Goal: Task Accomplishment & Management: Manage account settings

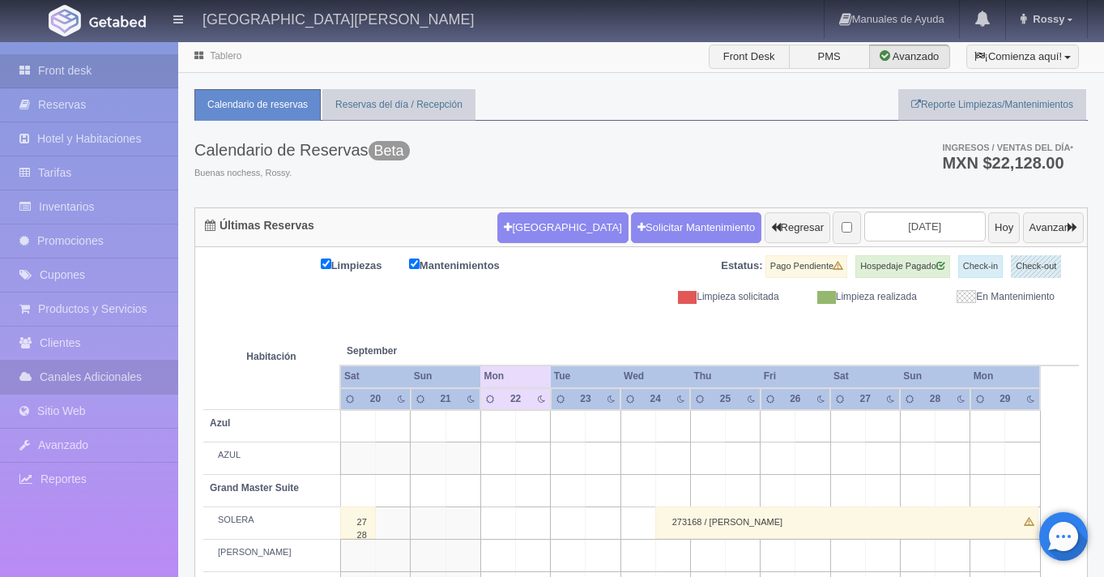
click at [93, 378] on link "Canales Adicionales" at bounding box center [89, 377] width 178 height 33
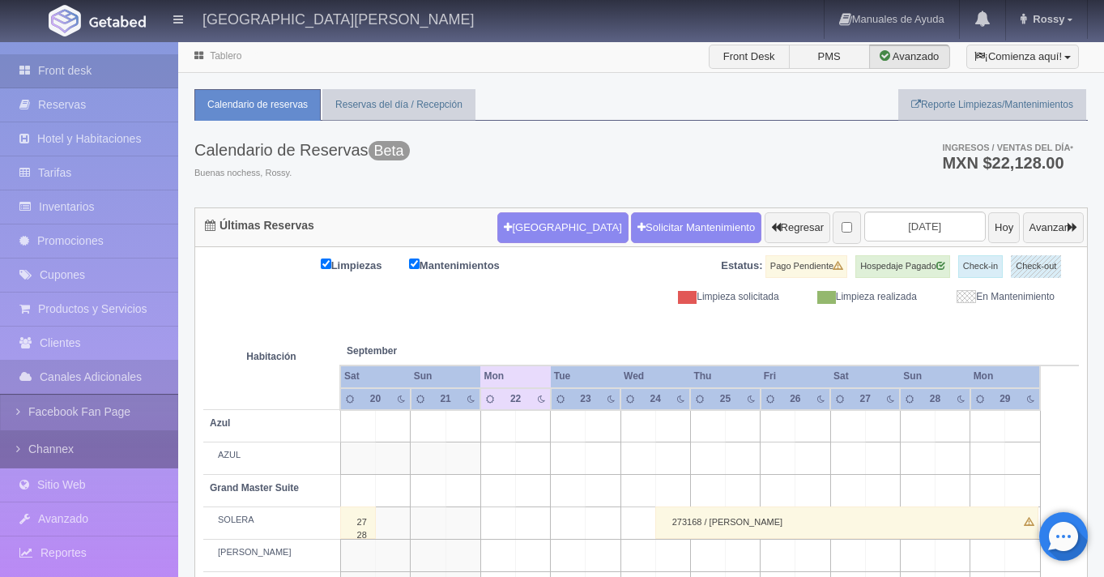
click at [89, 450] on link "Channex" at bounding box center [89, 449] width 178 height 36
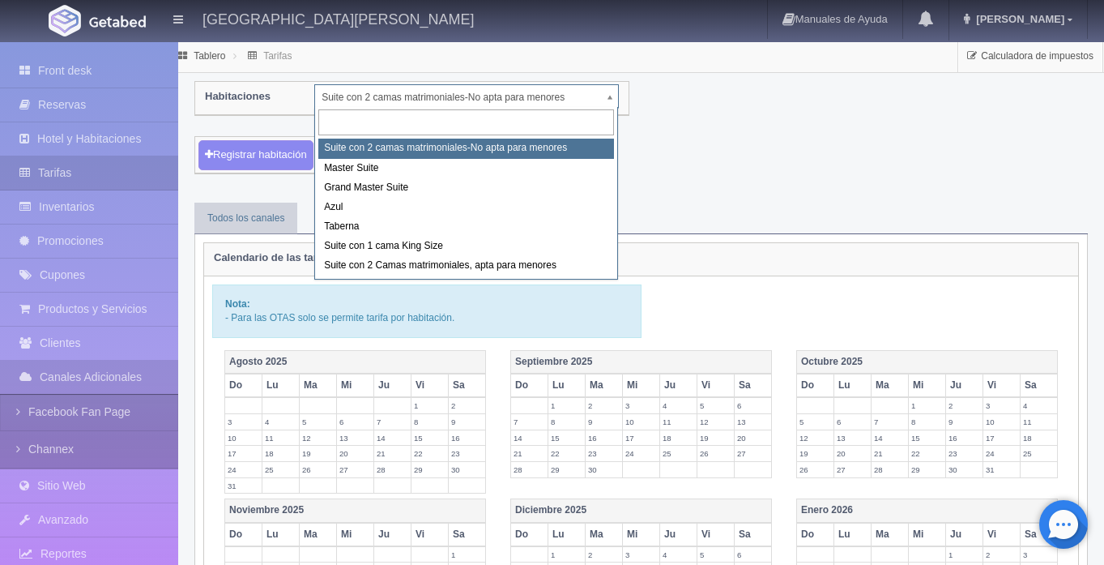
click at [611, 96] on body "[GEOGRAPHIC_DATA][PERSON_NAME] Manuales de Ayuda Actualizaciones recientes [GEO…" at bounding box center [552, 520] width 1104 height 959
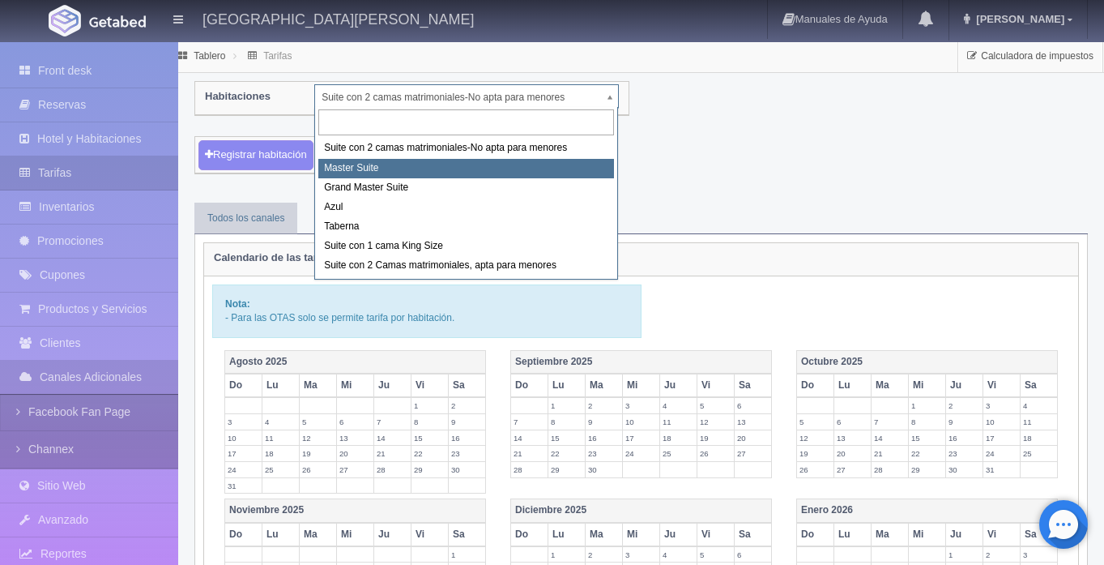
select select "1894"
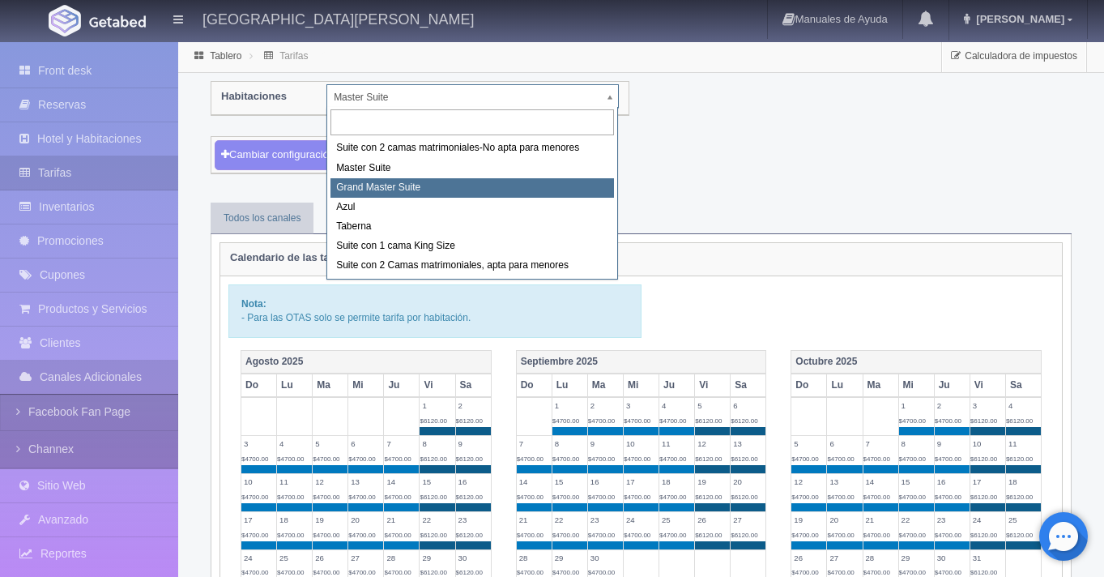
select select "1918"
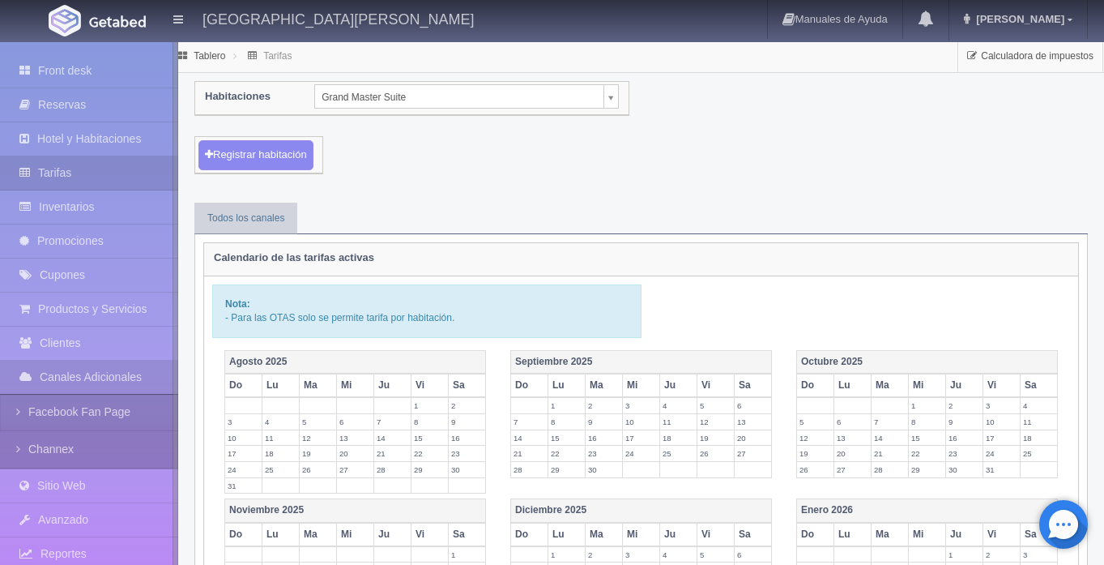
click at [612, 101] on body "[GEOGRAPHIC_DATA][PERSON_NAME] Manuales de Ayuda Actualizaciones recientes [GEO…" at bounding box center [552, 520] width 1104 height 959
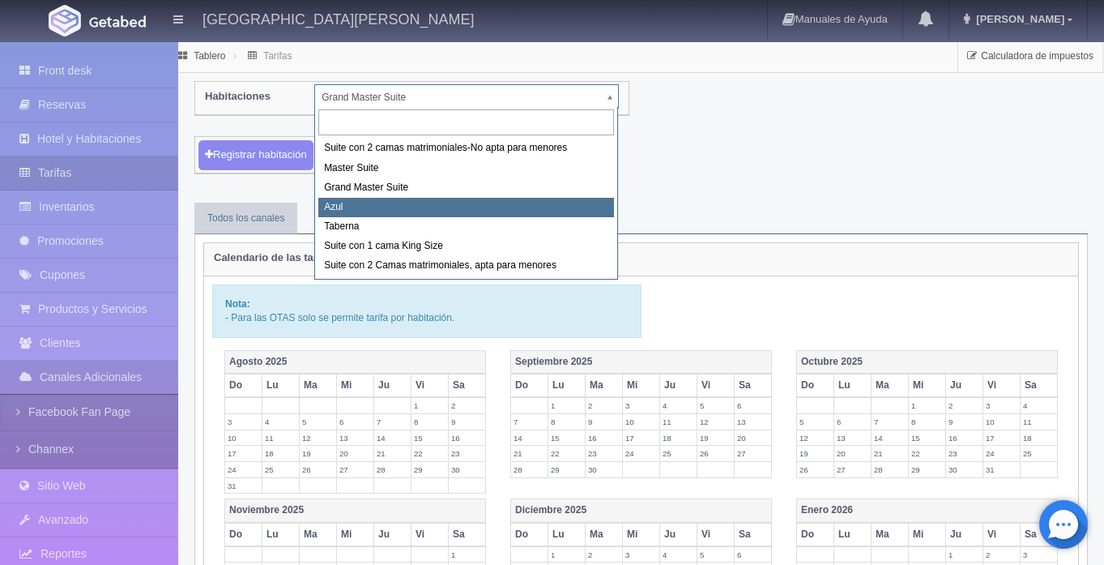
select select "1919"
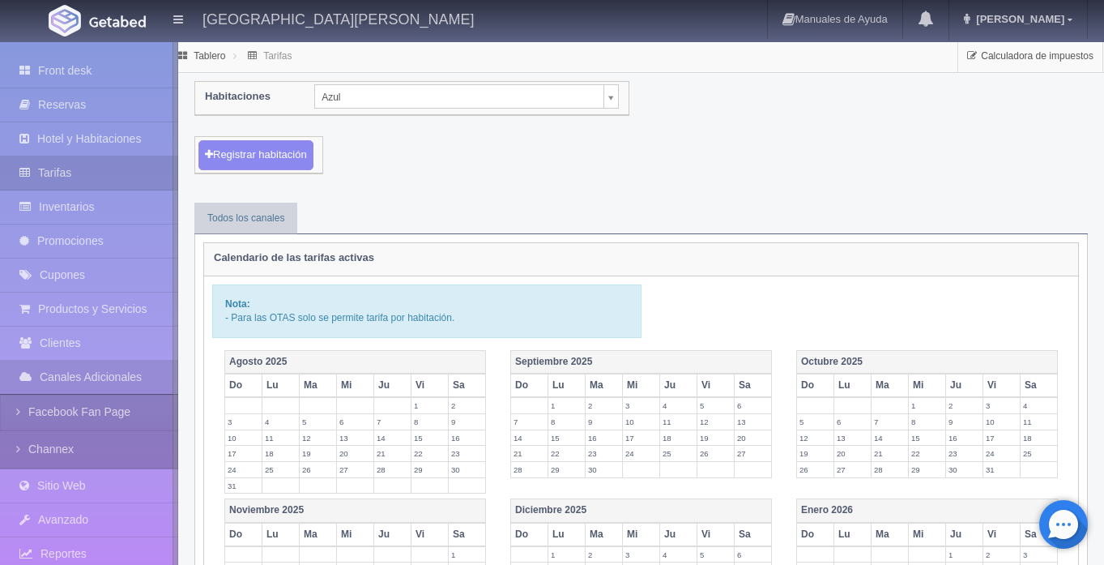
click at [612, 104] on body "[GEOGRAPHIC_DATA][PERSON_NAME] Manuales de Ayuda Actualizaciones recientes [GEO…" at bounding box center [552, 520] width 1104 height 959
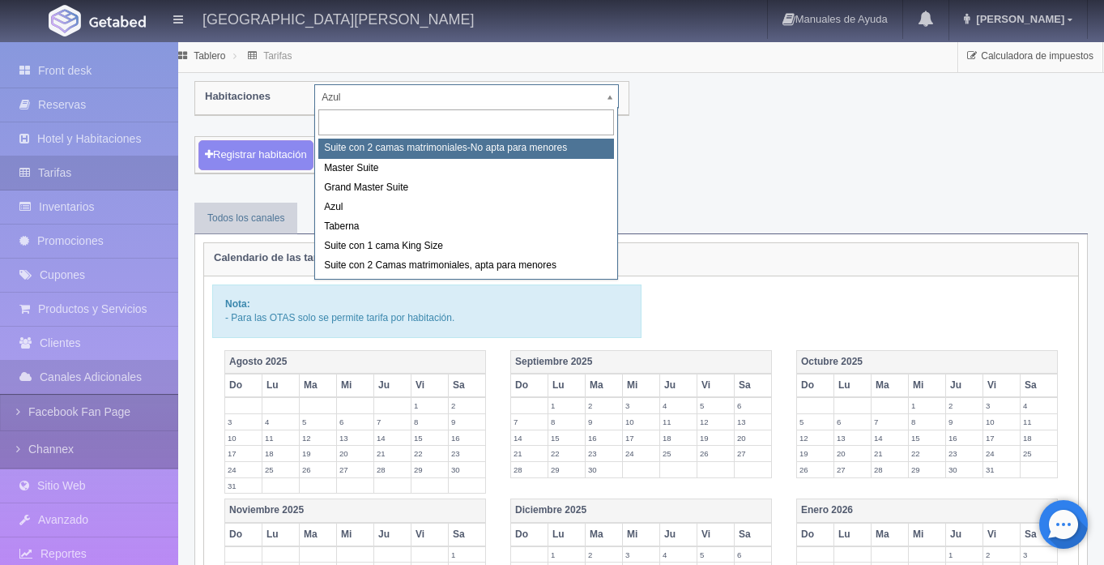
select select "1891"
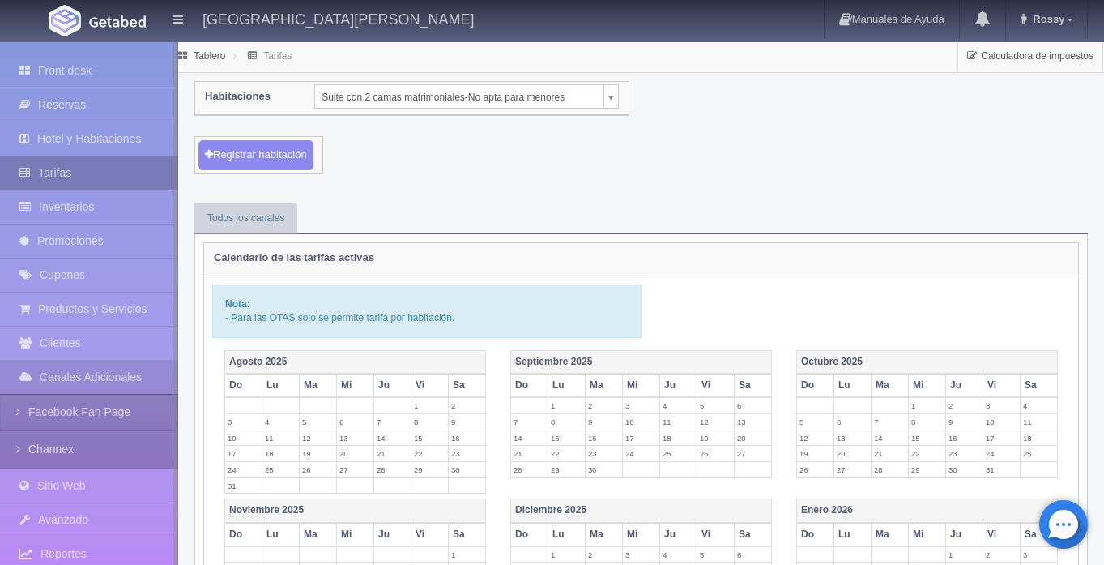
click at [114, 173] on link "Tarifas" at bounding box center [89, 172] width 178 height 33
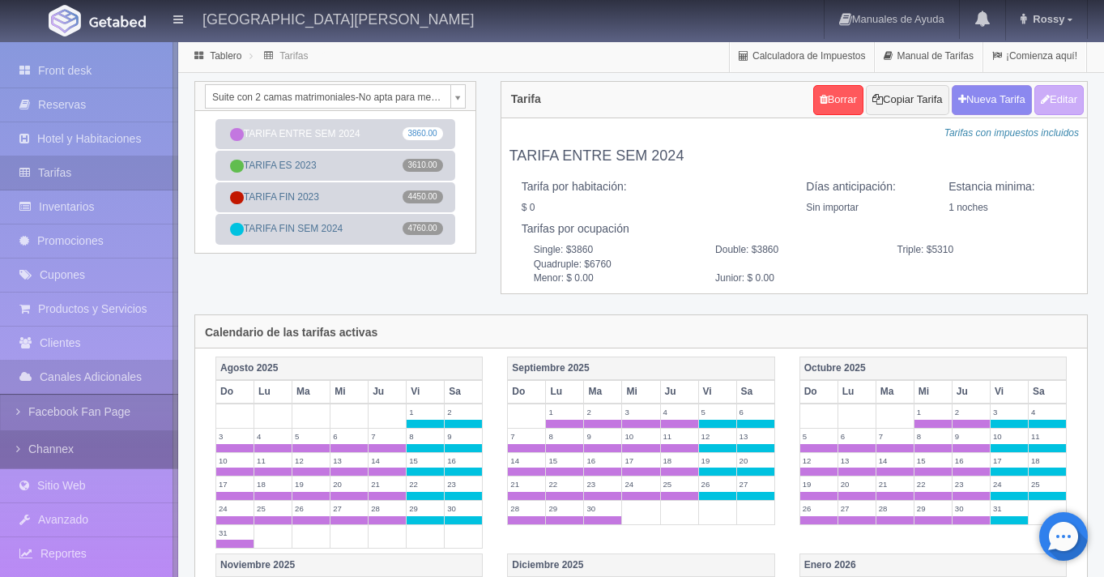
click at [89, 452] on link "Channex" at bounding box center [89, 449] width 178 height 36
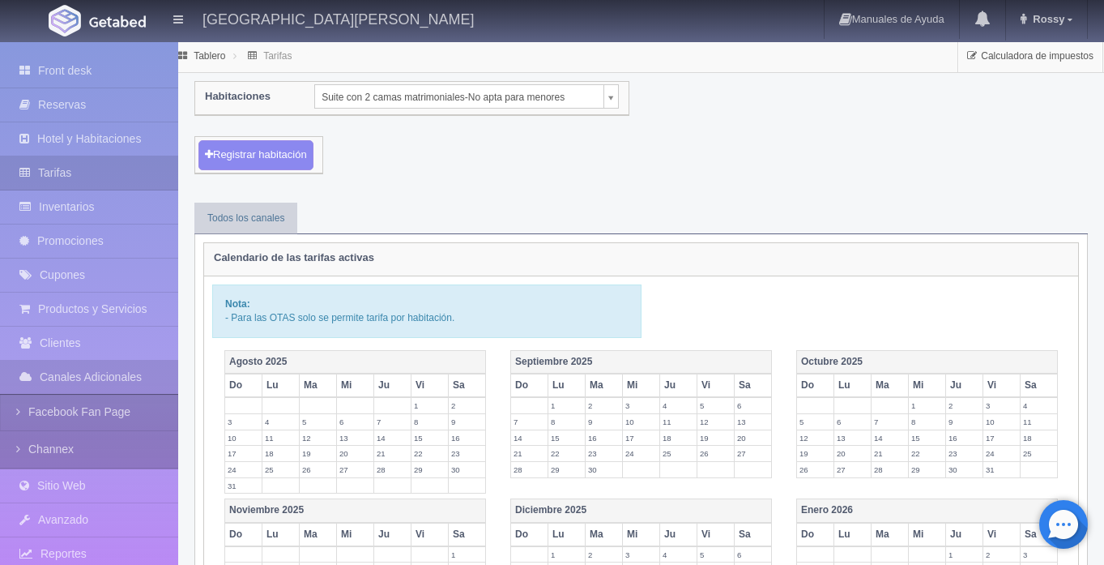
click at [606, 99] on body "[GEOGRAPHIC_DATA][PERSON_NAME] Manuales de Ayuda Actualizaciones recientes [GEO…" at bounding box center [552, 520] width 1104 height 959
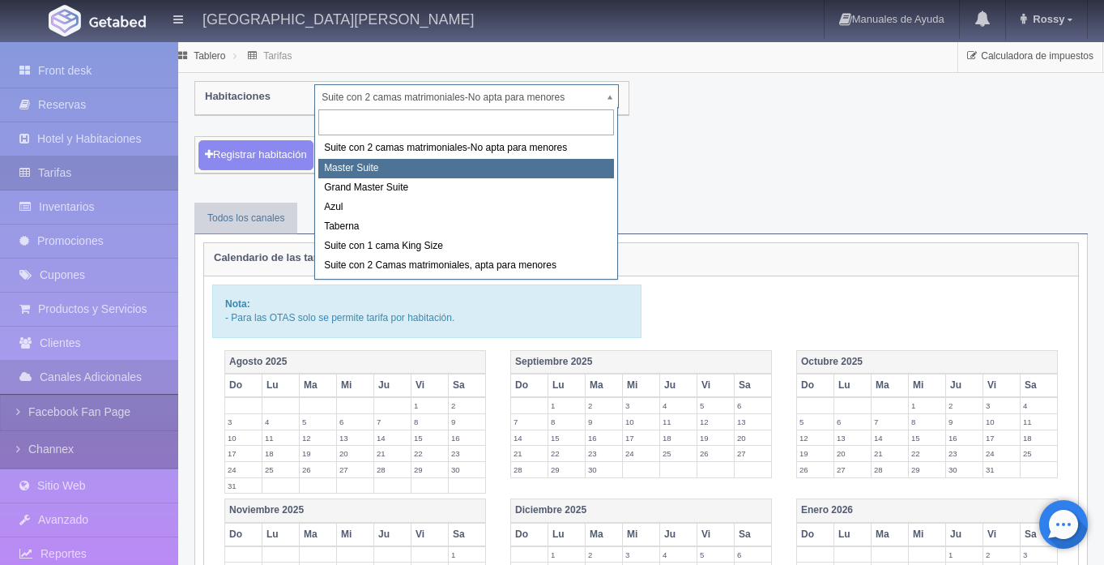
select select "1894"
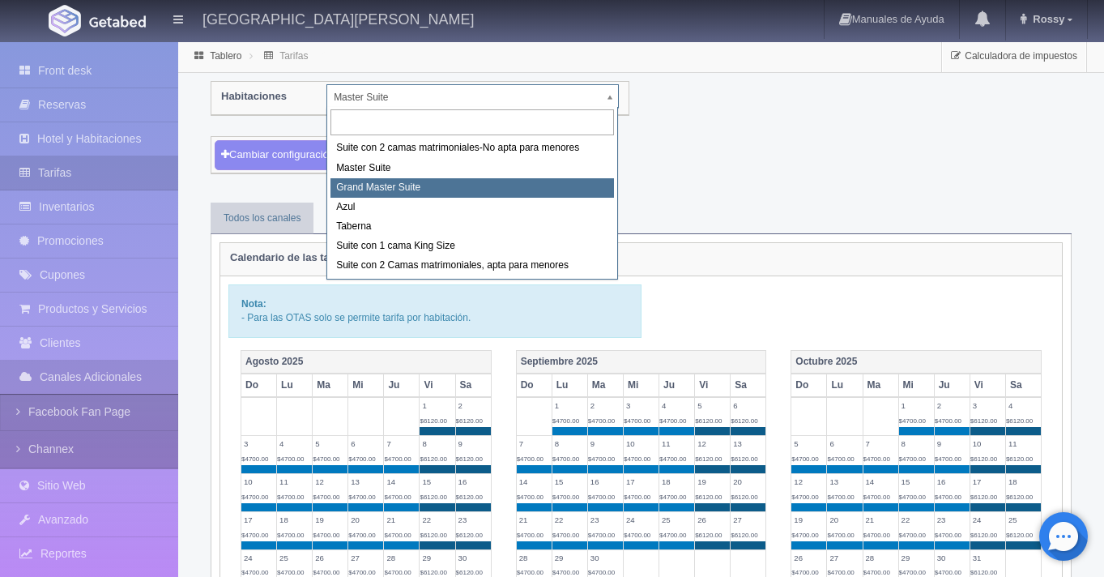
select select "1918"
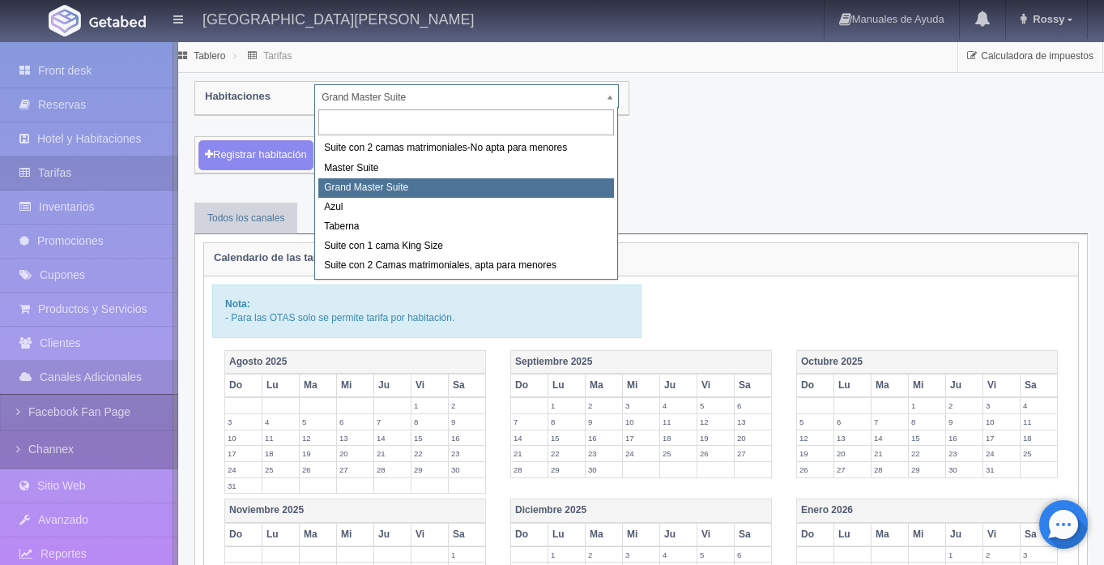
click at [608, 105] on body "[GEOGRAPHIC_DATA][PERSON_NAME] Manuales de Ayuda Actualizaciones recientes [GEO…" at bounding box center [552, 520] width 1104 height 959
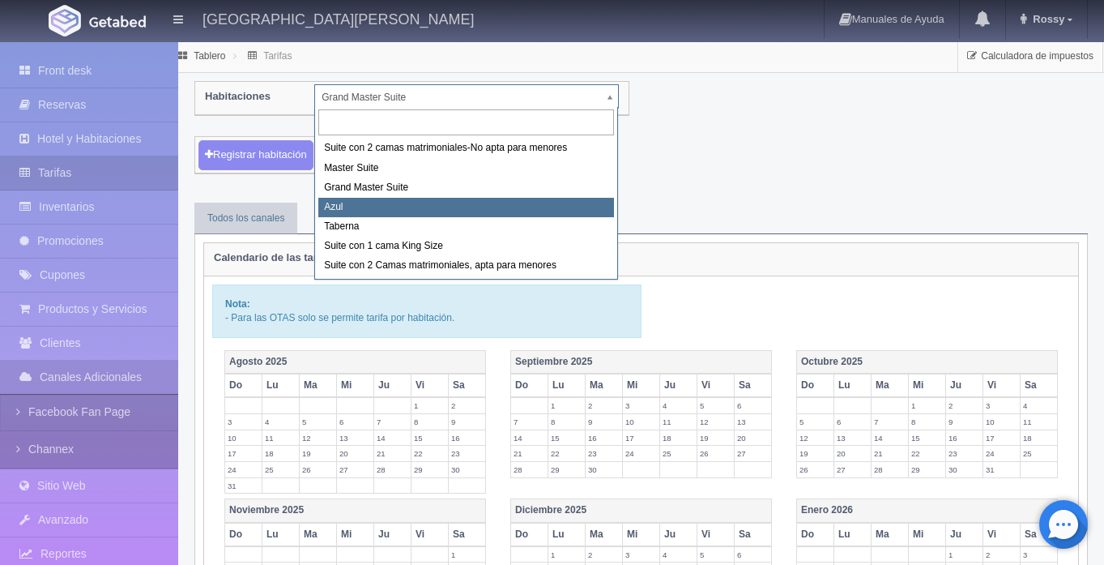
select select "1919"
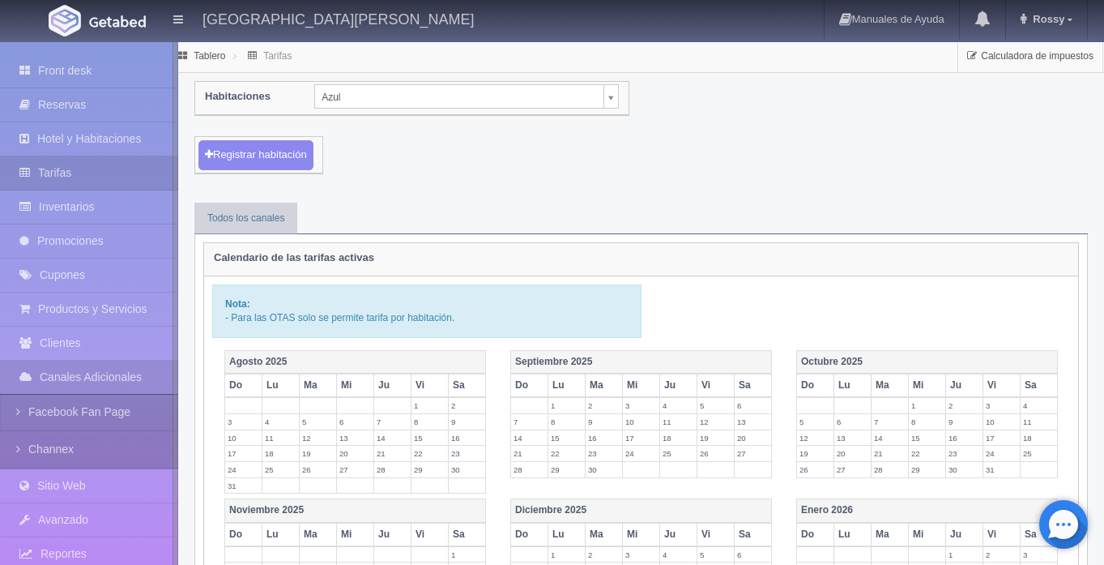
click at [606, 95] on body "[GEOGRAPHIC_DATA][PERSON_NAME] Manuales de Ayuda Actualizaciones recientes [GEO…" at bounding box center [552, 520] width 1104 height 959
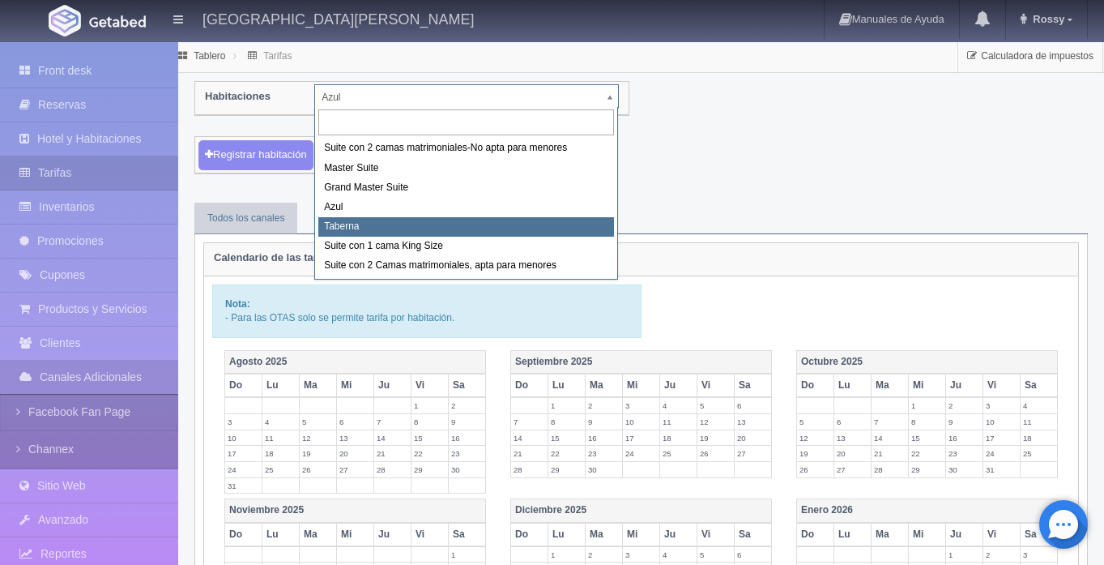
select select "1920"
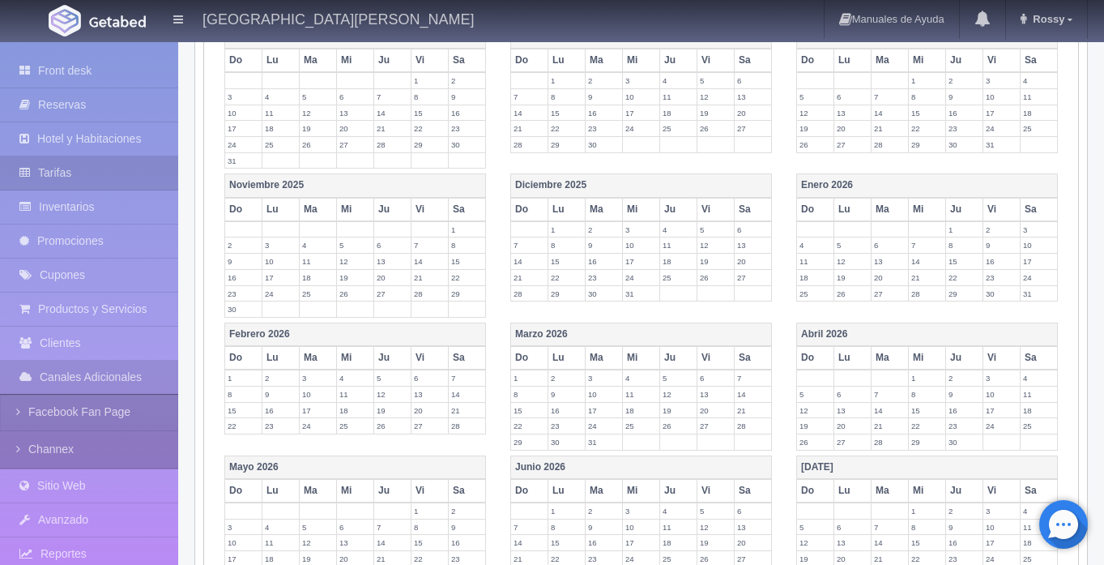
scroll to position [437, 0]
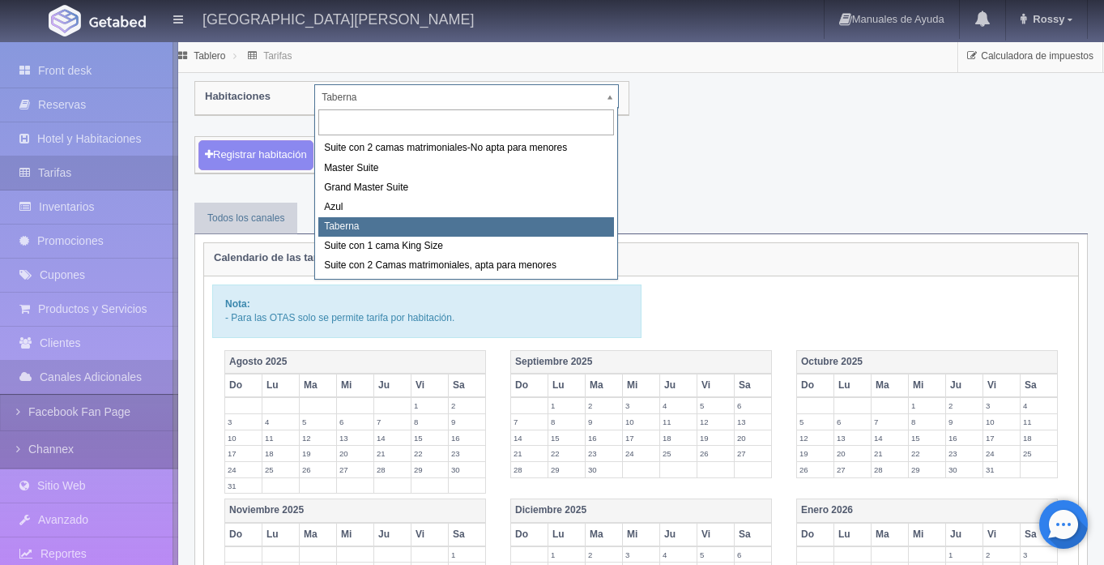
click at [614, 99] on body "[GEOGRAPHIC_DATA][PERSON_NAME] Manuales de Ayuda Actualizaciones recientes [GEO…" at bounding box center [552, 520] width 1104 height 959
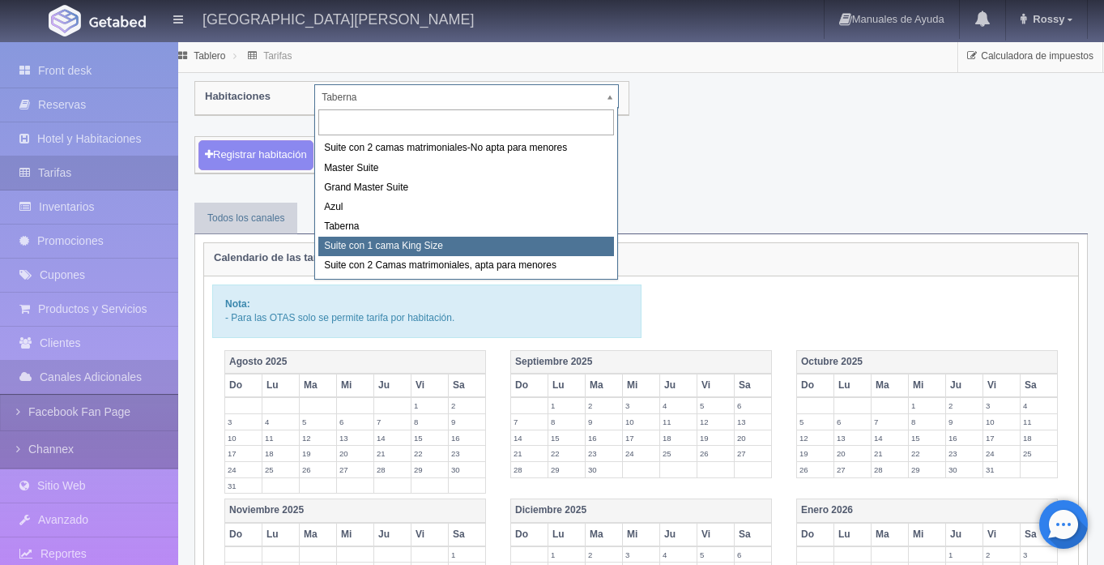
select select "1921"
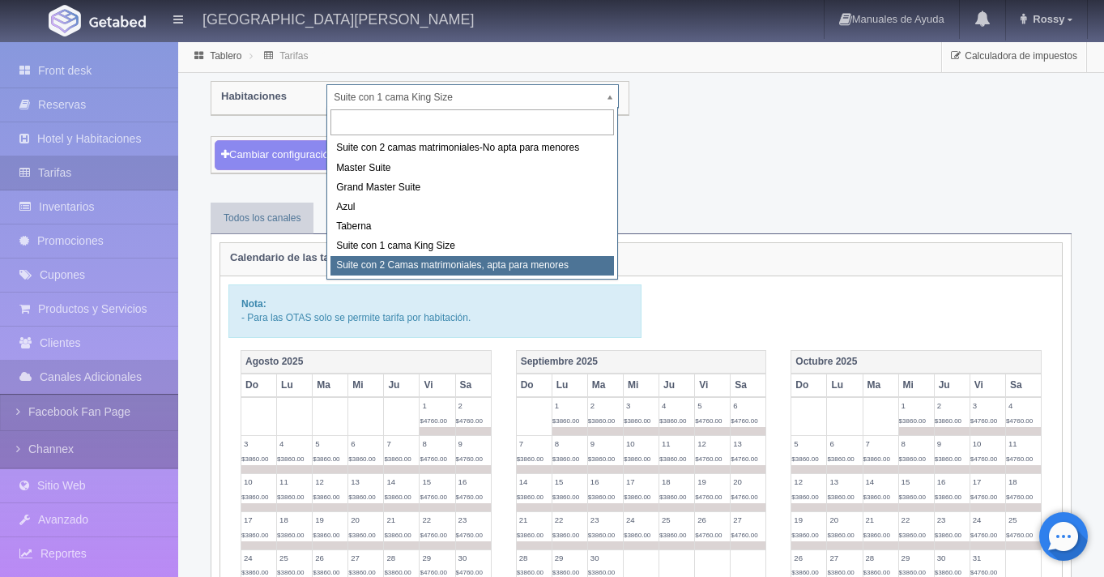
select select "1983"
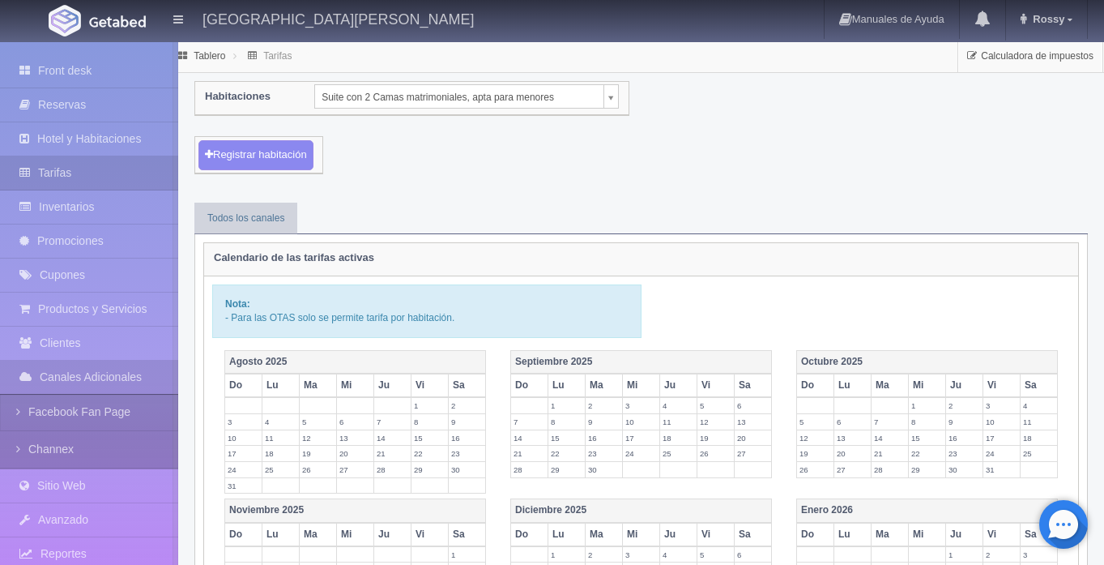
click at [613, 98] on body "[GEOGRAPHIC_DATA][PERSON_NAME] Manuales de Ayuda Actualizaciones recientes [GEO…" at bounding box center [552, 520] width 1104 height 959
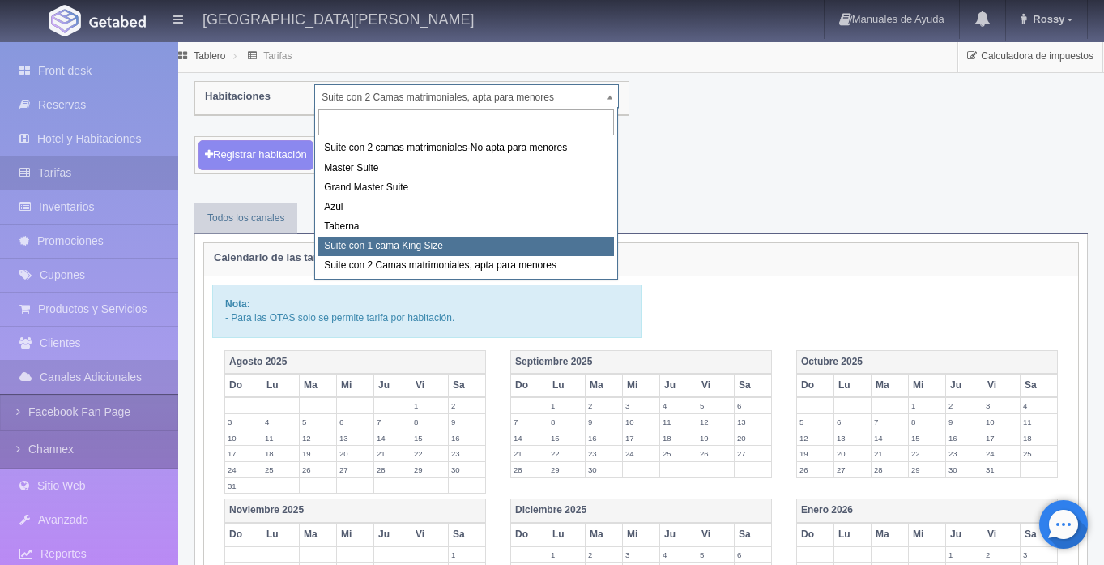
select select "1921"
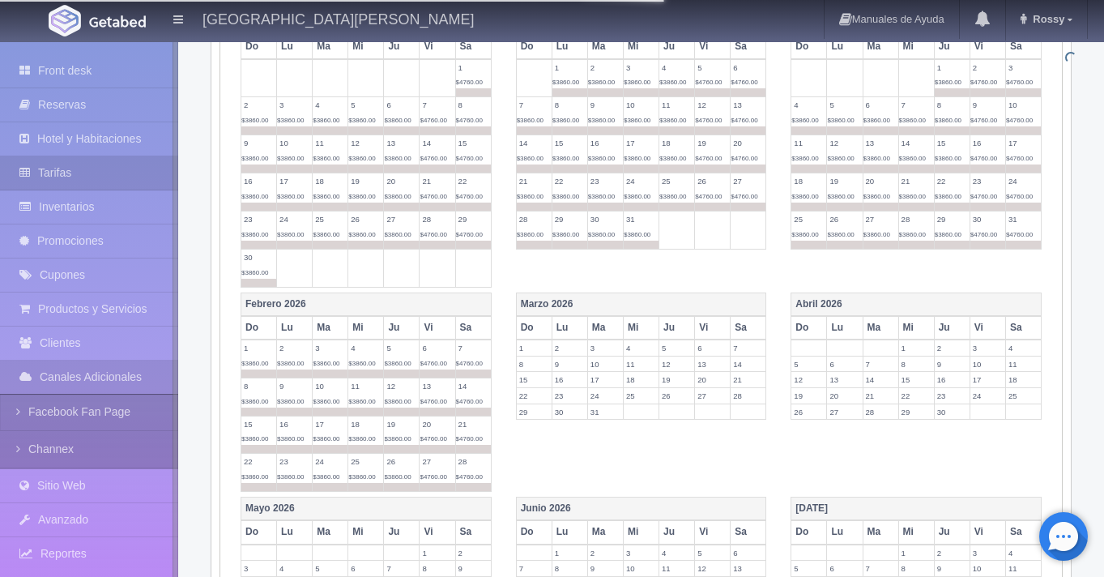
scroll to position [760, 0]
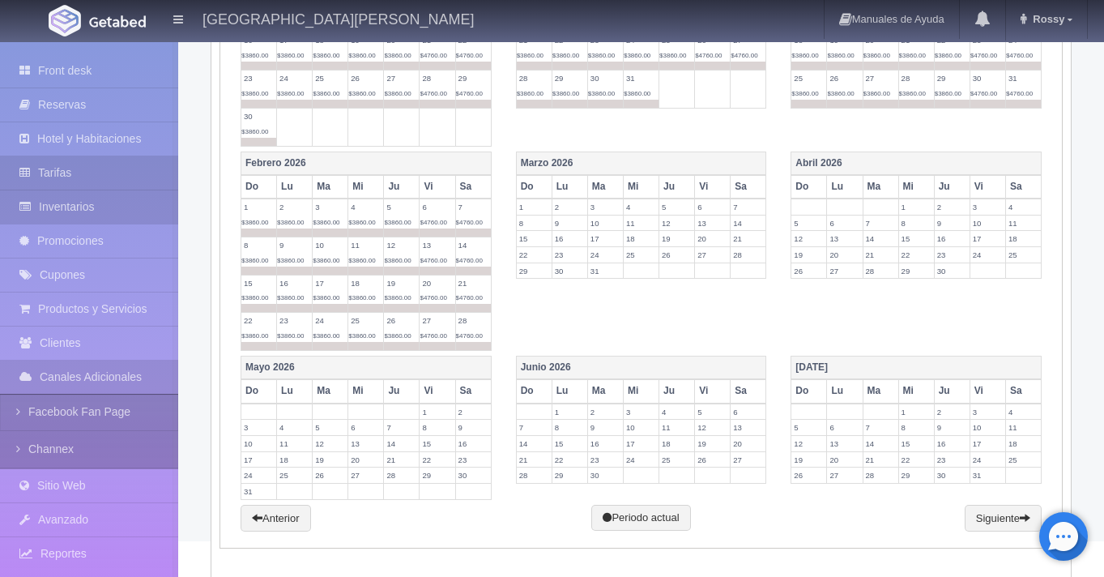
click at [105, 210] on link "Inventarios" at bounding box center [89, 206] width 178 height 33
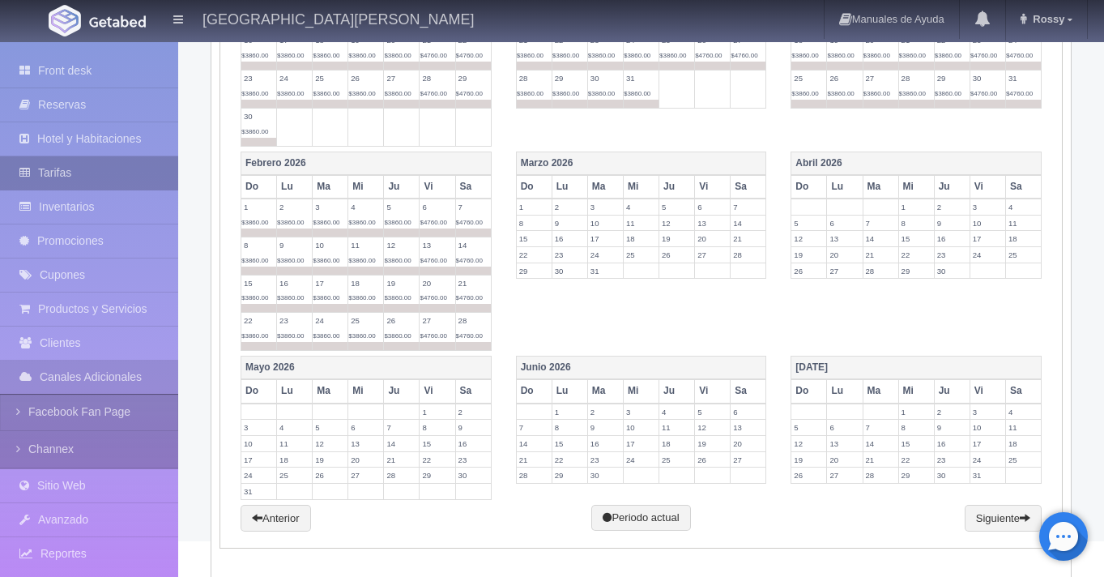
click at [100, 172] on link "Tarifas" at bounding box center [89, 172] width 178 height 33
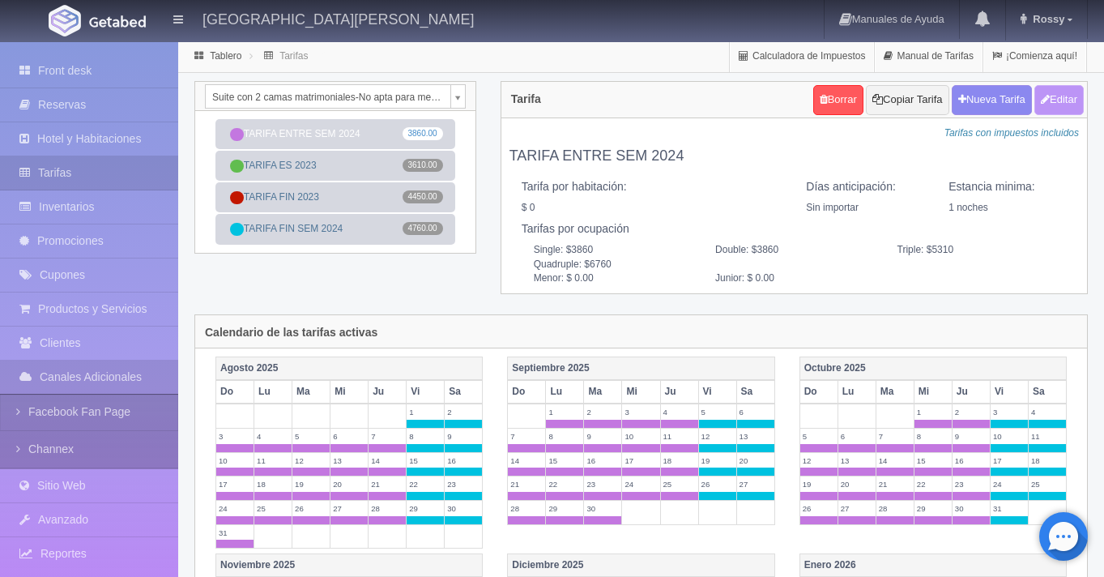
click at [1049, 99] on button "Editar" at bounding box center [1059, 100] width 49 height 30
type input "TARIFA ENTRE SEM 2024"
select select "0"
type input "1"
checkbox input "false"
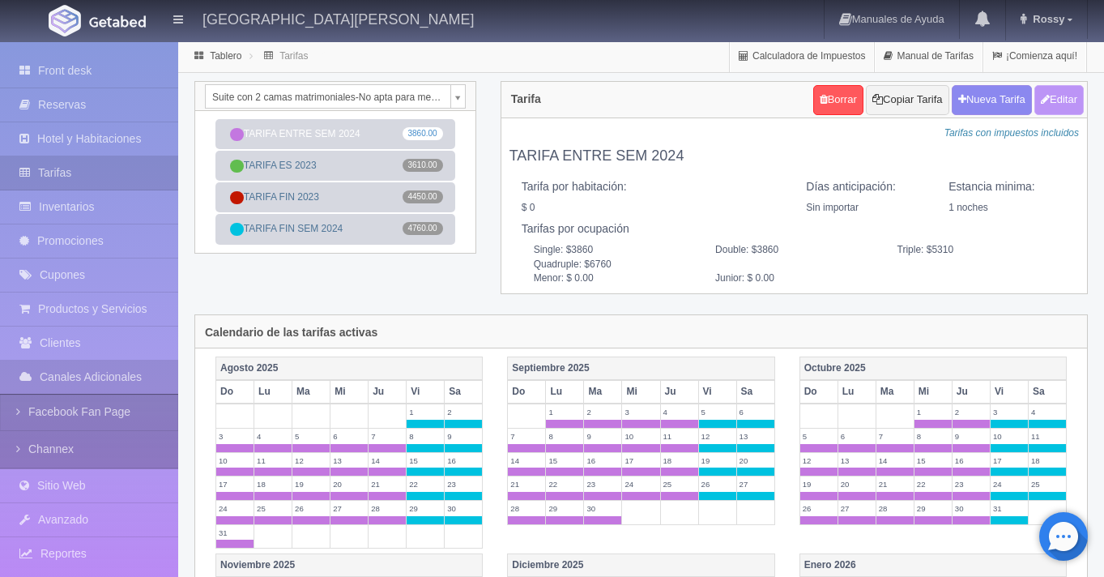
type input "3860"
type input "5310"
type input "6760"
type input "0.00"
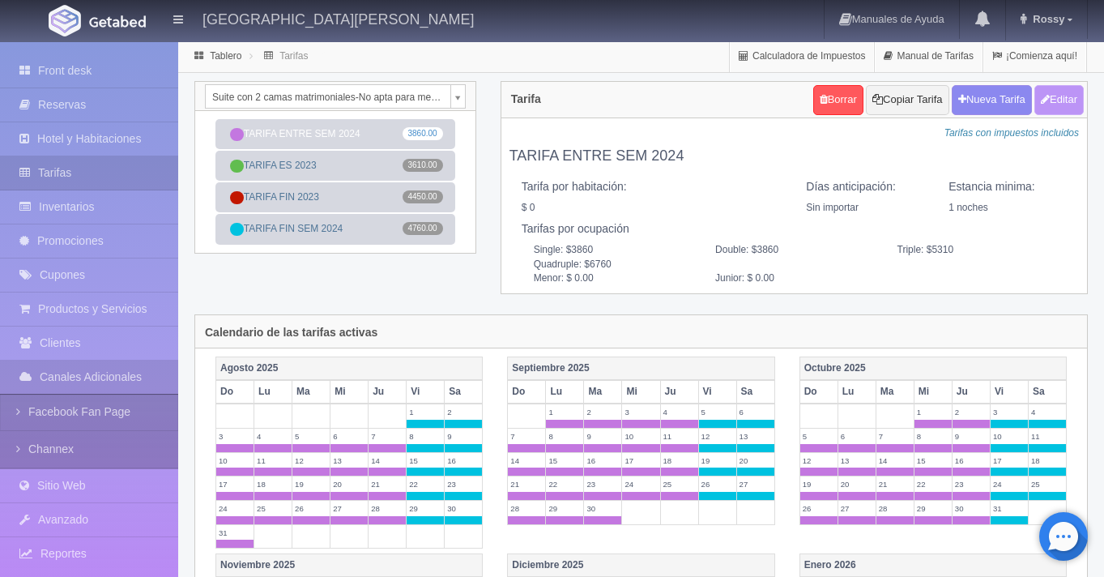
type input "0.00"
checkbox input "true"
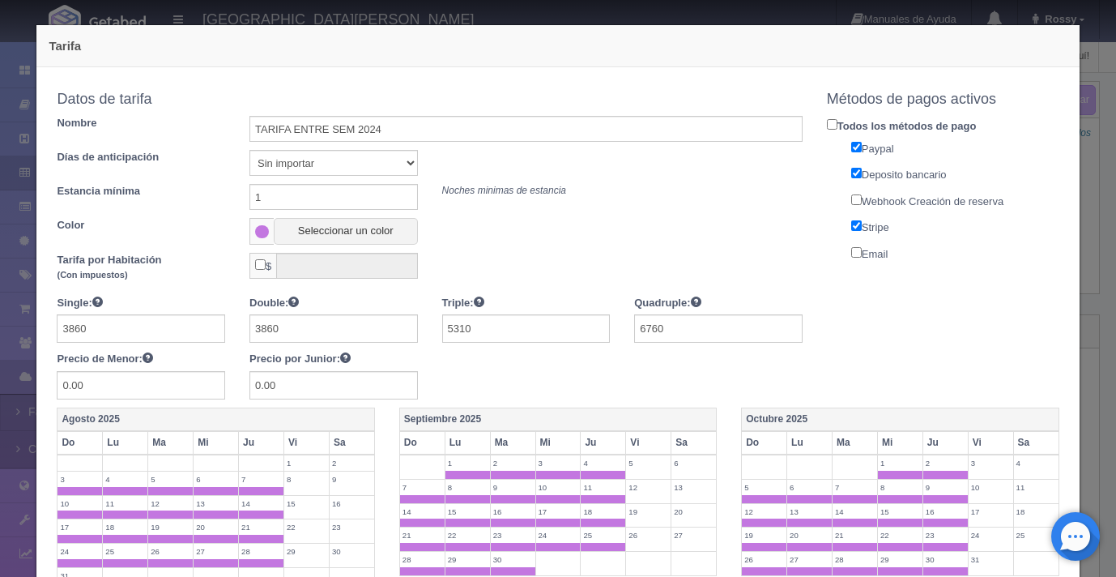
click at [1089, 226] on div "Tarifa Copiar tarifa a la habitación Suite con 2 camas matrimoniales-No apta pa…" at bounding box center [558, 288] width 1116 height 577
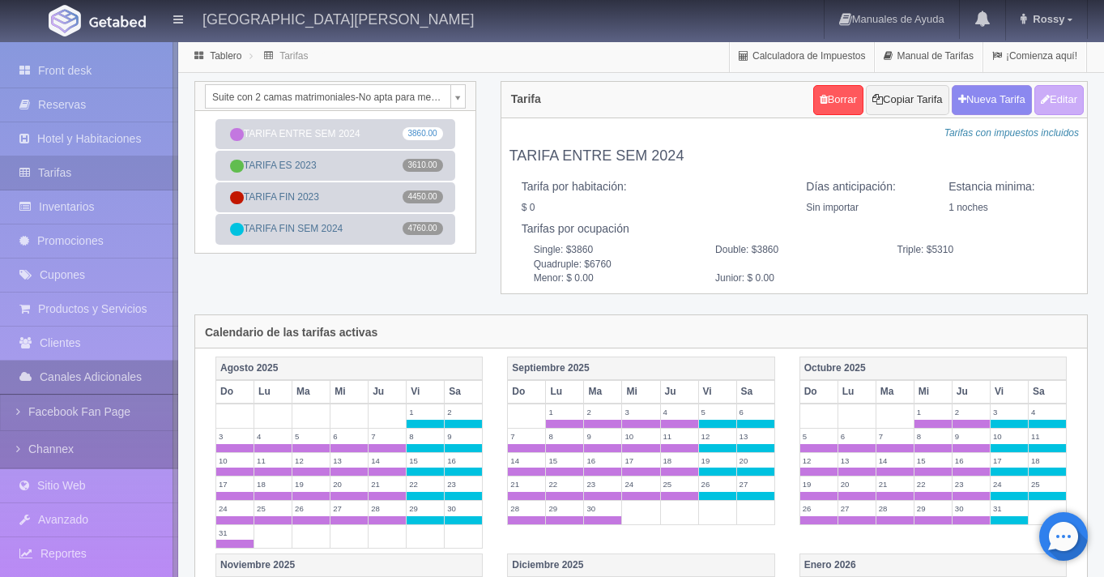
click at [141, 376] on link "Canales Adicionales" at bounding box center [89, 377] width 178 height 33
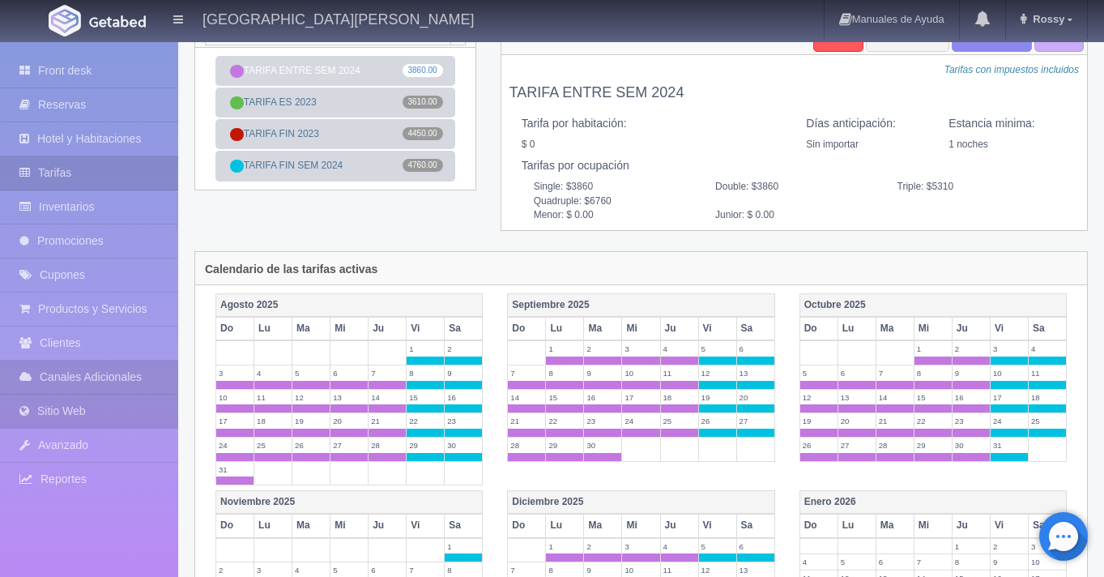
scroll to position [79, 0]
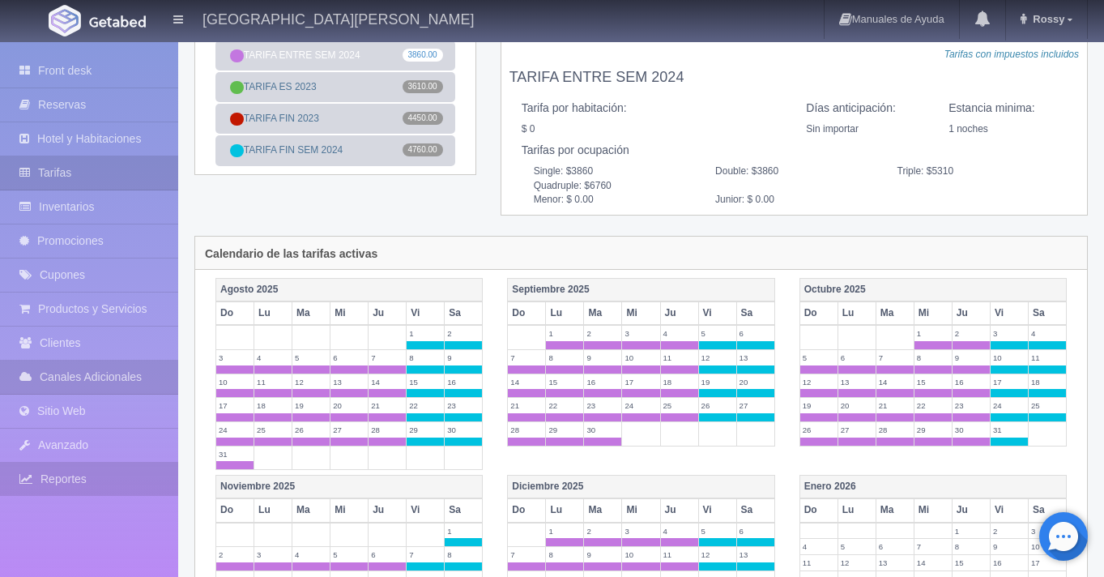
click at [102, 476] on link "Reportes" at bounding box center [89, 479] width 178 height 33
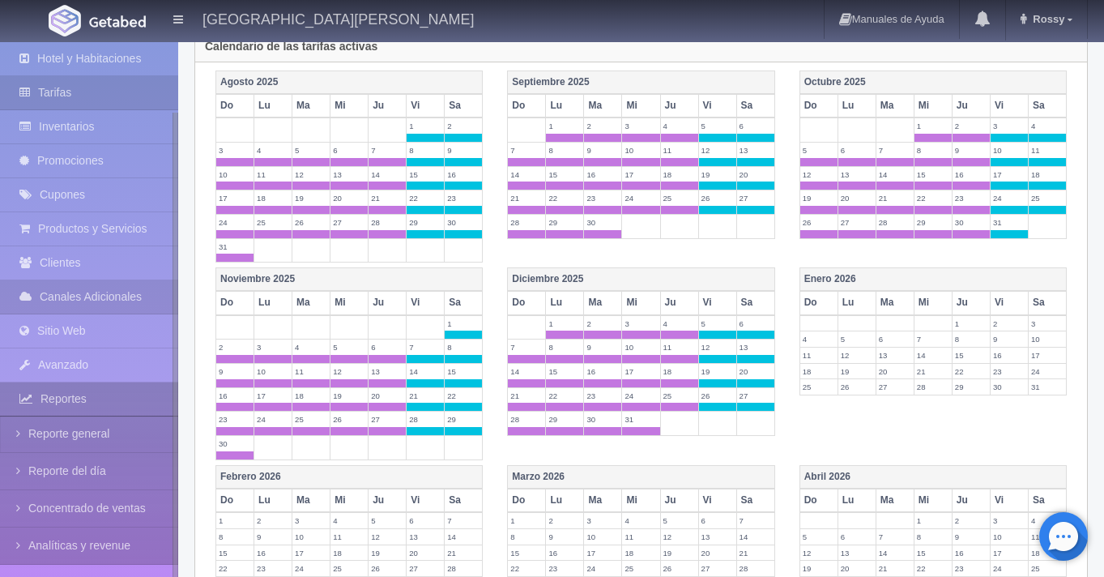
scroll to position [312, 0]
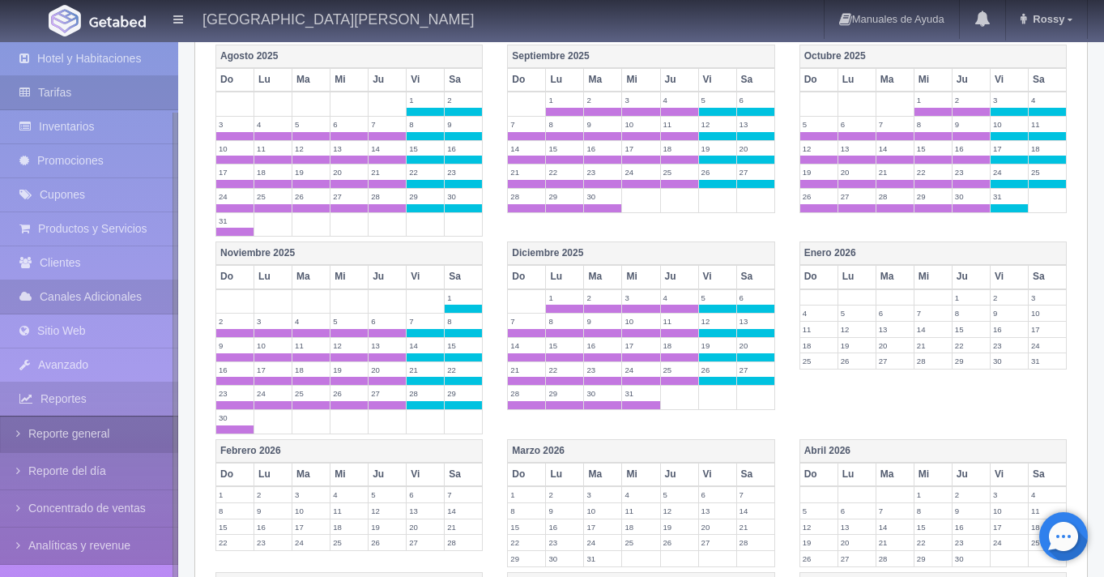
click at [106, 438] on link "Reporte general" at bounding box center [89, 434] width 178 height 36
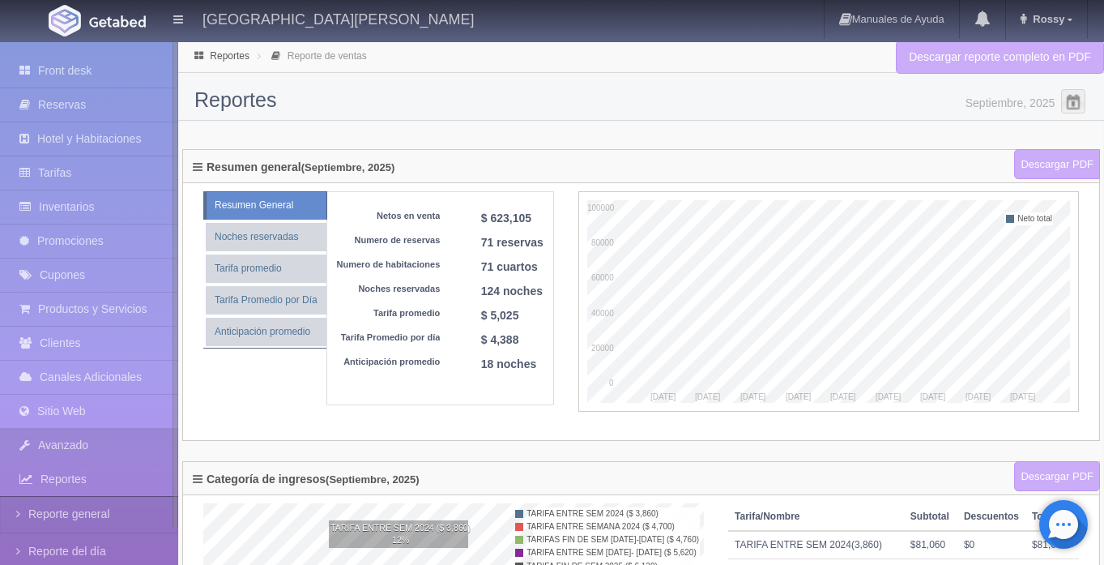
click at [82, 439] on link "Avanzado" at bounding box center [89, 445] width 178 height 33
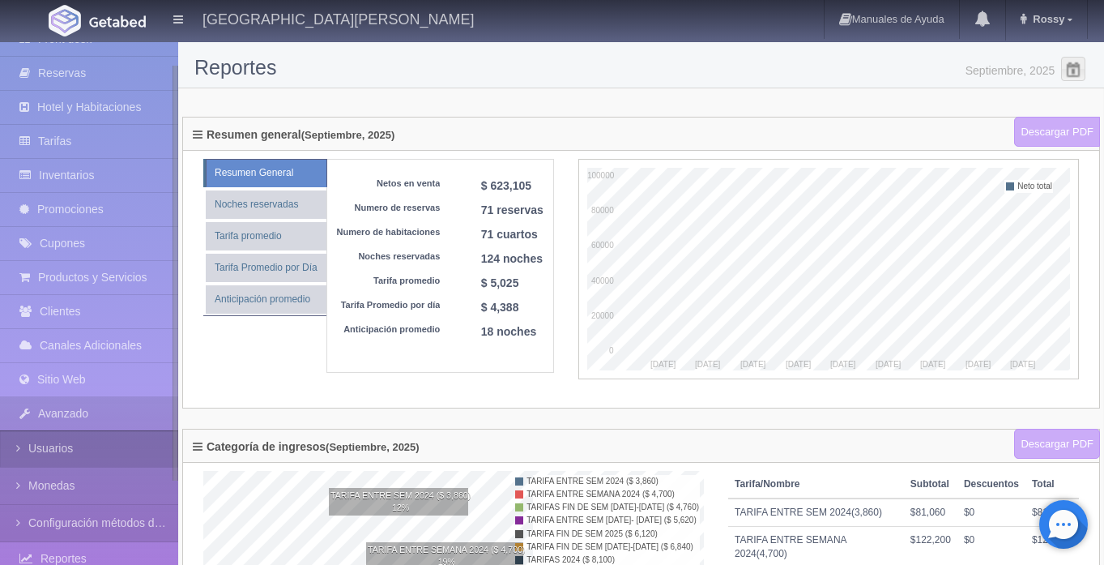
scroll to position [43, 0]
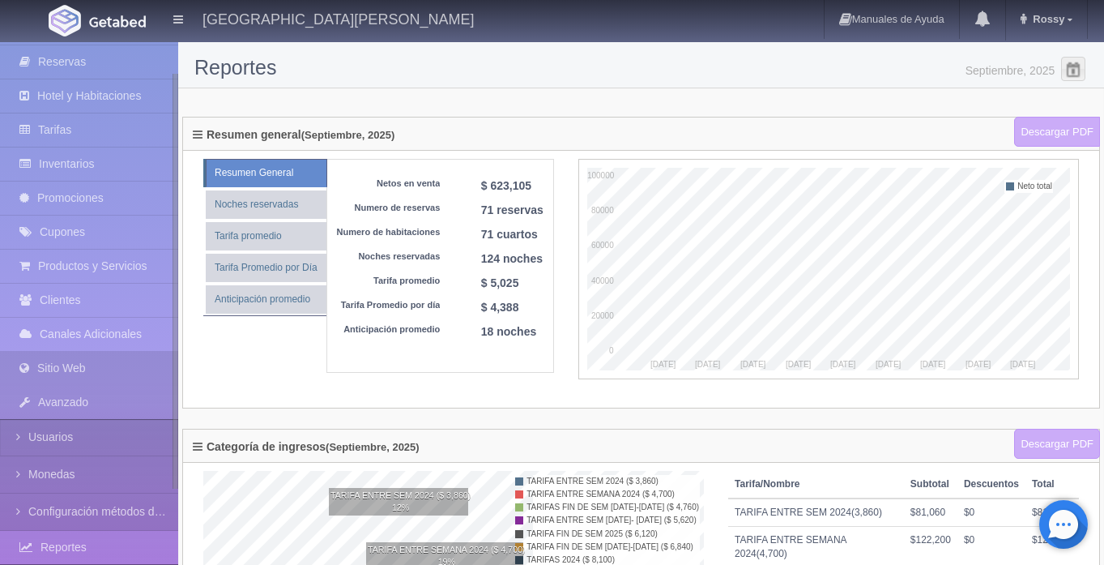
click at [104, 370] on link "Sitio Web" at bounding box center [89, 368] width 178 height 33
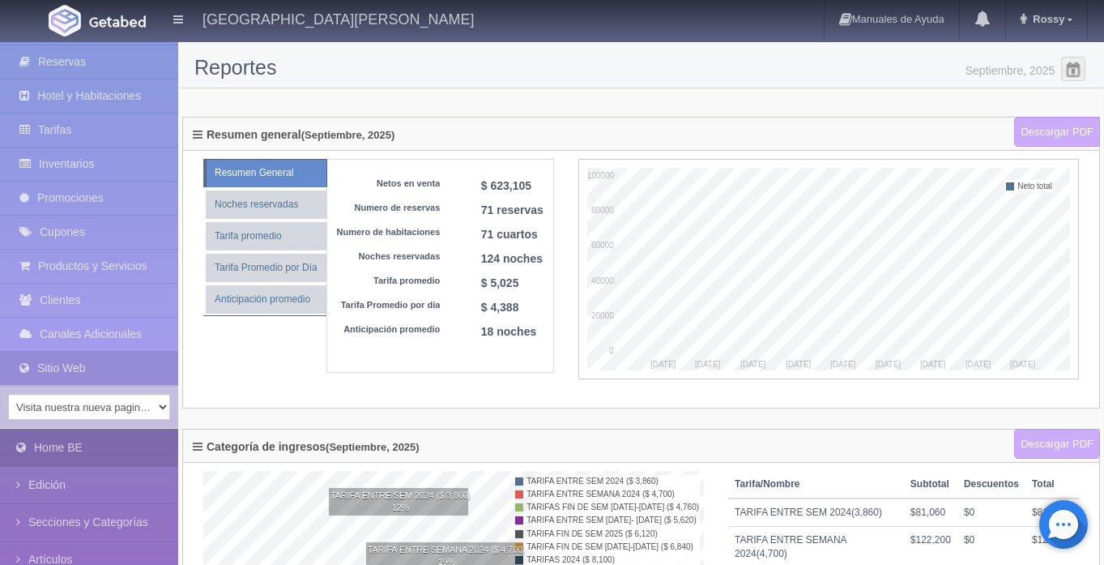
click at [75, 449] on link "Home BE" at bounding box center [89, 447] width 178 height 36
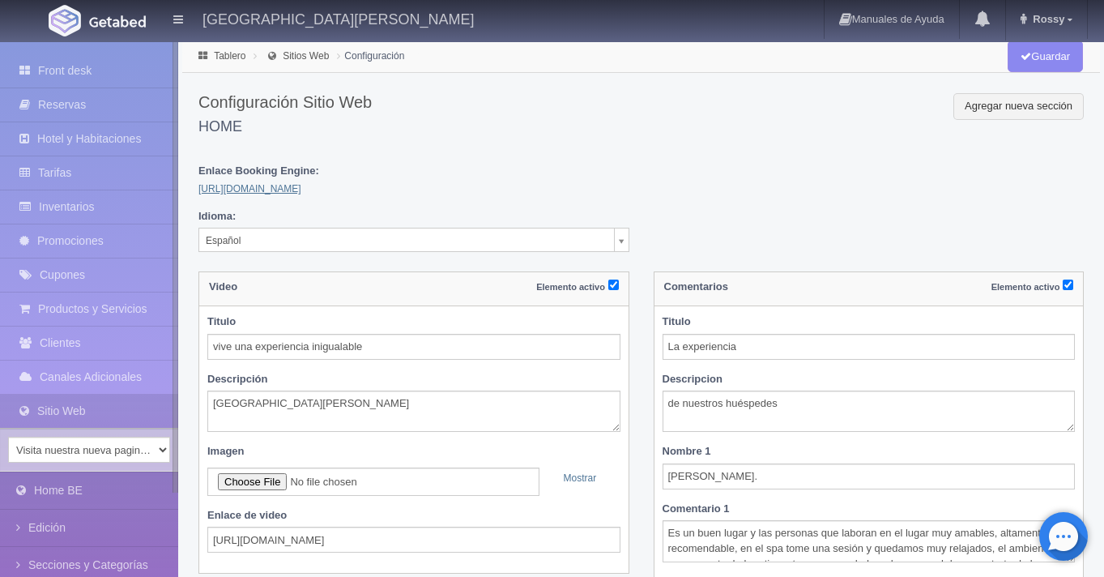
click at [301, 189] on link "[URL][DOMAIN_NAME]" at bounding box center [249, 188] width 103 height 11
click at [96, 199] on link "Inventarios" at bounding box center [89, 206] width 178 height 33
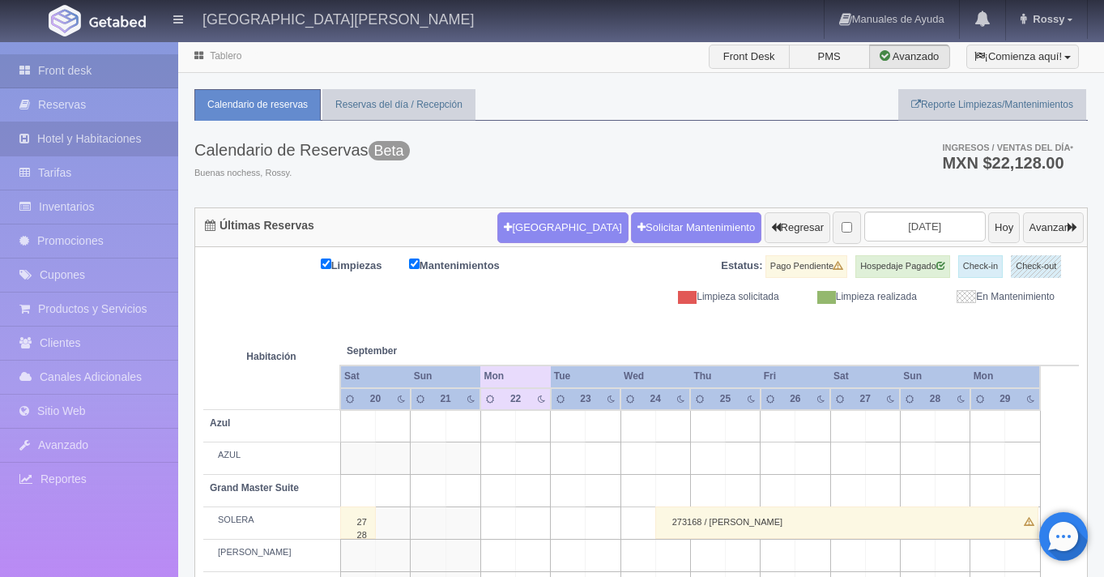
click at [109, 138] on link "Hotel y Habitaciones" at bounding box center [89, 138] width 178 height 33
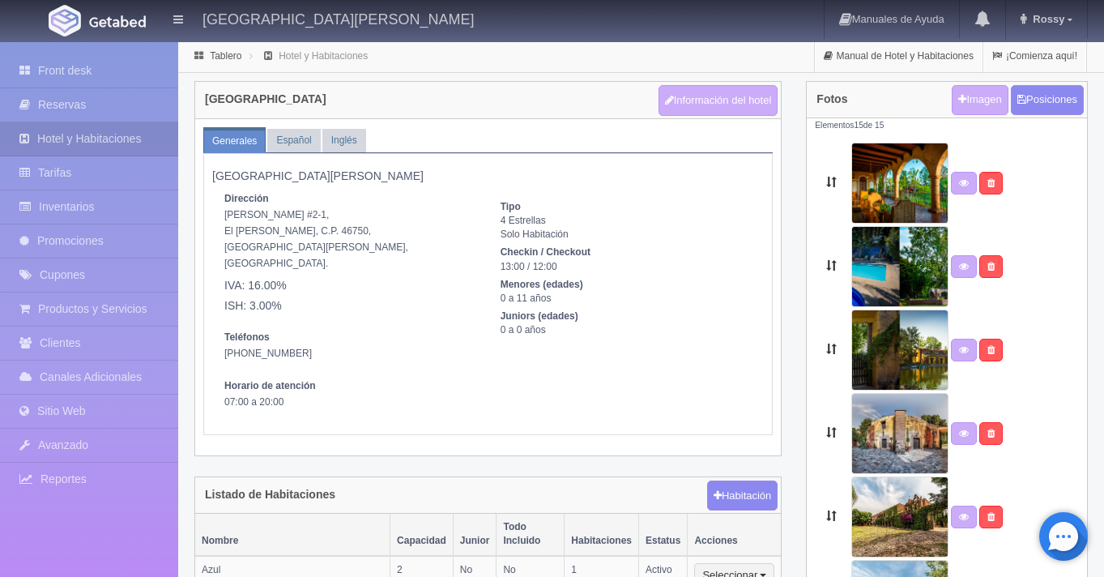
select select "1"
select select "5"
select select "[GEOGRAPHIC_DATA]"
select select "Ahualulco [PERSON_NAME]"
click at [710, 105] on button "Información del hotel" at bounding box center [719, 100] width 120 height 31
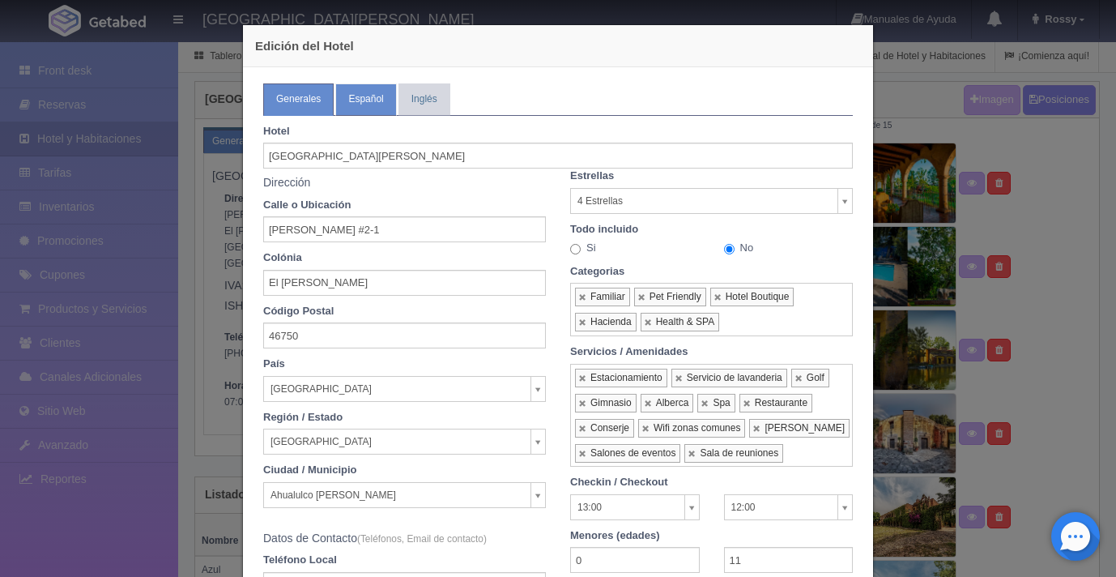
click at [370, 109] on link "Español" at bounding box center [365, 99] width 61 height 32
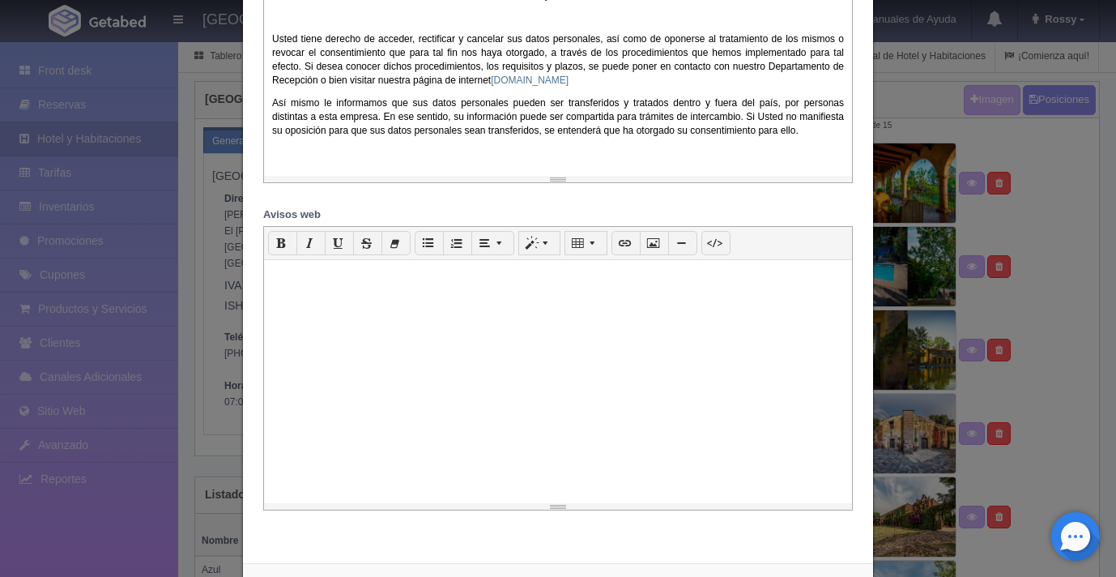
scroll to position [1626, 0]
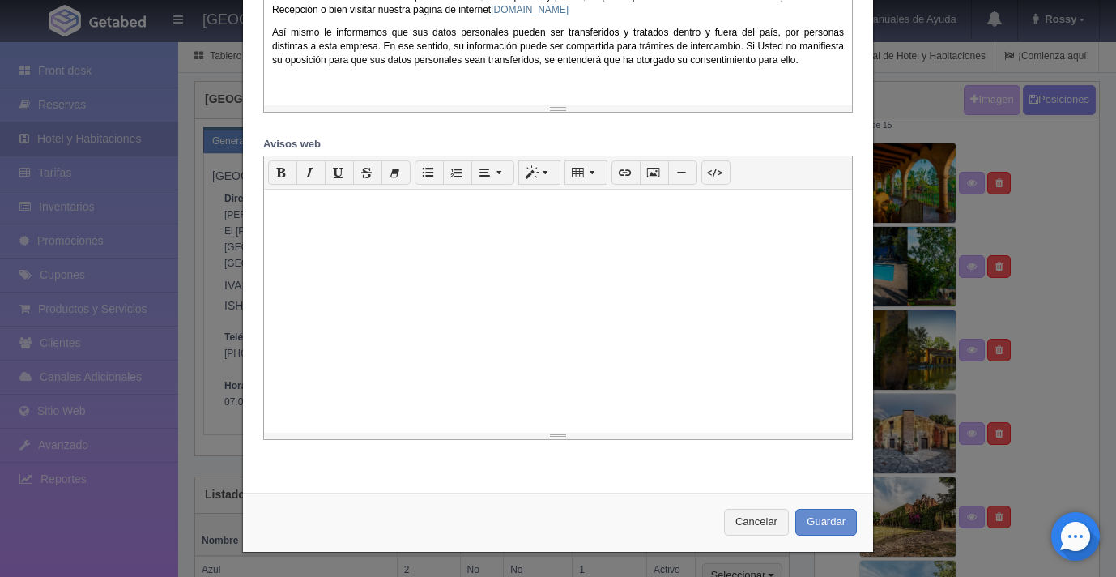
click at [395, 220] on div at bounding box center [558, 311] width 588 height 243
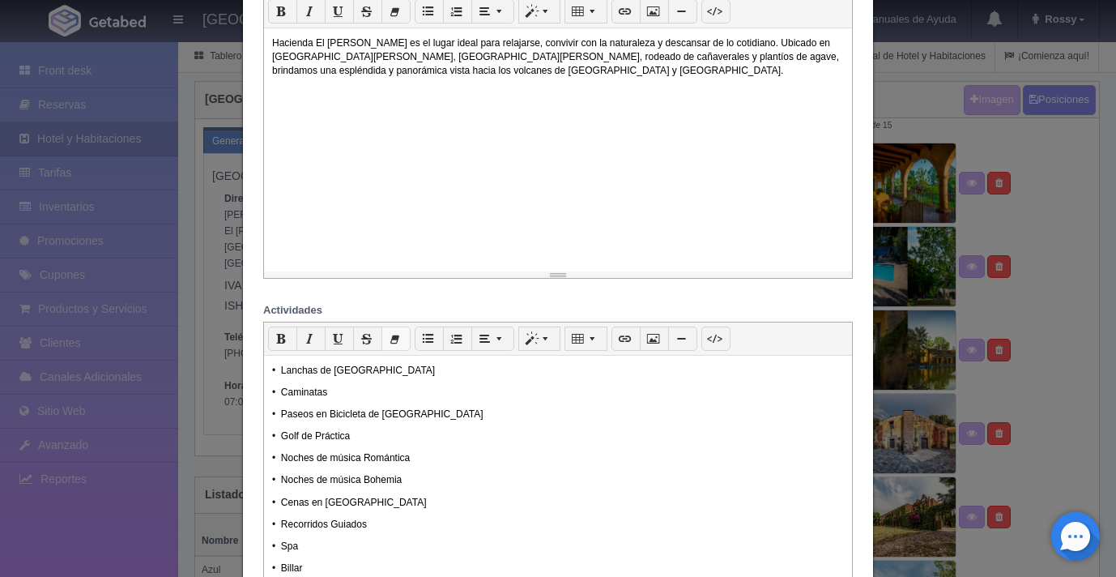
scroll to position [0, 0]
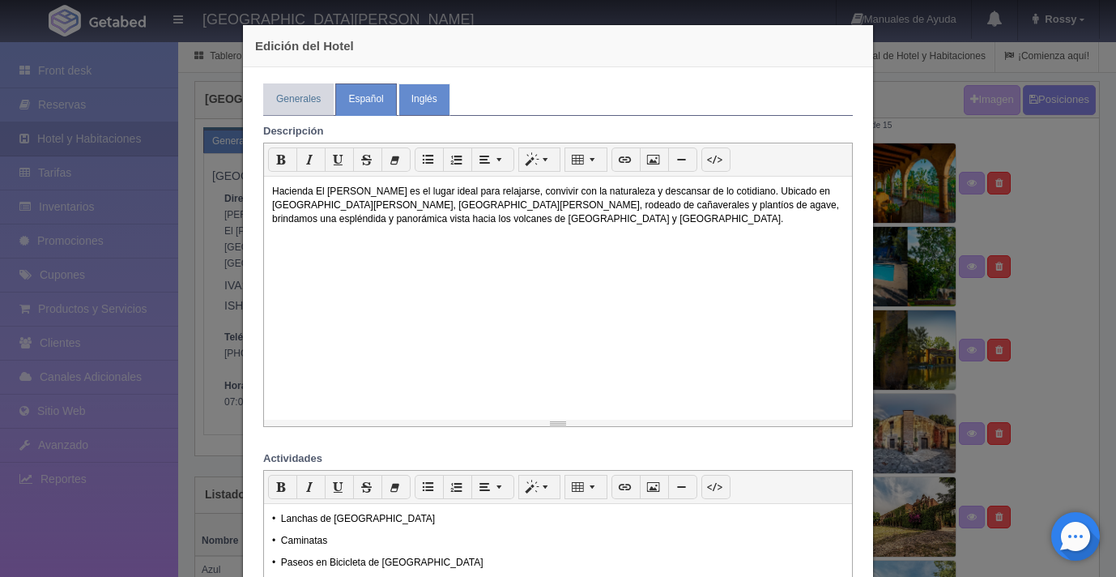
click at [412, 100] on link "Inglés" at bounding box center [425, 99] width 52 height 32
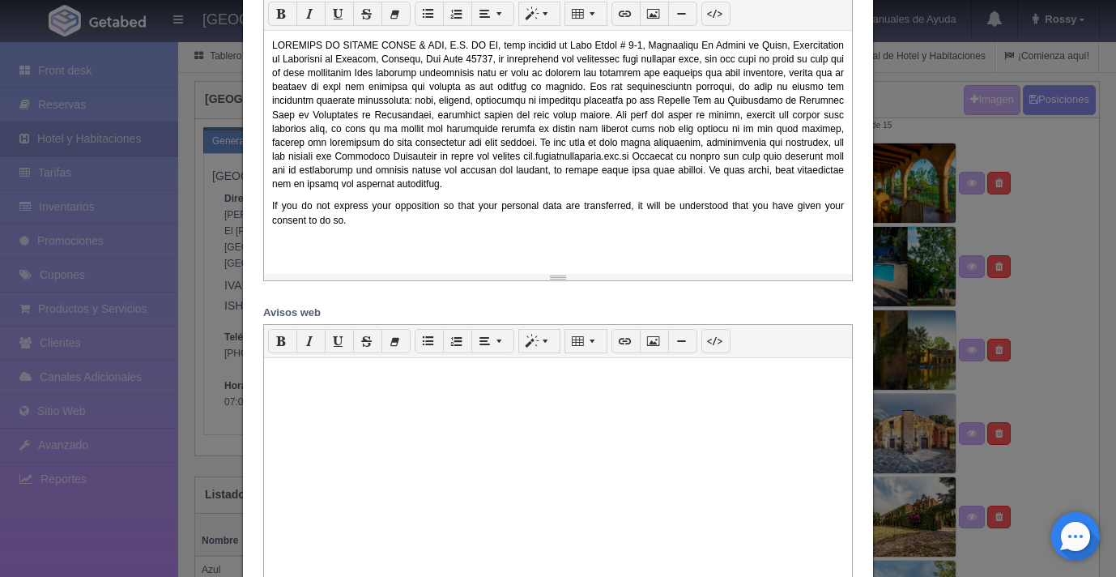
scroll to position [1496, 0]
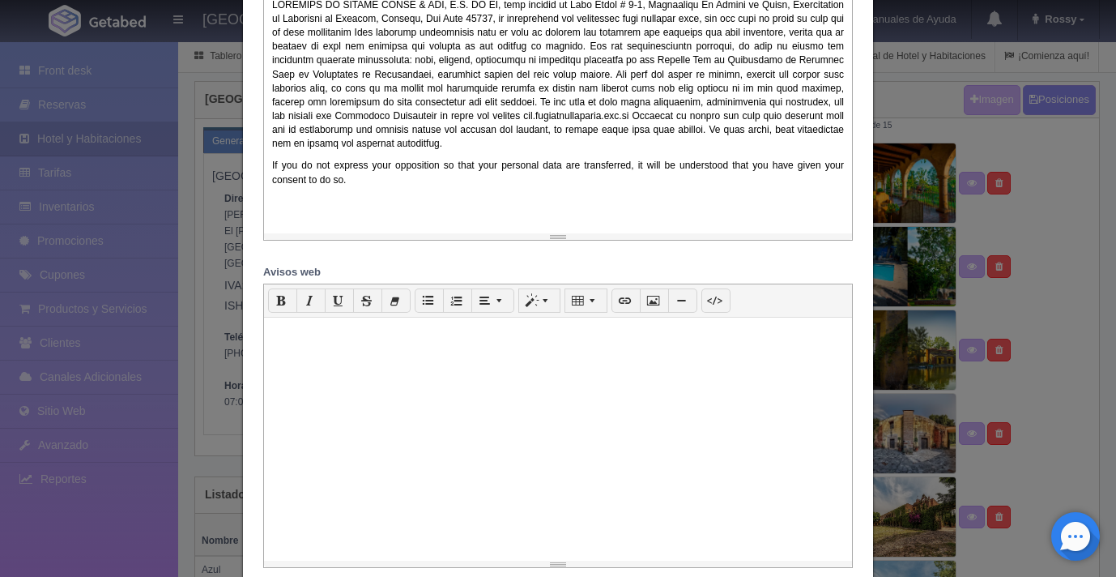
click at [417, 344] on div at bounding box center [558, 439] width 588 height 243
click at [365, 366] on div at bounding box center [558, 439] width 588 height 243
click at [292, 339] on p at bounding box center [558, 333] width 572 height 14
click at [299, 364] on div at bounding box center [558, 439] width 588 height 243
click at [446, 339] on p at bounding box center [558, 333] width 572 height 14
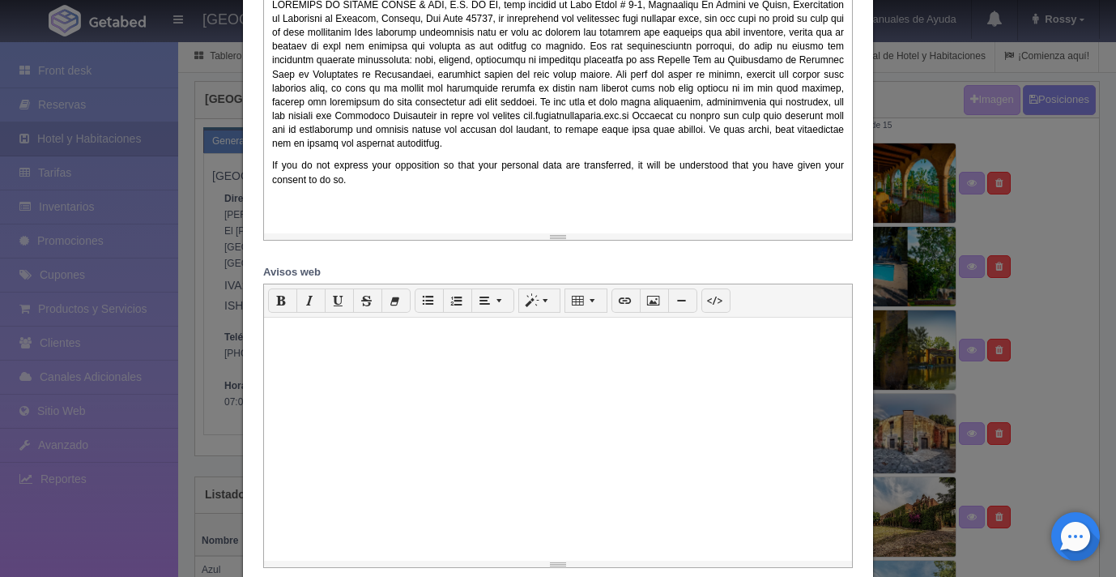
scroll to position [1626, 0]
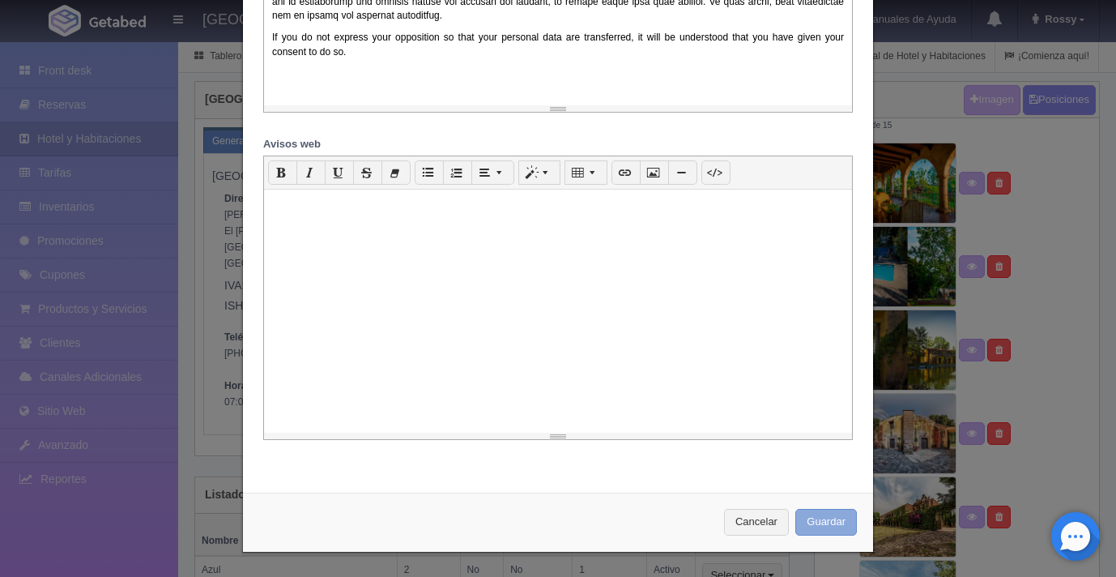
click at [821, 525] on button "Guardar" at bounding box center [827, 522] width 62 height 27
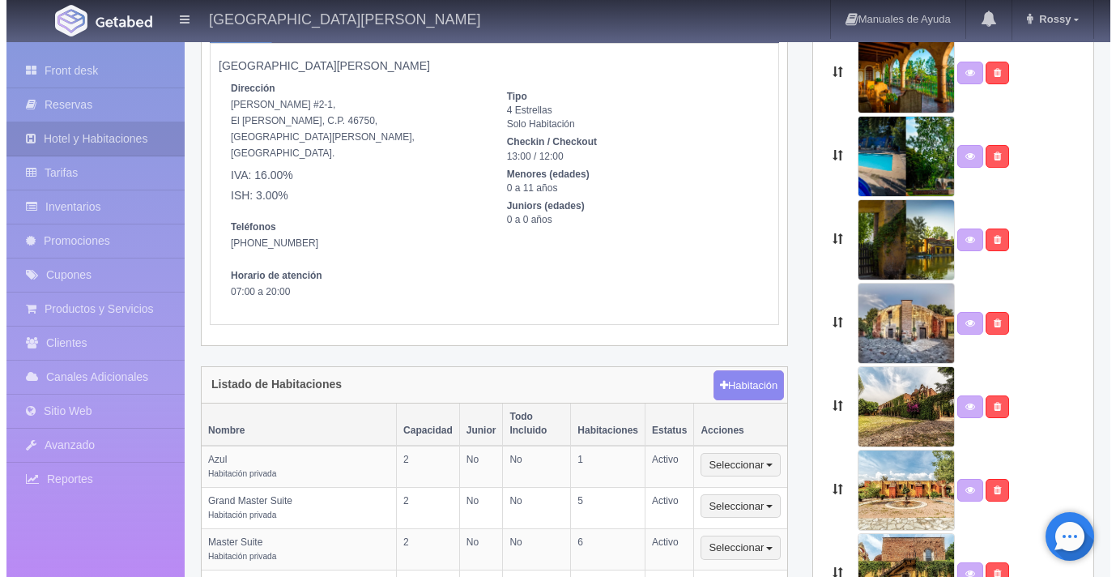
scroll to position [14, 0]
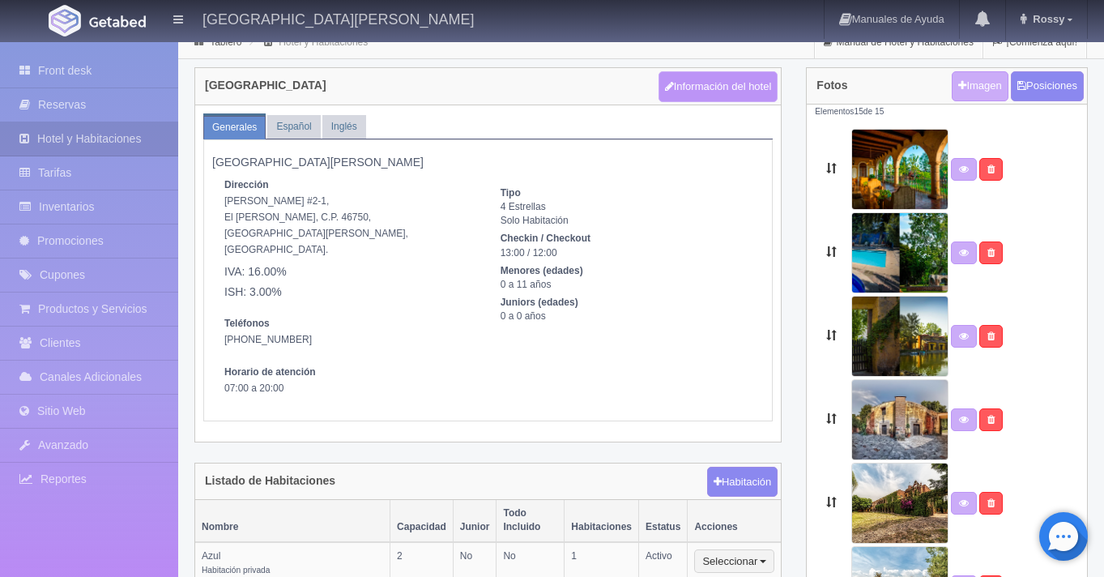
click at [691, 91] on button "Información del hotel" at bounding box center [719, 86] width 120 height 31
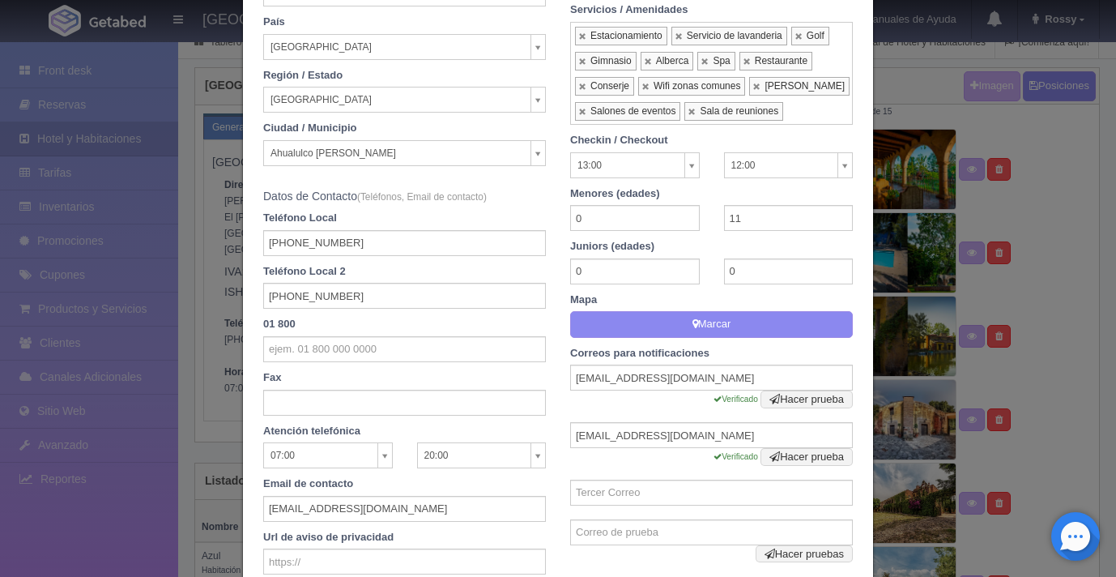
scroll to position [0, 0]
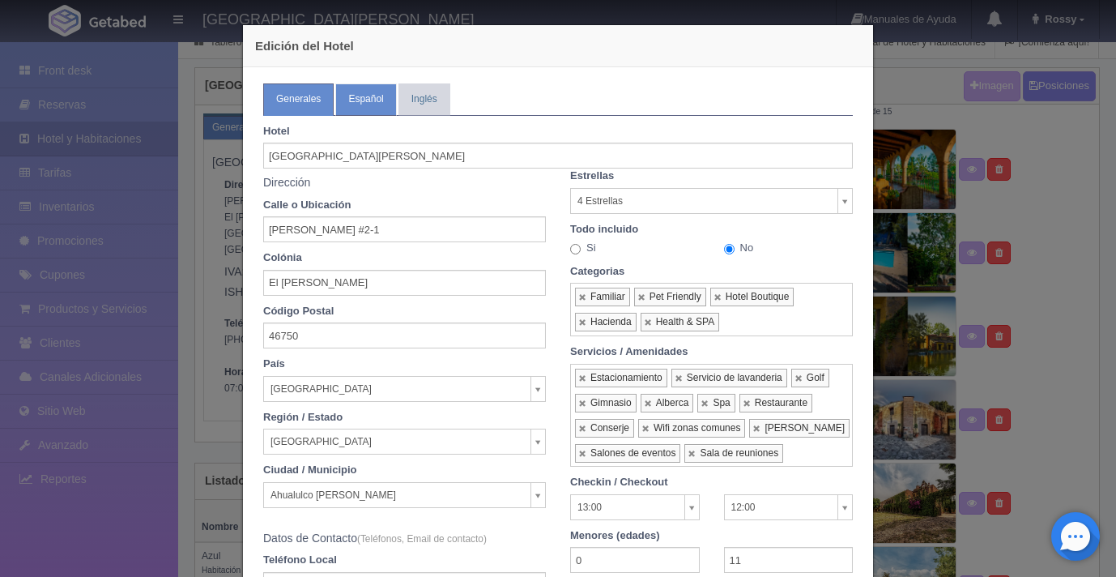
click at [361, 94] on link "Español" at bounding box center [365, 99] width 61 height 32
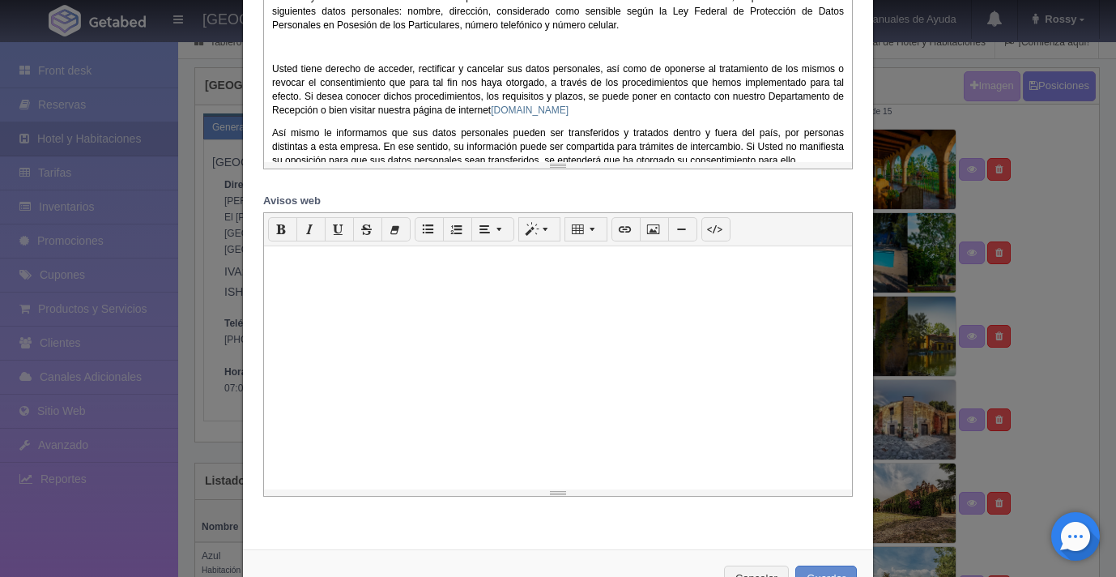
scroll to position [1626, 0]
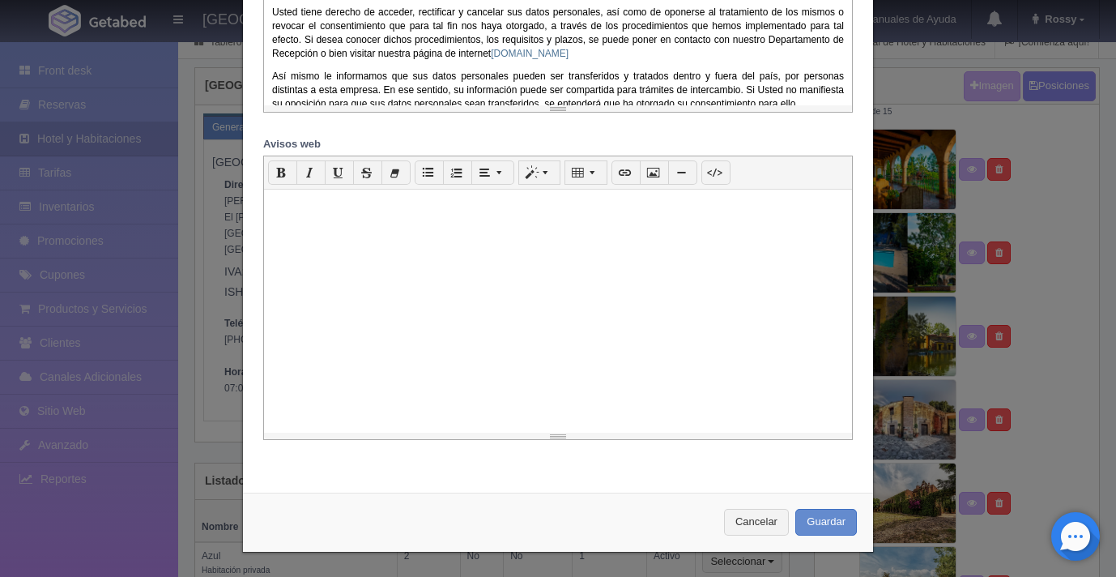
click at [390, 215] on div at bounding box center [558, 311] width 588 height 243
click at [820, 522] on button "Guardar" at bounding box center [827, 522] width 62 height 27
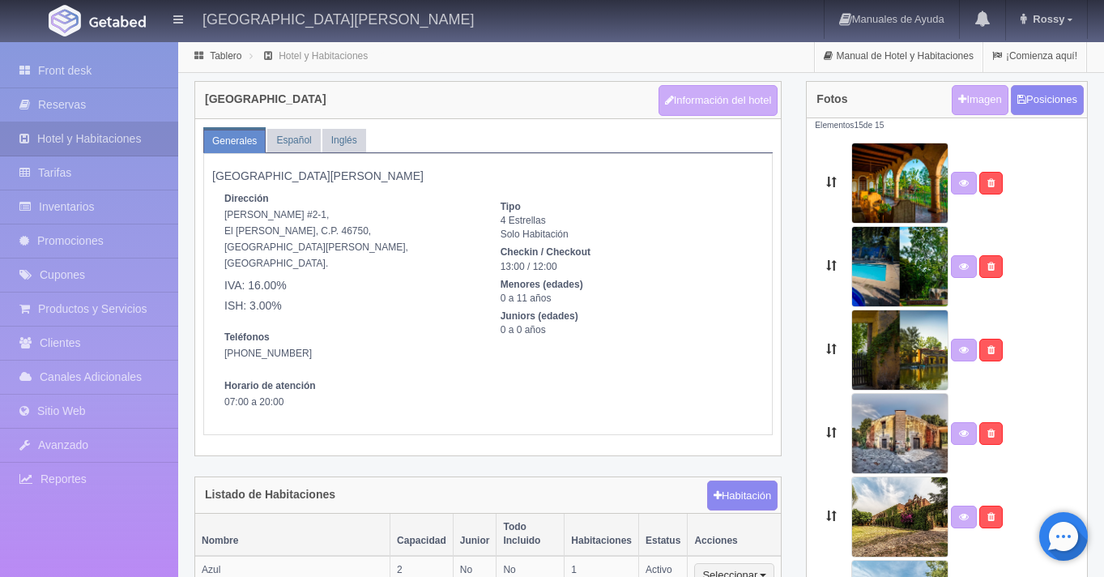
click at [1045, 283] on div at bounding box center [947, 266] width 264 height 81
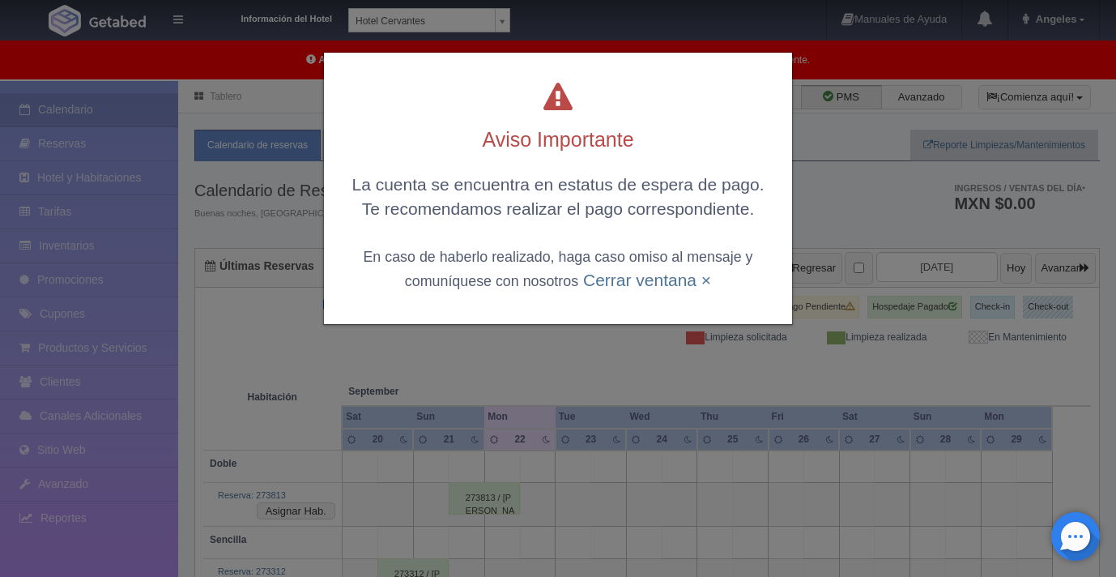
click at [800, 220] on div "Aviso Importante La cuenta se encuentra en estatus de espera de pago. Te recome…" at bounding box center [558, 288] width 1116 height 577
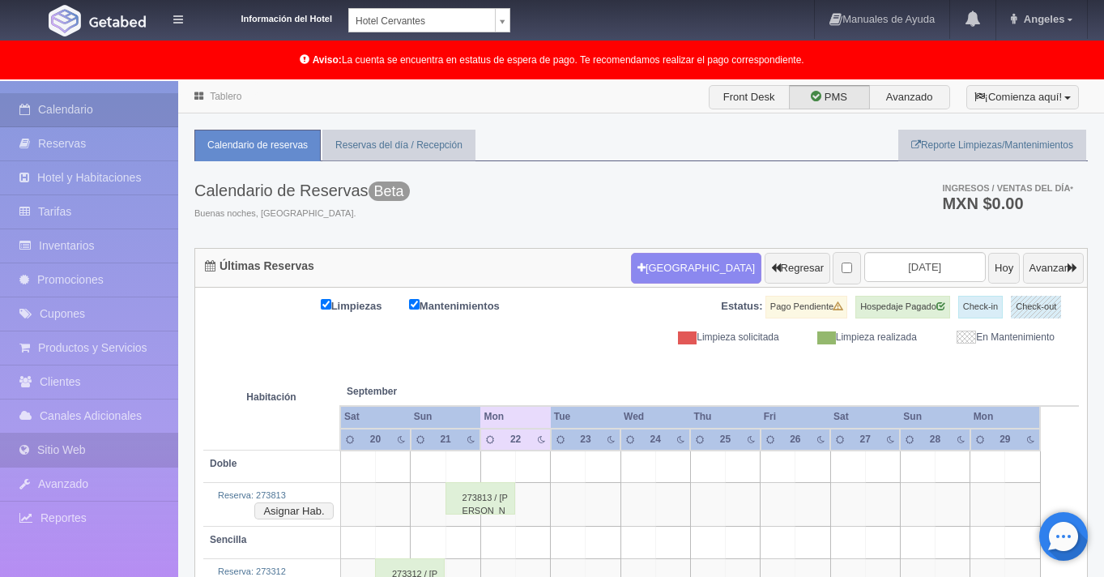
click at [73, 455] on link "Sitio Web" at bounding box center [89, 449] width 178 height 33
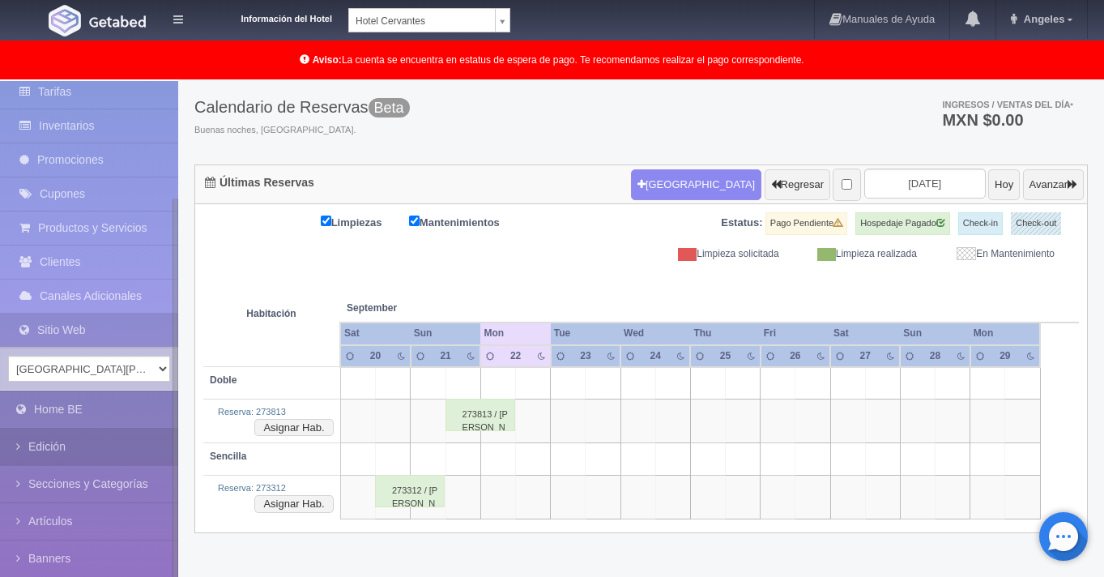
scroll to position [150, 0]
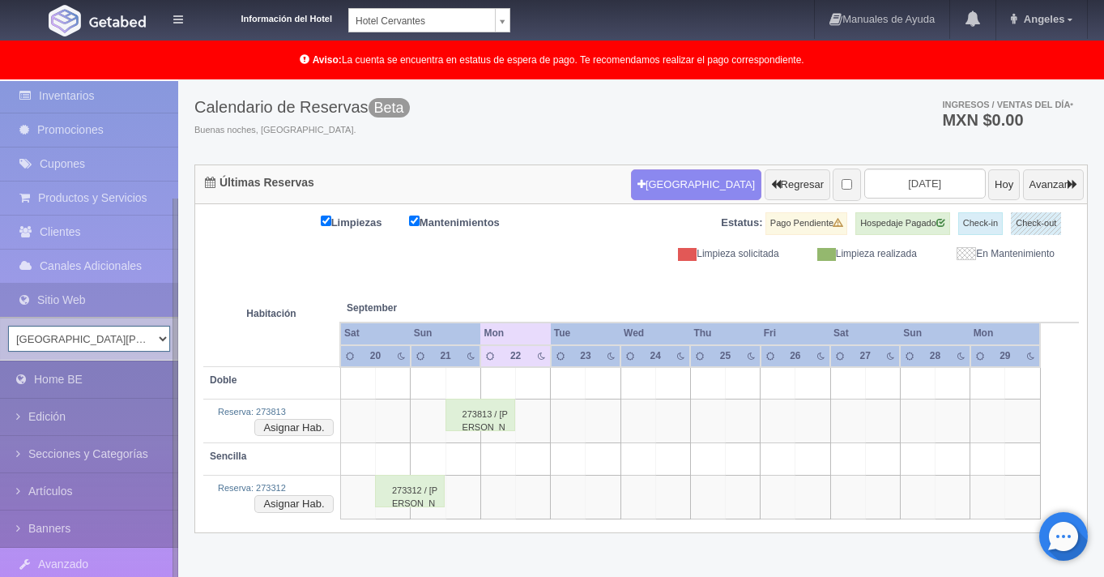
click at [163, 341] on select "Hotel San Francisco Plaza Hotel Universo Hotel Latino Hotel Cervantes" at bounding box center [89, 339] width 162 height 26
select select "343"
click at [8, 326] on select "Hotel San Francisco Plaza Hotel Universo Hotel Latino Hotel Cervantes" at bounding box center [89, 339] width 162 height 26
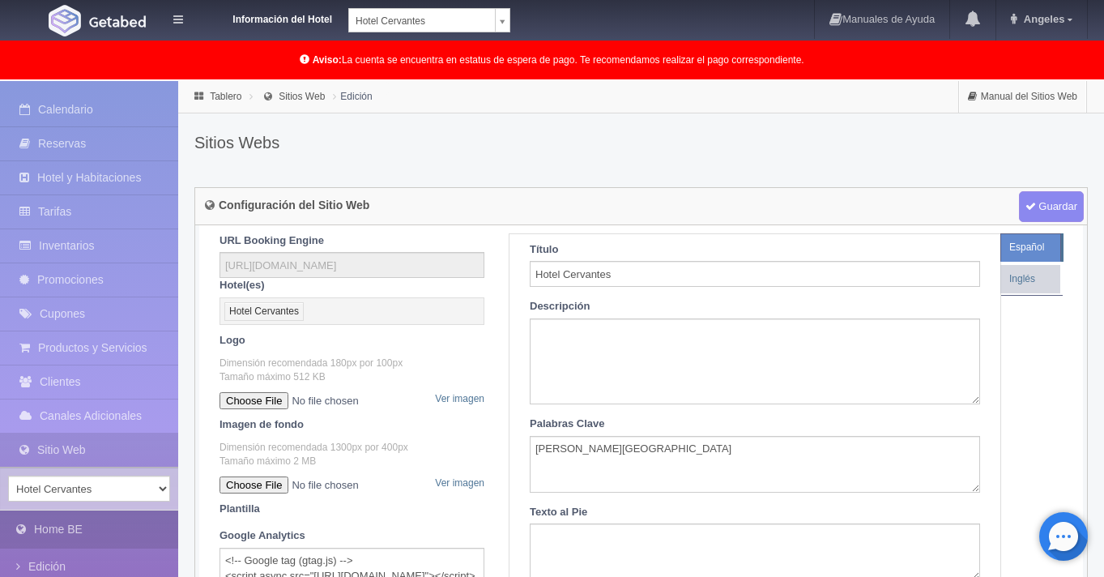
click at [94, 523] on link "Home BE" at bounding box center [89, 529] width 178 height 36
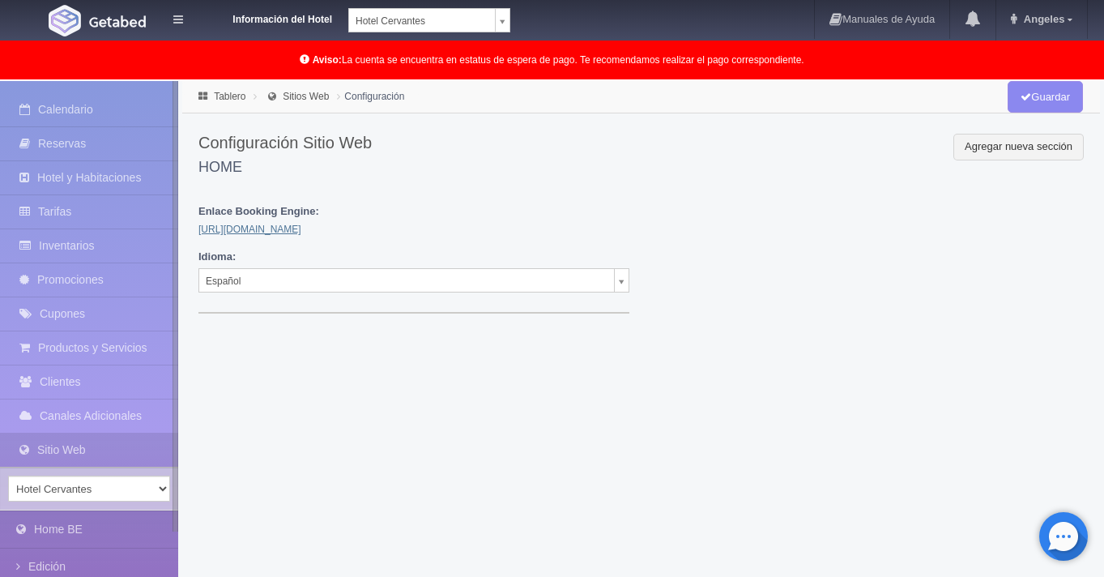
click at [272, 227] on link "[URL][DOMAIN_NAME]" at bounding box center [249, 229] width 103 height 11
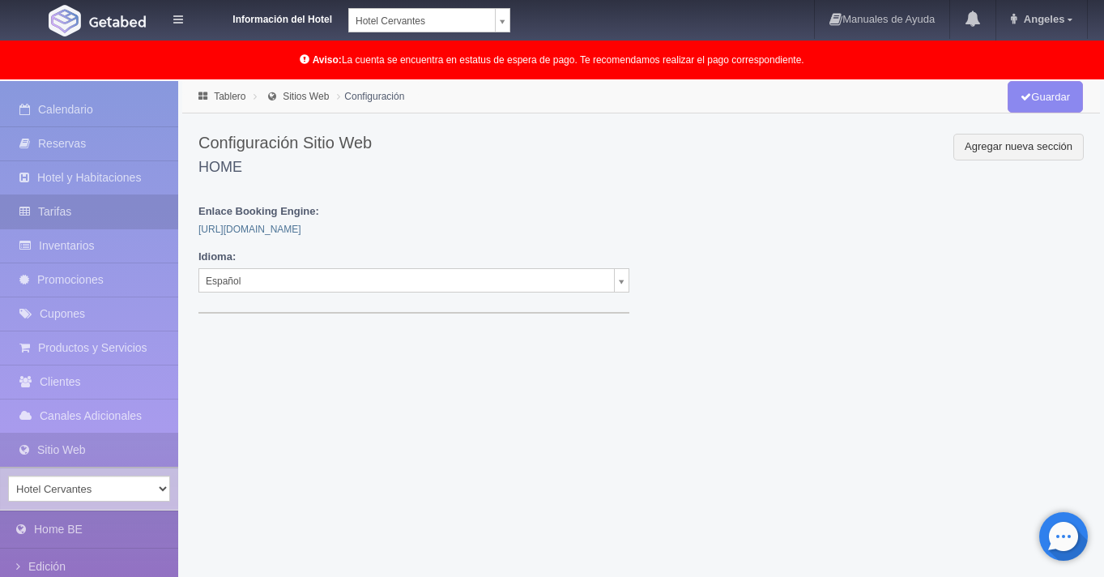
click at [87, 208] on link "Tarifas" at bounding box center [89, 211] width 178 height 33
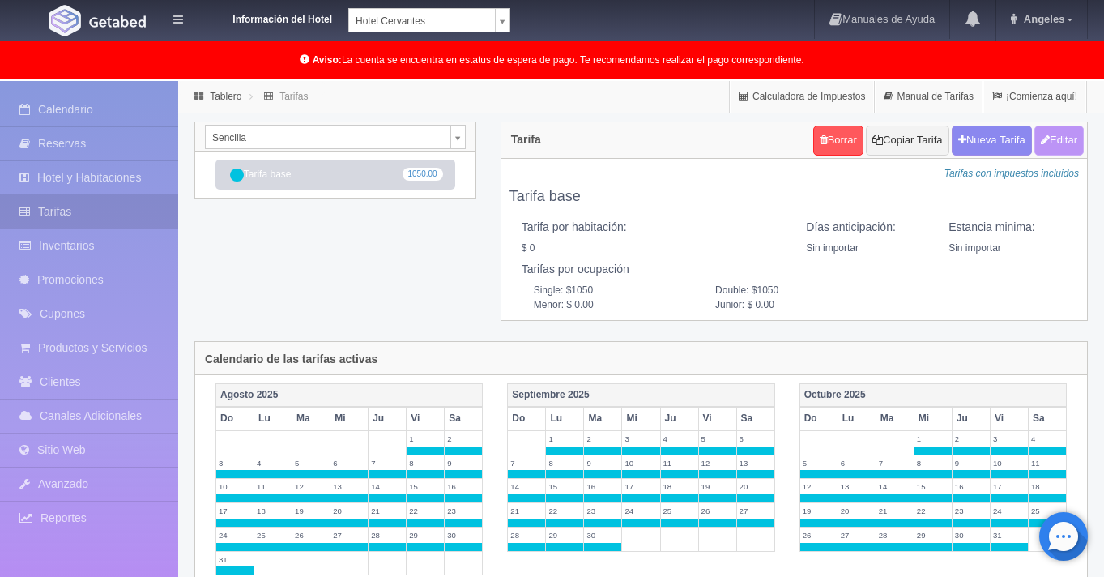
click at [1062, 140] on button "Editar" at bounding box center [1059, 141] width 49 height 30
type input "Tarifa base"
select select "0"
type input "0"
checkbox input "false"
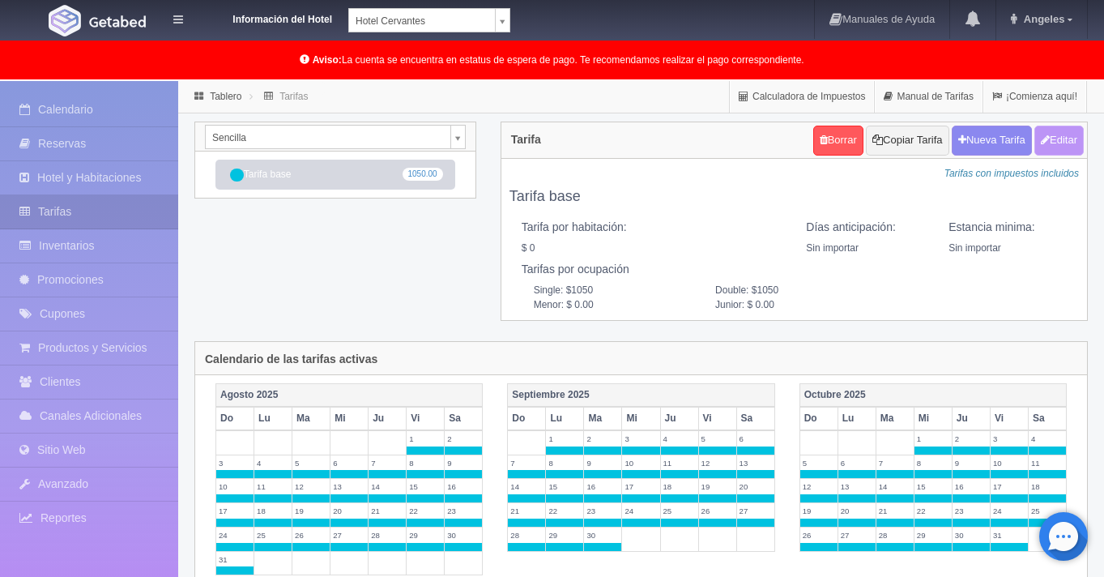
type input "1050"
type input "0.00"
checkbox input "true"
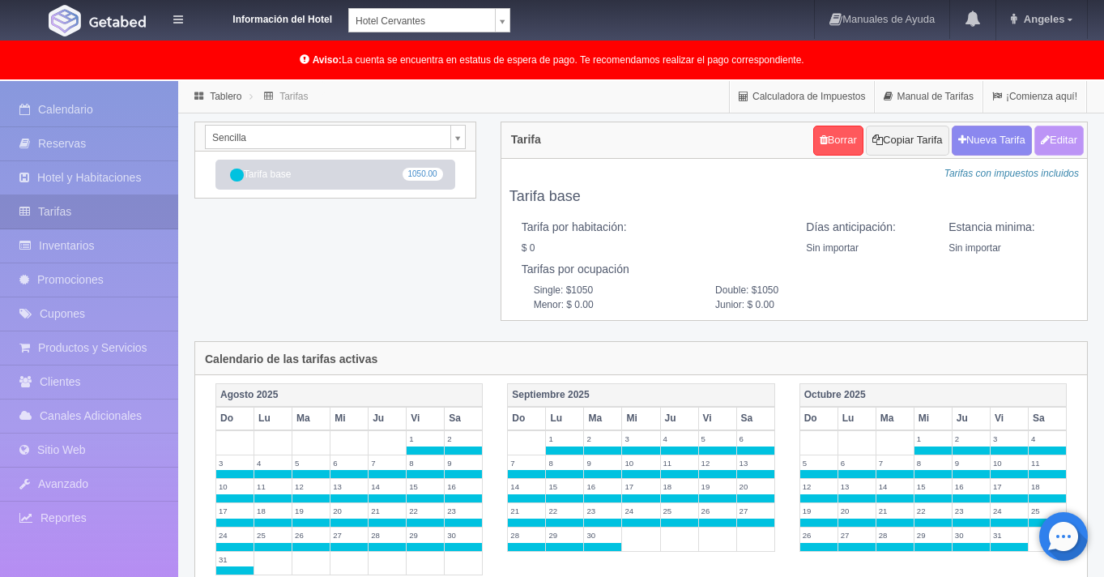
checkbox input "true"
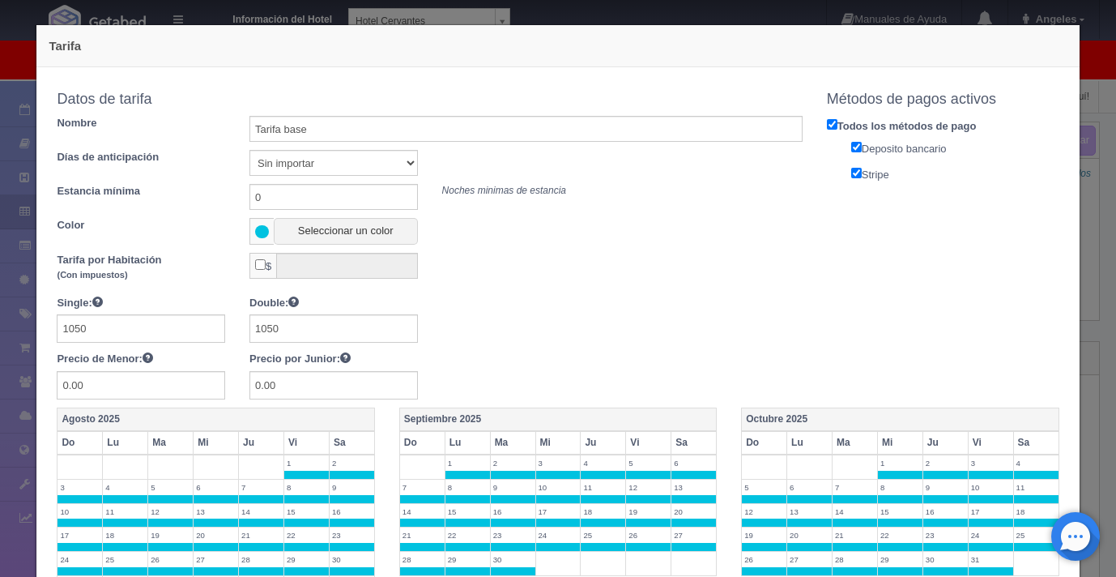
click at [1086, 240] on div "Tarifa Copiar tarifa a la habitación Sencilla Sencilla Doble Datos de tarifa No…" at bounding box center [558, 288] width 1116 height 577
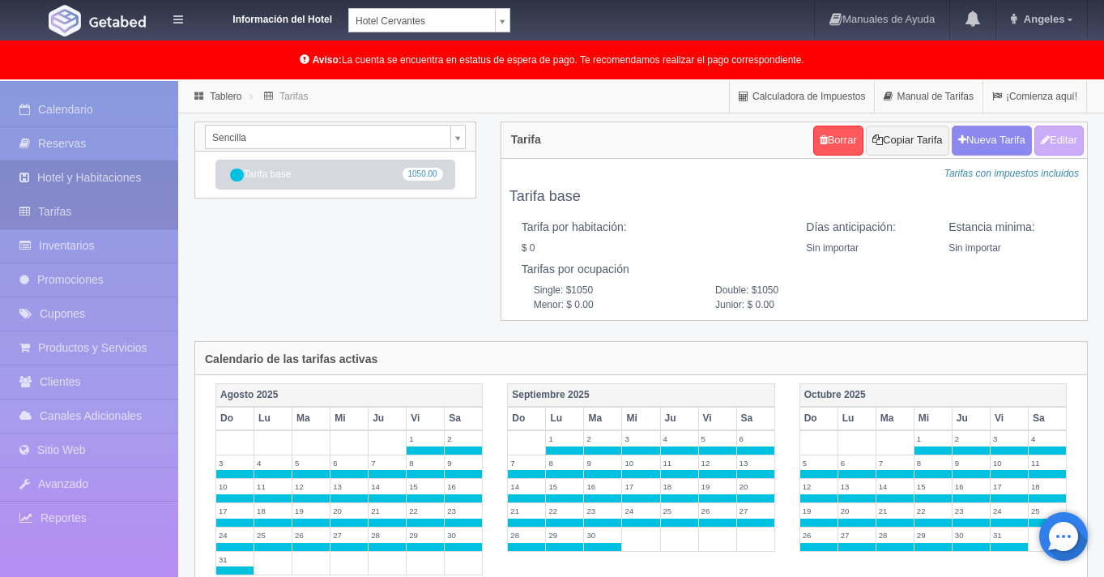
click at [137, 182] on link "Hotel y Habitaciones" at bounding box center [89, 177] width 178 height 33
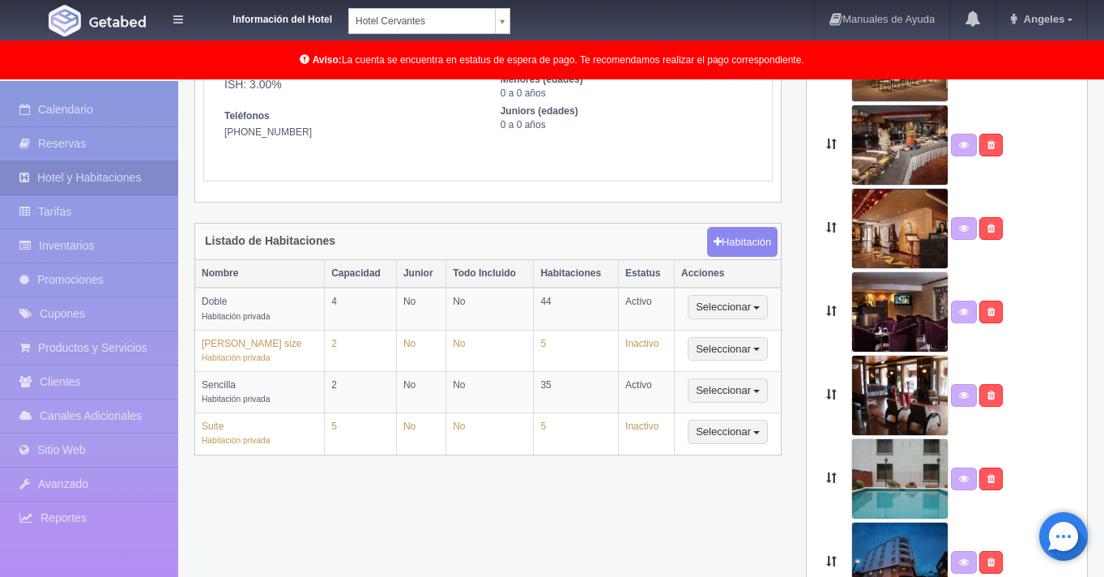
scroll to position [236, 0]
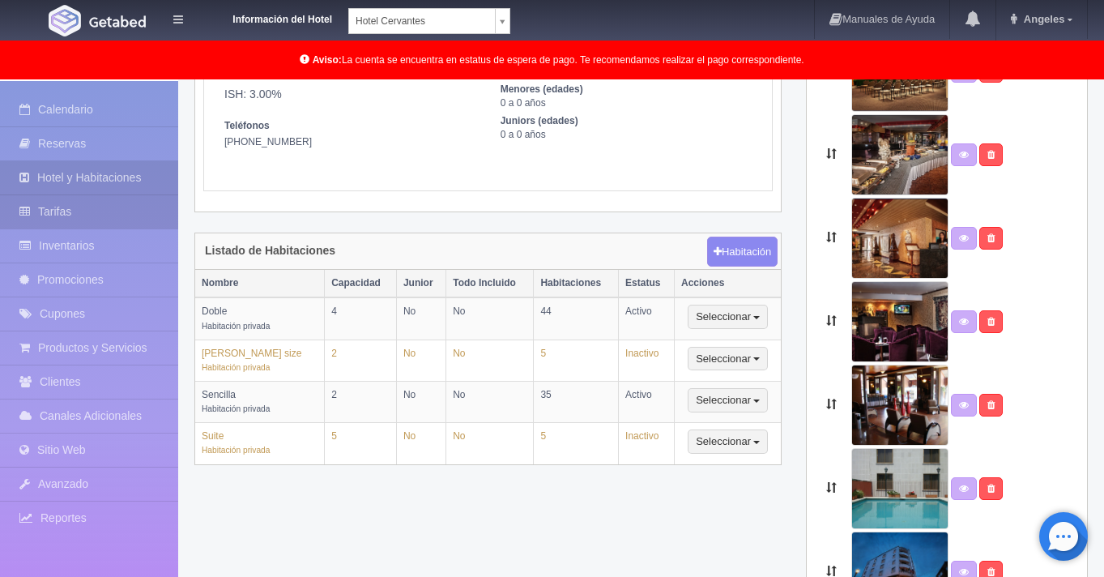
click at [84, 214] on link "Tarifas" at bounding box center [89, 211] width 178 height 33
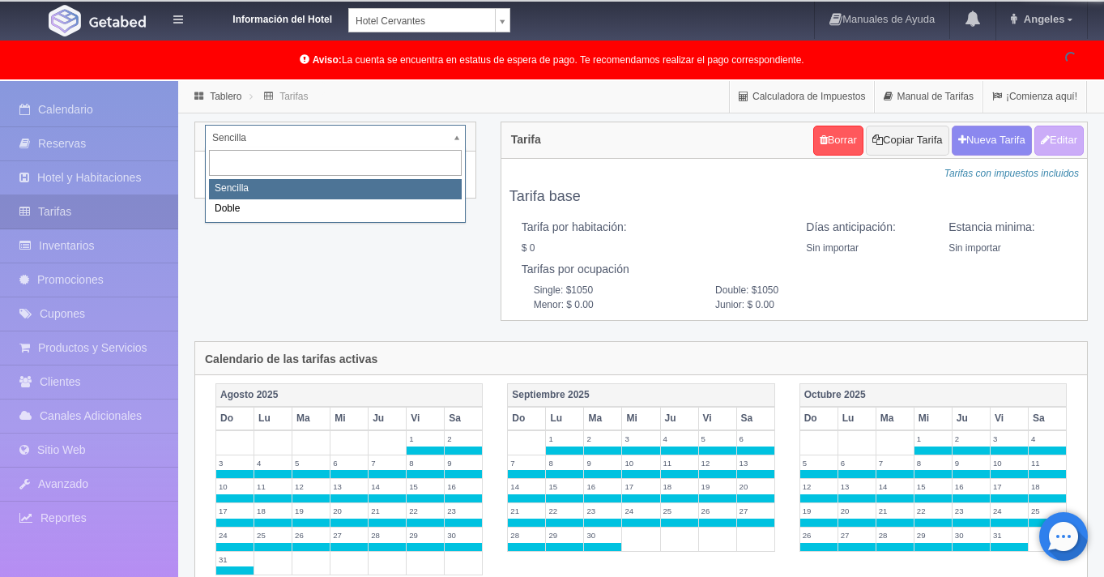
click at [461, 136] on body "Información del Hotel [GEOGRAPHIC_DATA][PERSON_NAME] [GEOGRAPHIC_DATA][PERSON_N…" at bounding box center [552, 546] width 1104 height 930
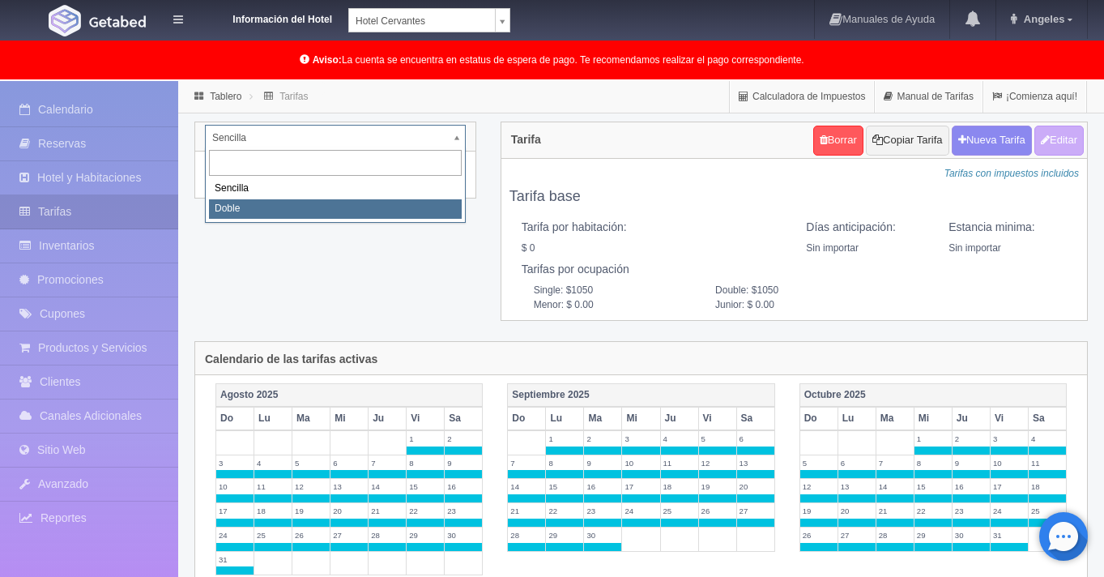
select select "2257"
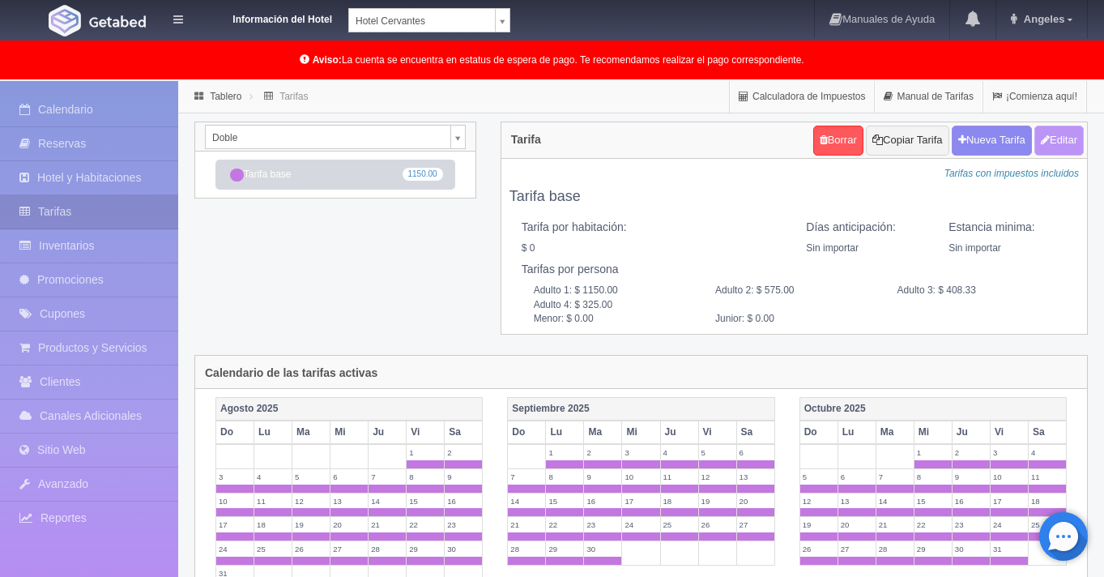
click at [1065, 141] on button "Editar" at bounding box center [1059, 141] width 49 height 30
type input "Tarifa base"
select select "0"
type input "0"
checkbox input "false"
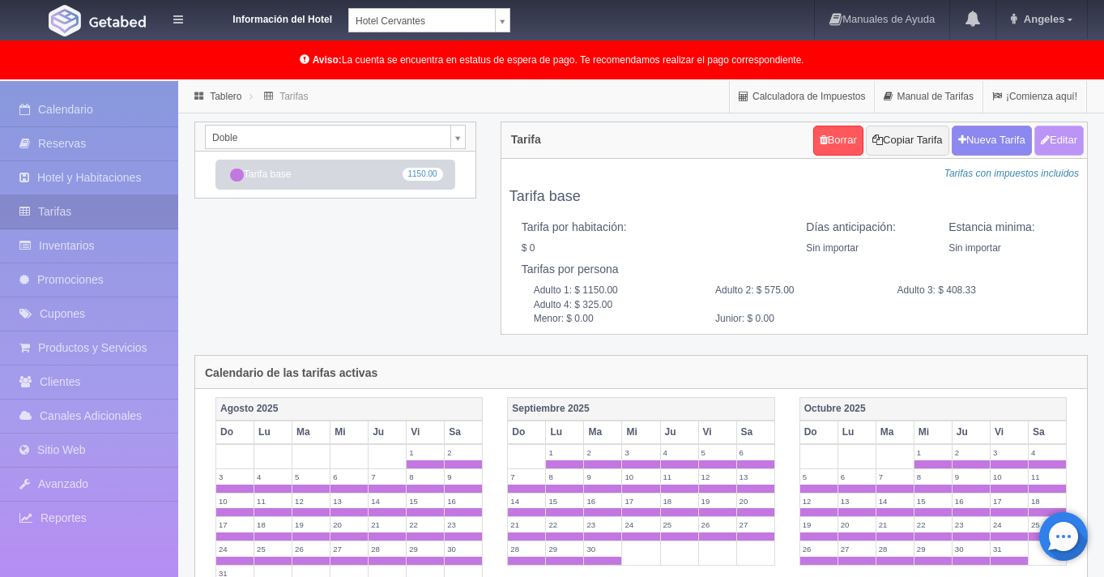
type input "1150.00"
type input "575.00"
type input "408.33"
type input "325.00"
type input "0.00"
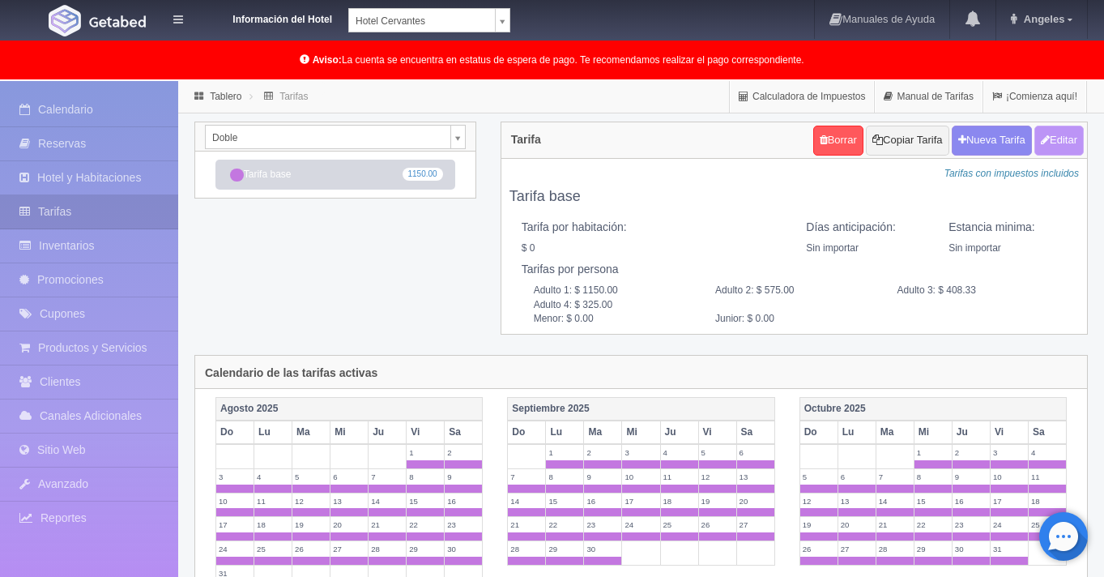
type input "0.00"
checkbox input "true"
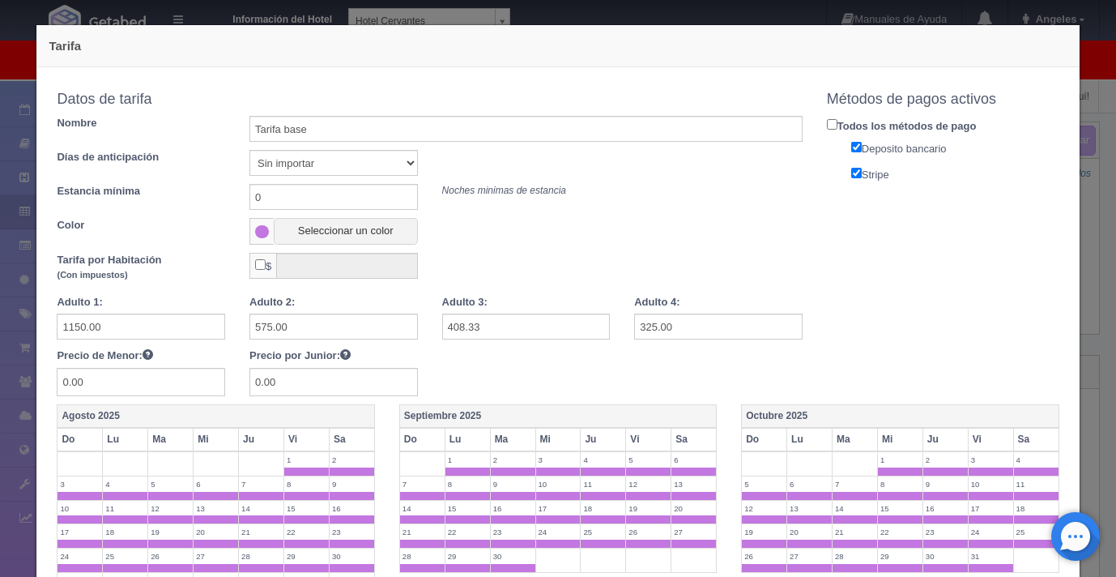
click at [1081, 190] on div "Tarifa Copiar tarifa a la habitación Doble Sencilla Doble Datos de tarifa Nombr…" at bounding box center [558, 288] width 1116 height 577
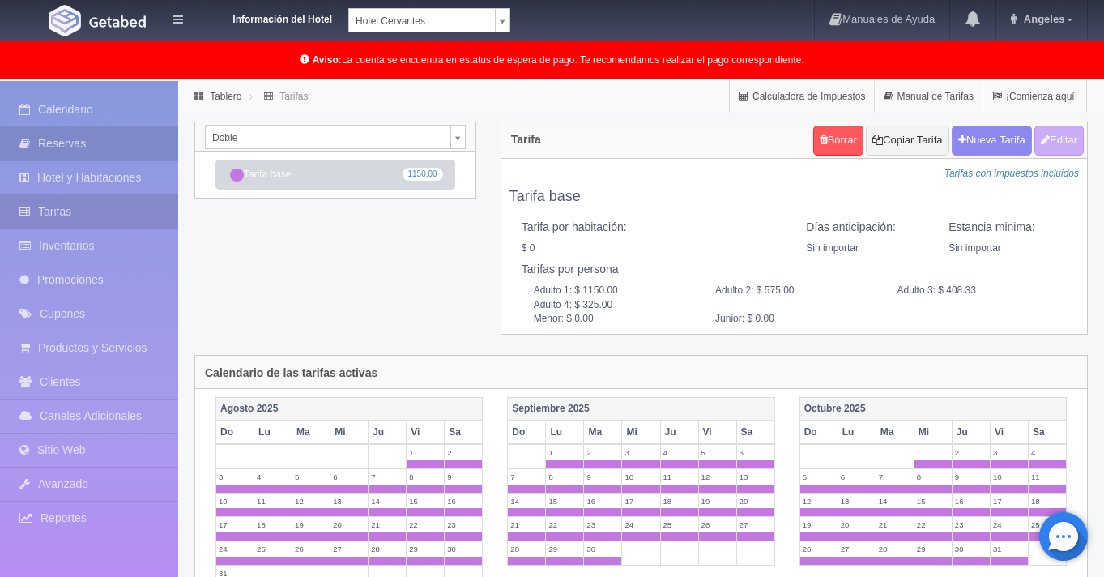
click at [62, 146] on link "Reservas" at bounding box center [89, 143] width 178 height 33
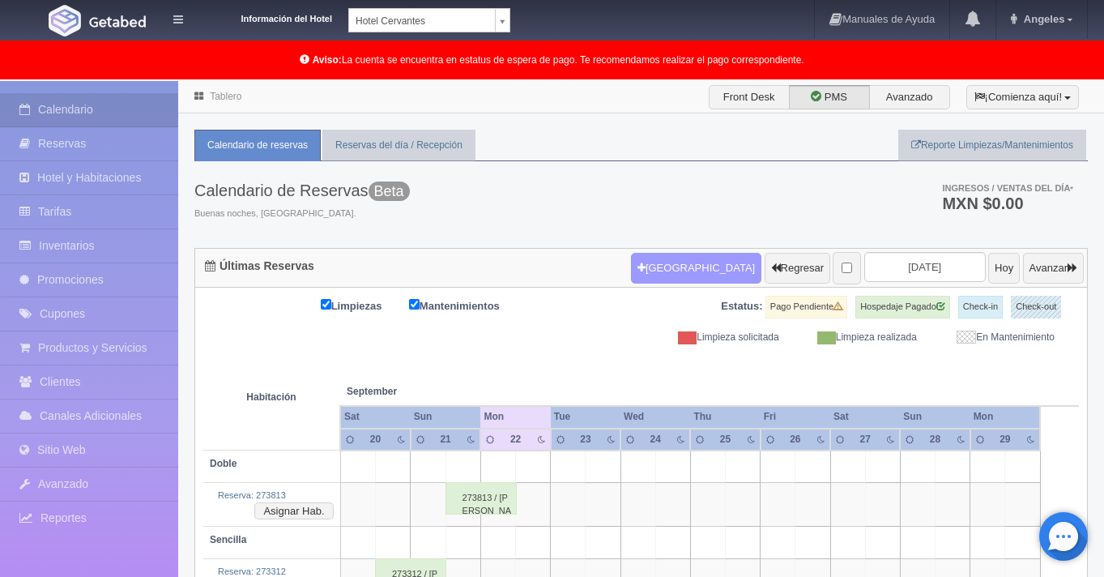
click at [658, 270] on button "Nueva Reserva" at bounding box center [696, 268] width 130 height 31
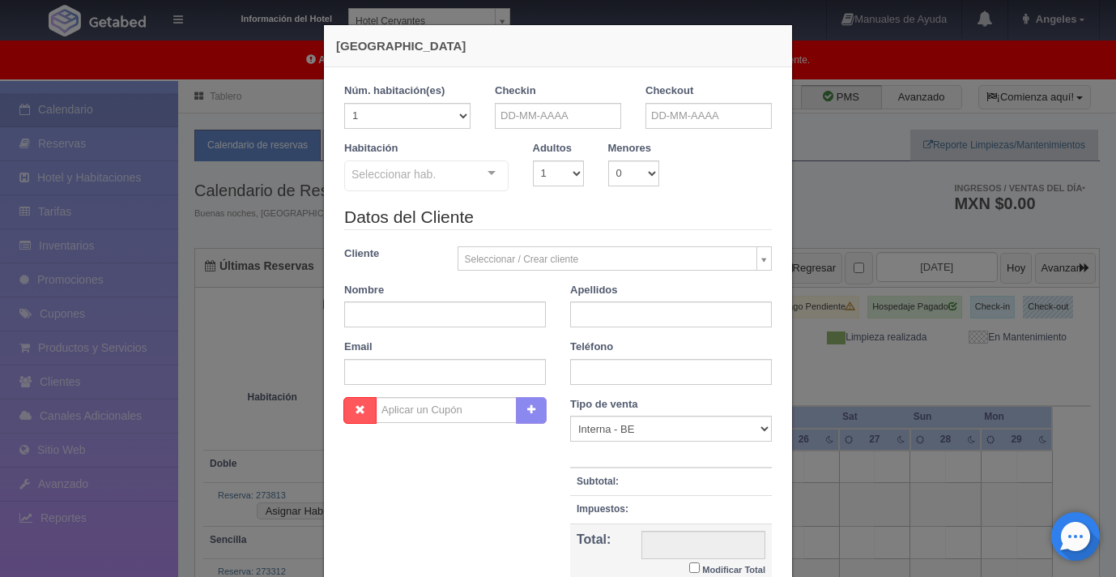
checkbox input "false"
click at [529, 121] on input "text" at bounding box center [558, 116] width 126 height 26
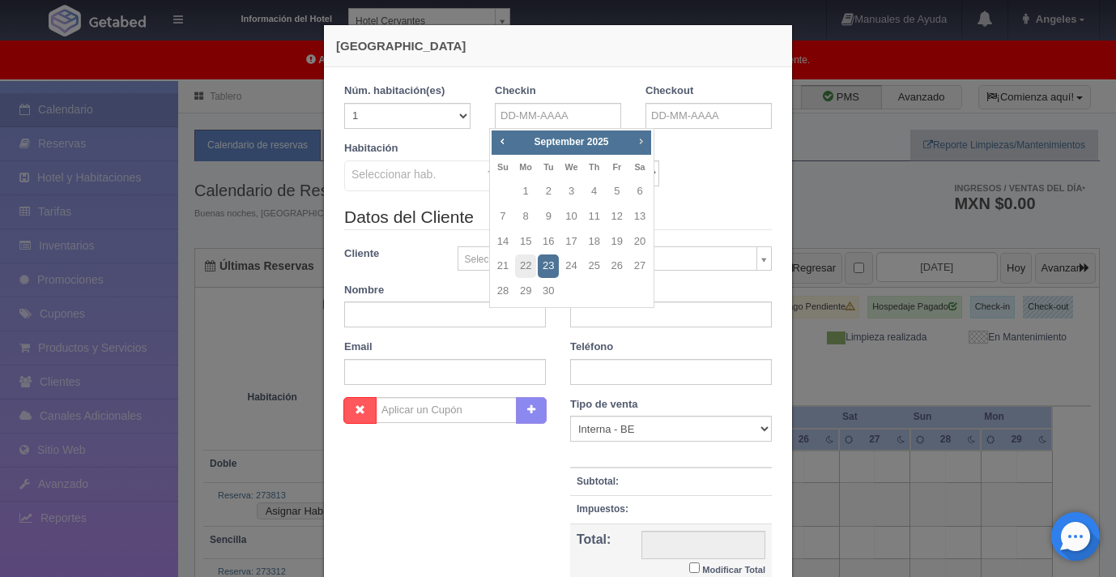
click at [638, 147] on link "Next" at bounding box center [642, 141] width 18 height 18
click at [617, 195] on link "3" at bounding box center [617, 191] width 21 height 23
type input "03-10-2025"
checkbox input "false"
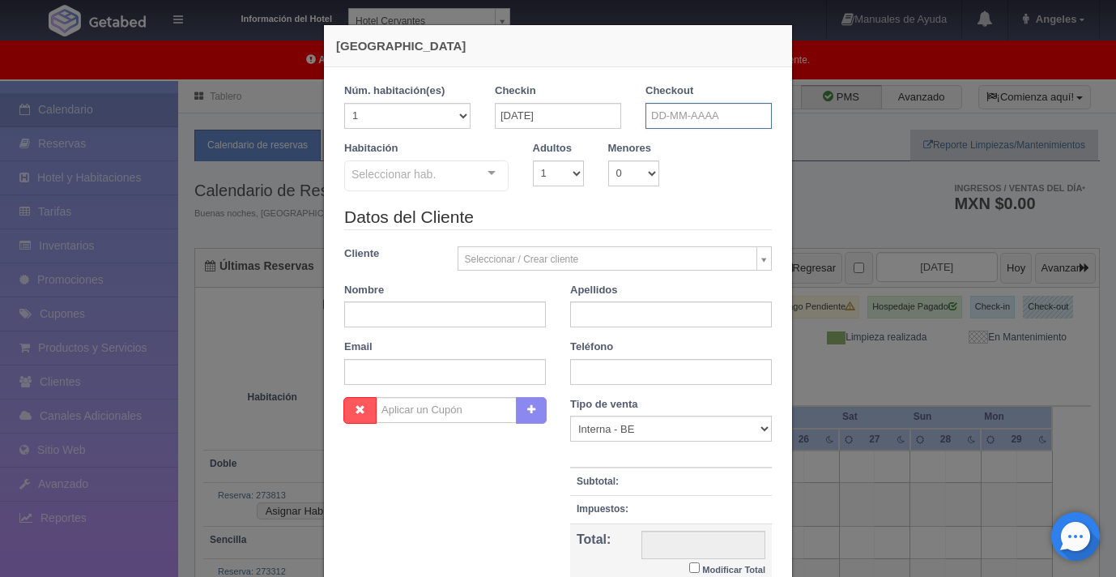
click at [672, 124] on input "text" at bounding box center [709, 116] width 126 height 26
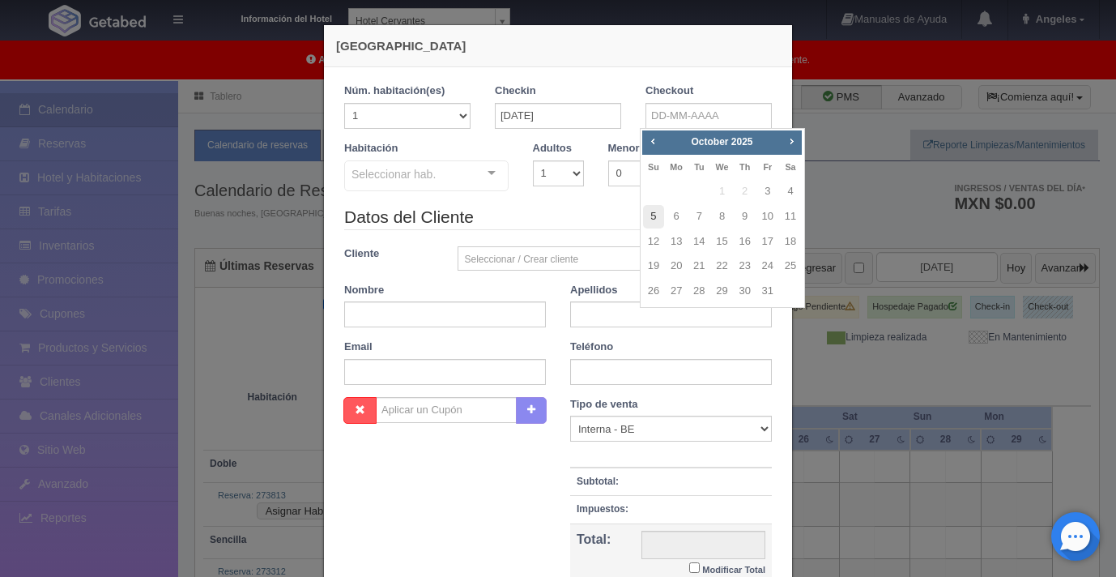
click at [654, 214] on link "5" at bounding box center [653, 216] width 21 height 23
type input "05-10-2025"
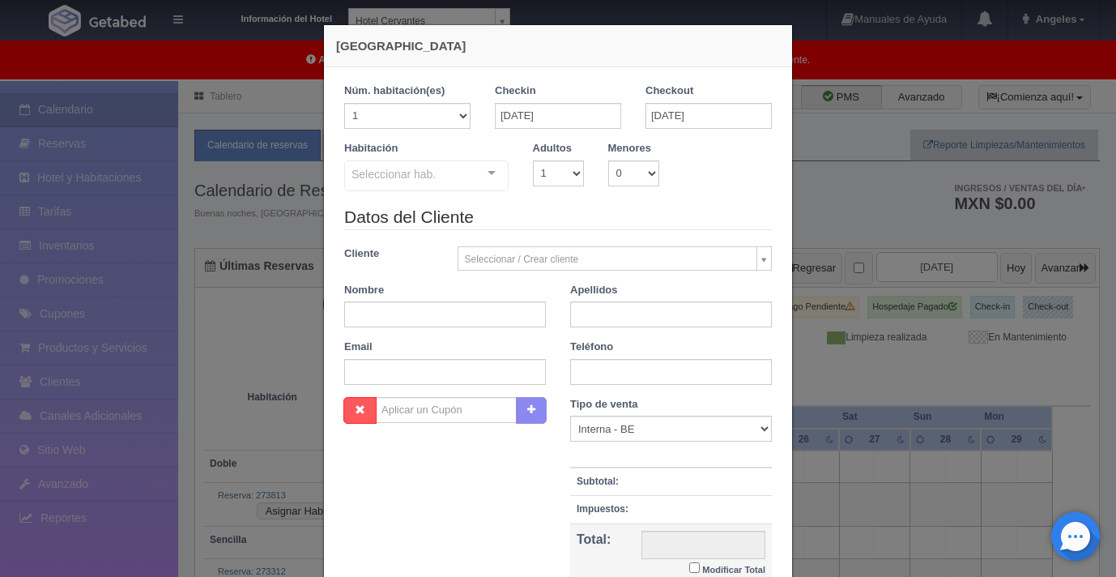
click at [483, 170] on div at bounding box center [492, 173] width 32 height 24
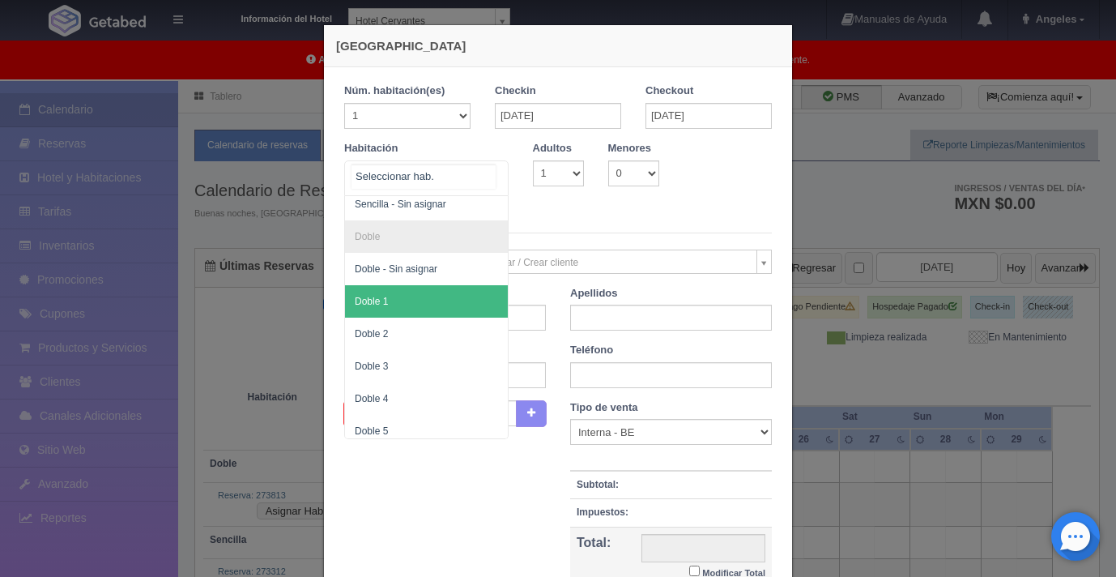
scroll to position [50, 0]
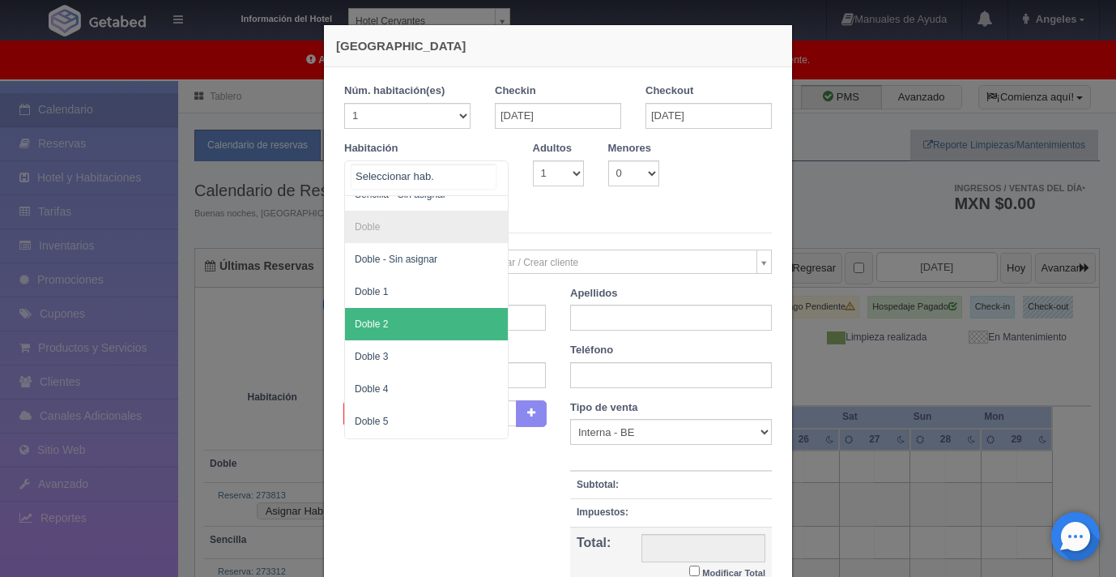
click at [424, 322] on span "Doble 2" at bounding box center [426, 324] width 163 height 32
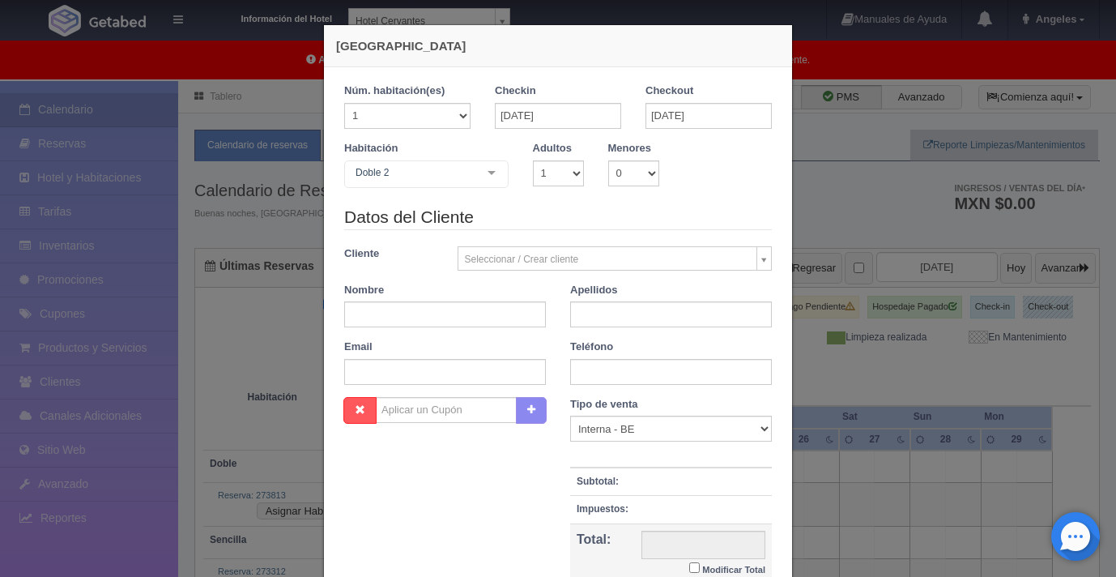
checkbox input "false"
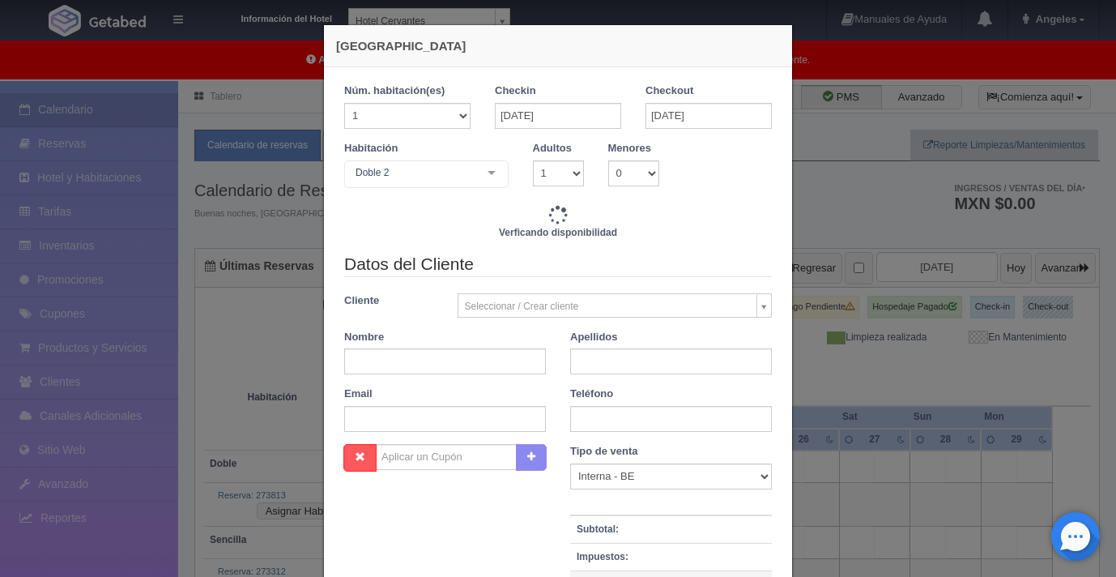
type input "2300.00"
checkbox input "false"
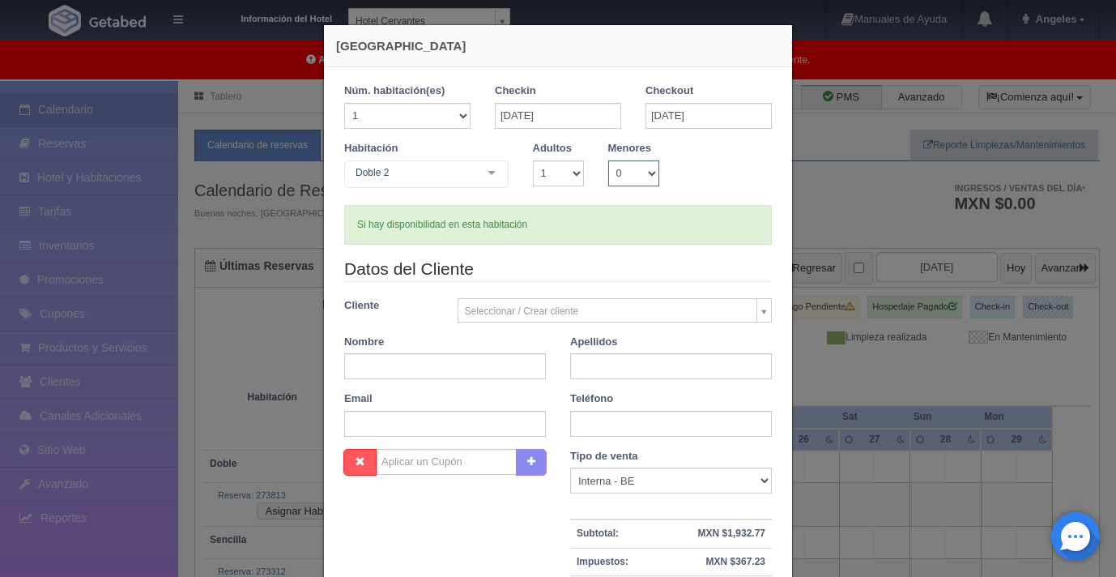
click at [639, 171] on select "0 1 2 3 4 5 6 7 8 9 10" at bounding box center [633, 173] width 51 height 26
select select "2"
click at [608, 160] on select "0 1 2 3 4 5 6 7 8 9 10" at bounding box center [633, 173] width 51 height 26
checkbox input "false"
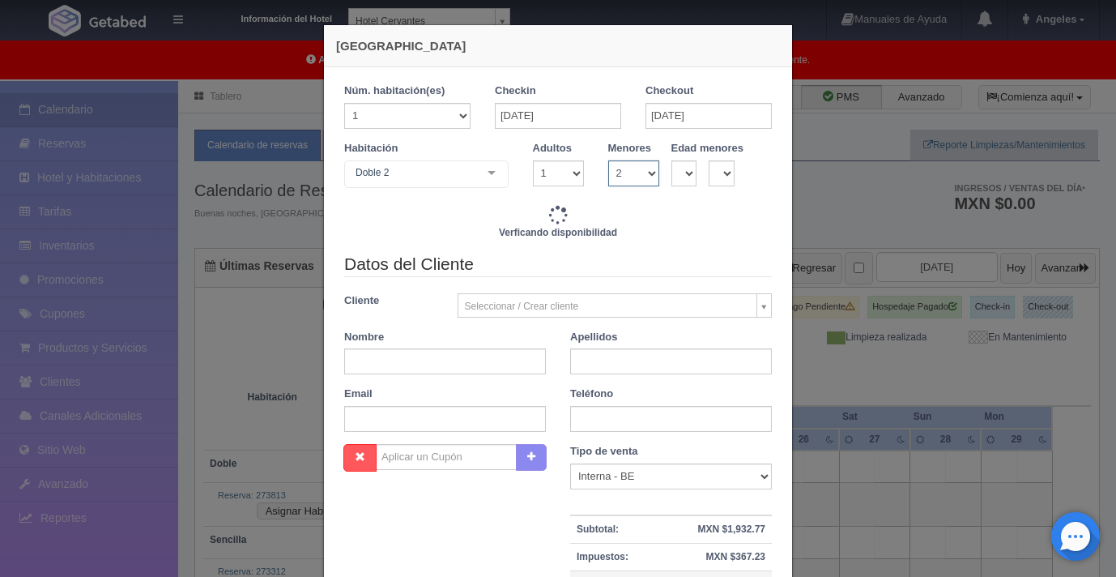
type input "2300.00"
checkbox input "false"
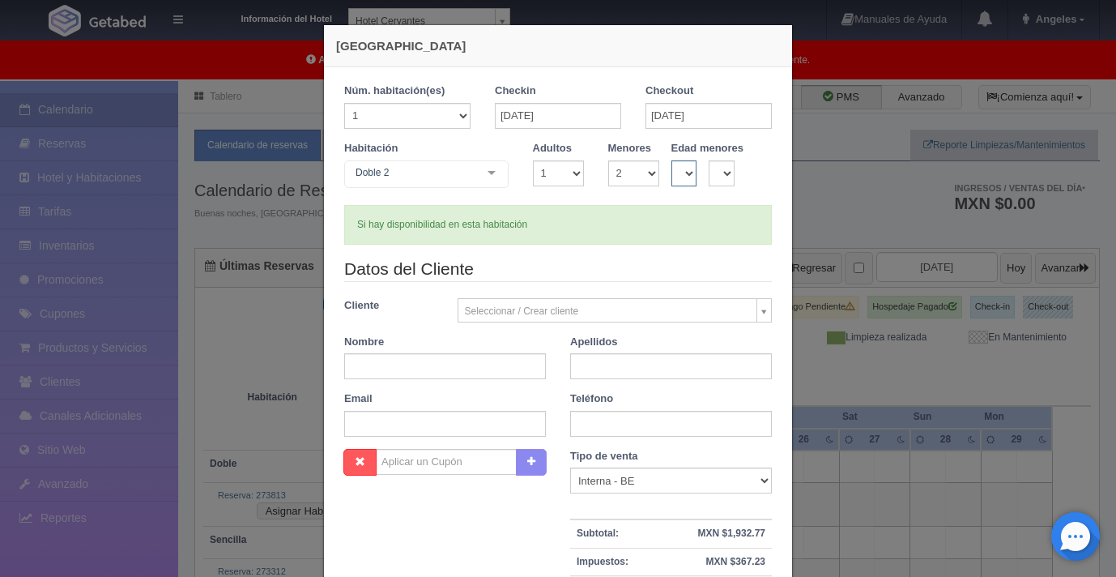
click at [685, 177] on select "0 1 2 3 4 5 6 7 8 9 10 11 12 13 14 15 16 17 18" at bounding box center [685, 173] width 26 height 26
select select "9"
click at [672, 160] on select "0 1 2 3 4 5 6 7 8 9 10 11 12 13 14 15 16 17 18" at bounding box center [685, 173] width 26 height 26
checkbox input "false"
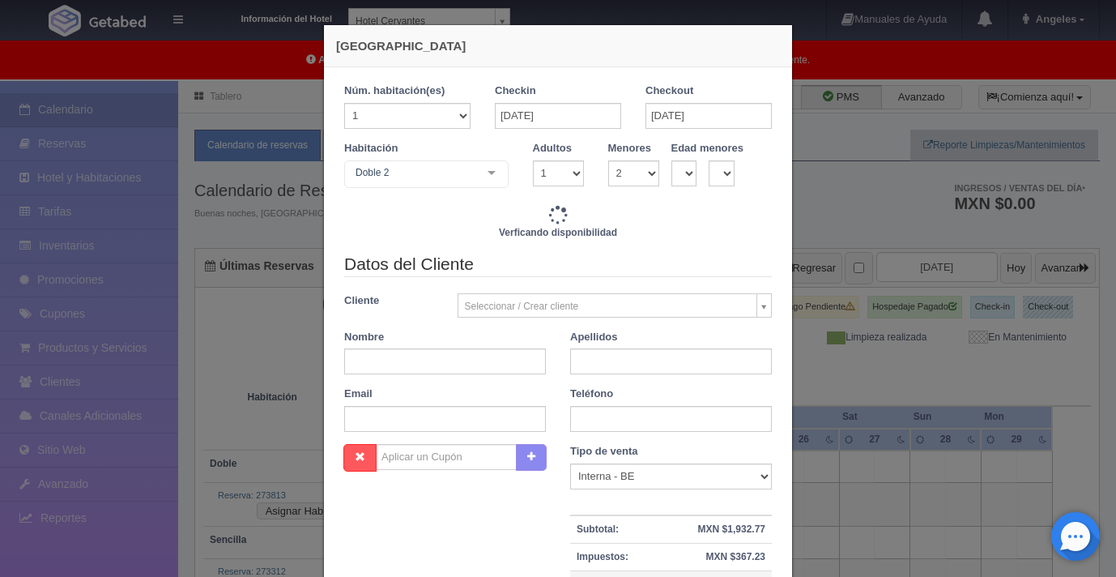
type input "2300.00"
checkbox input "false"
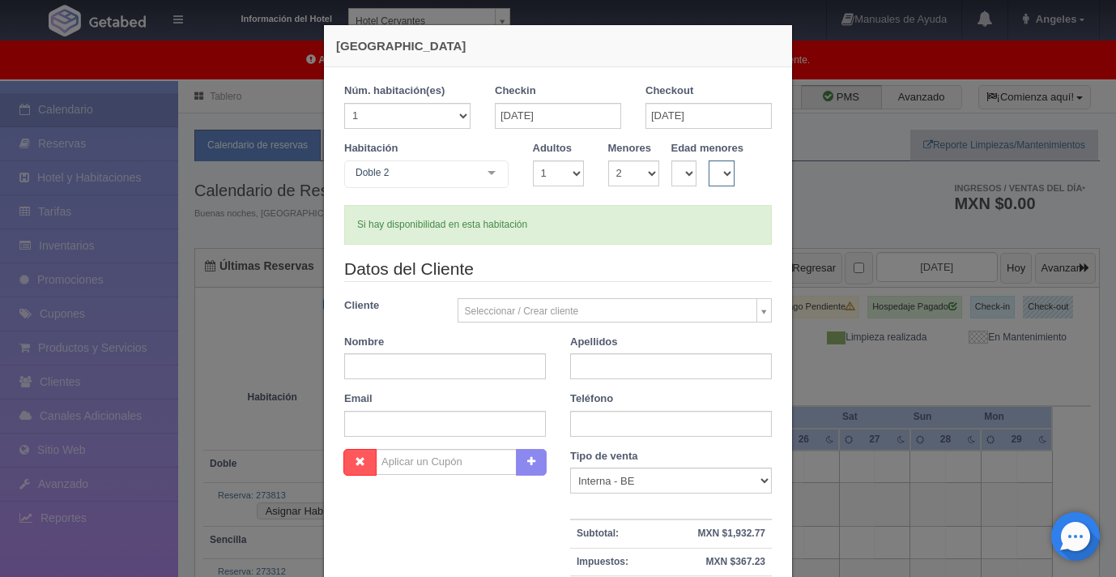
click at [720, 181] on select "0 1 2 3 4 5 6 7 8 9 10 11 12 13 14 15 16 17 18" at bounding box center [722, 173] width 26 height 26
select select "11"
click at [709, 160] on select "0 1 2 3 4 5 6 7 8 9 10 11 12 13 14 15 16 17 18" at bounding box center [722, 173] width 26 height 26
checkbox input "false"
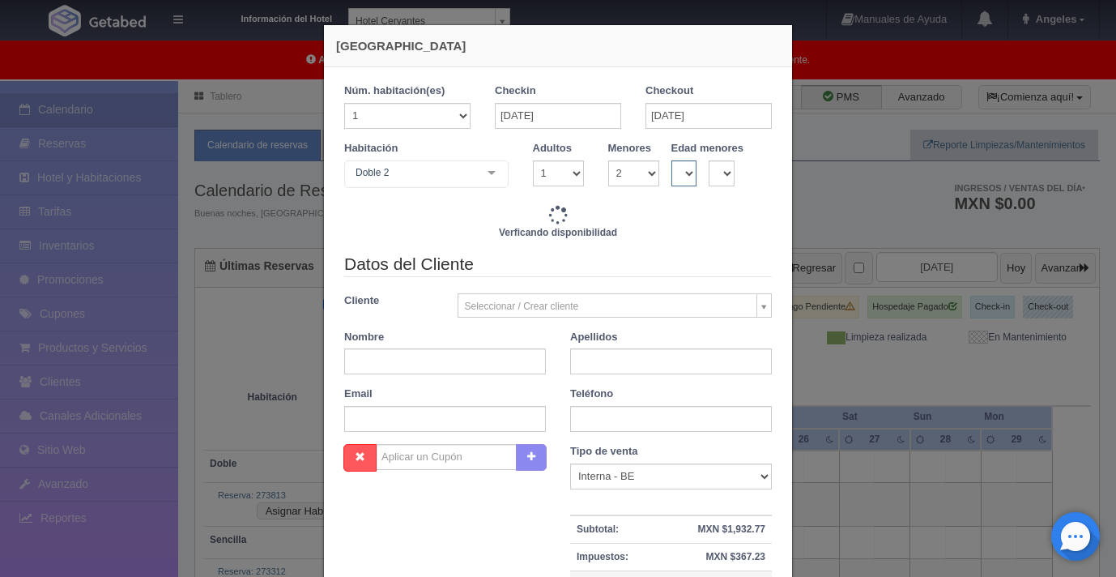
click at [678, 177] on select "0 1 2 3 4 5 6 7 8 9 10 11 12 13 14 15 16 17 18" at bounding box center [685, 173] width 26 height 26
type input "2450.00"
checkbox input "false"
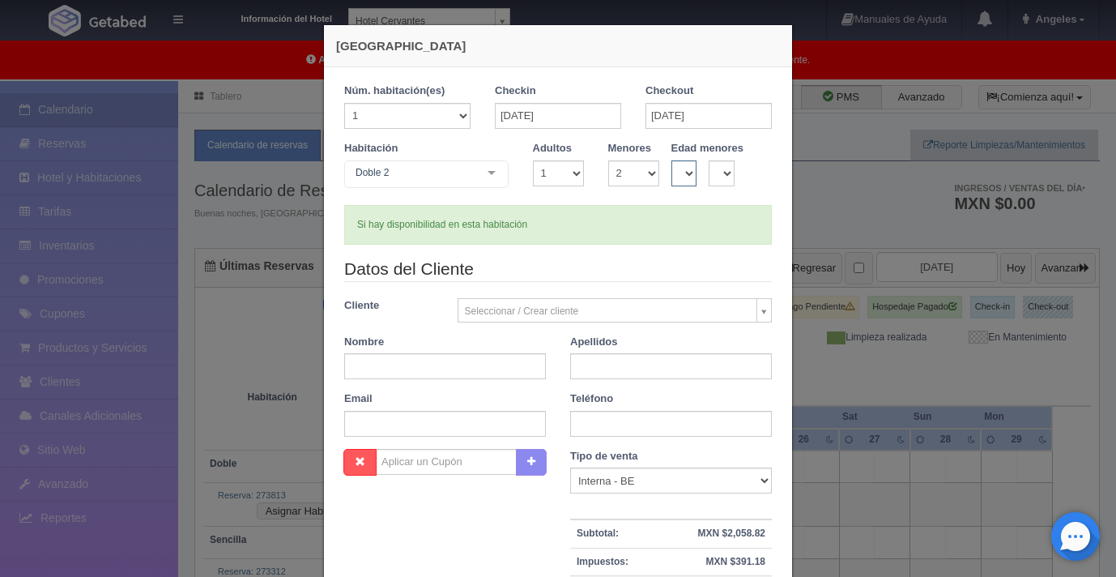
click at [672, 160] on select "0 1 2 3 4 5 6 7 8 9 10 11 12 13 14 15 16 17 18" at bounding box center [685, 173] width 26 height 26
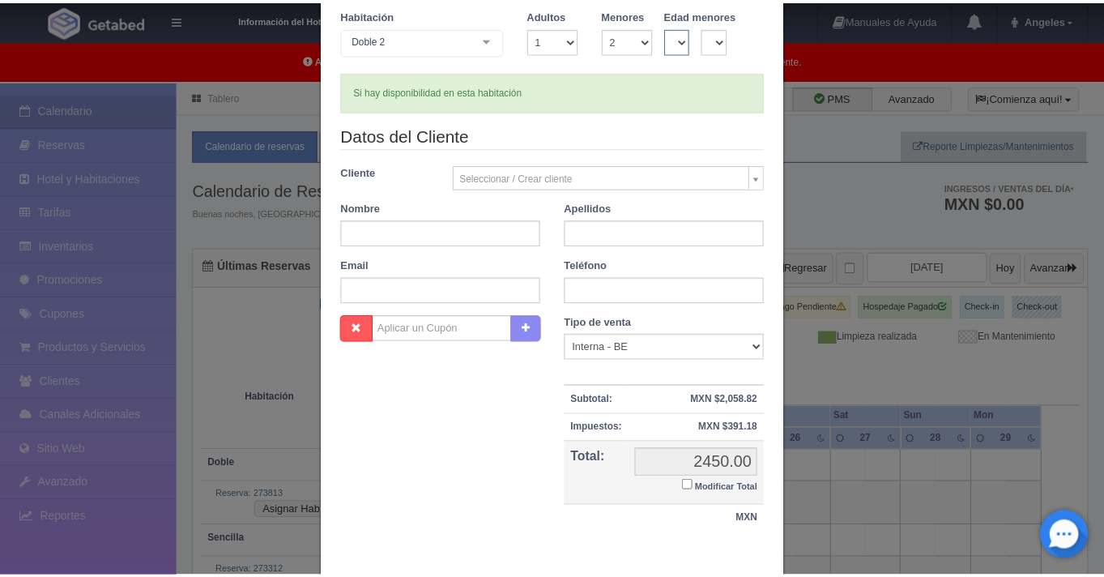
scroll to position [138, 0]
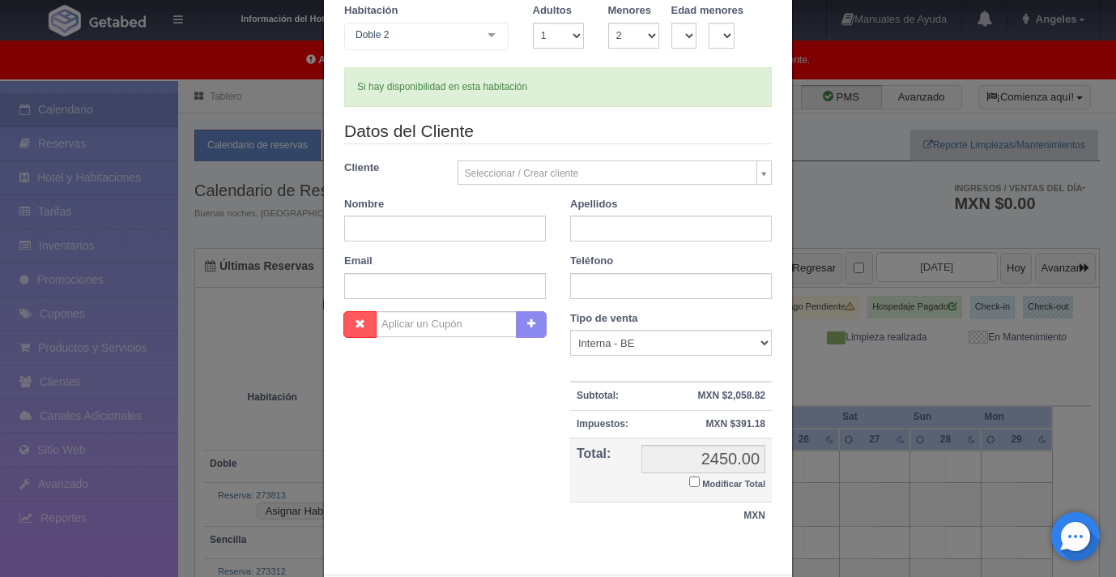
click at [849, 180] on div "Nueva Reserva Núm. habitación(es) 1 2 3 4 5 6 7 8 9 10 11 12 13 14 15 16 17 18 …" at bounding box center [558, 288] width 1116 height 577
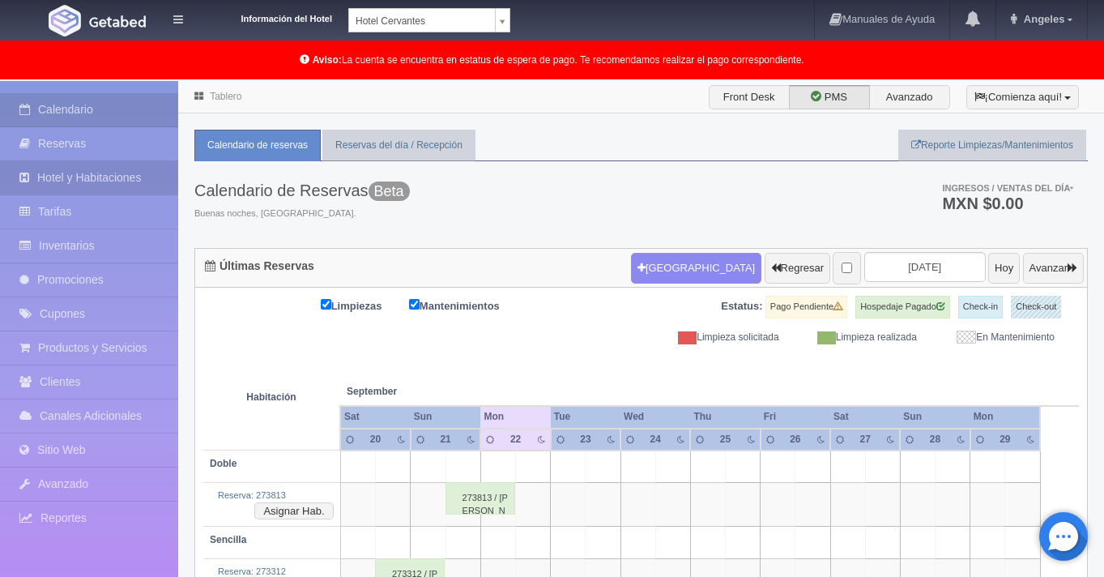
click at [68, 175] on link "Hotel y Habitaciones" at bounding box center [89, 177] width 178 height 33
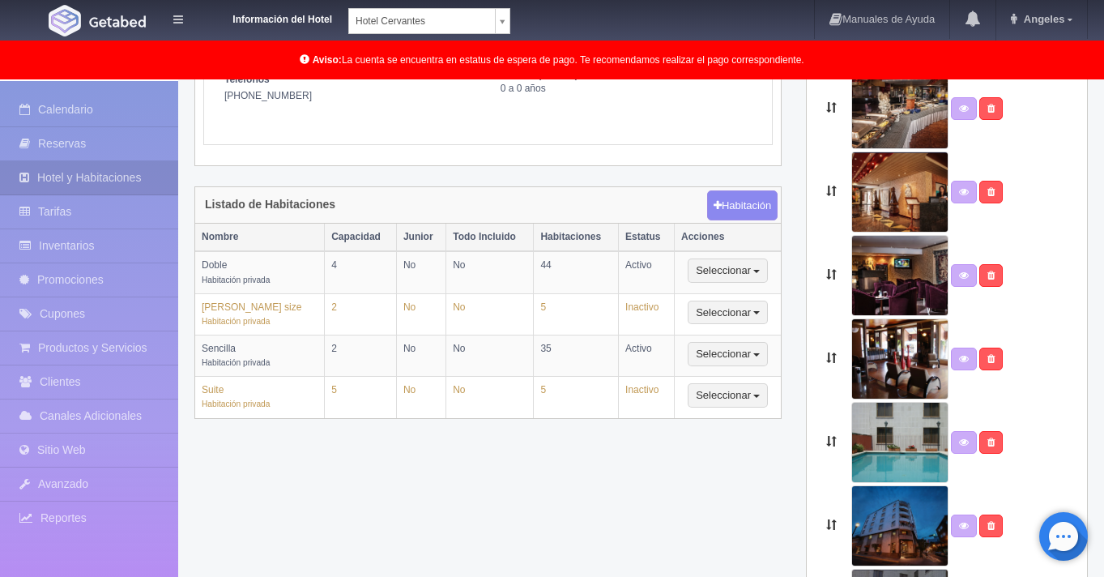
scroll to position [372, 0]
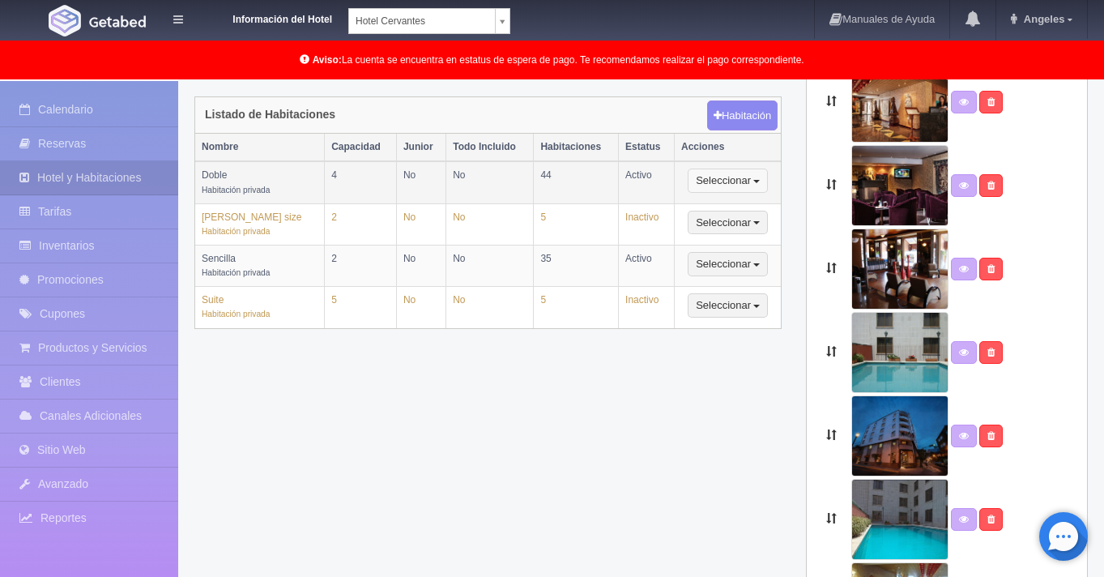
click at [756, 179] on button "Seleccionar" at bounding box center [728, 181] width 80 height 24
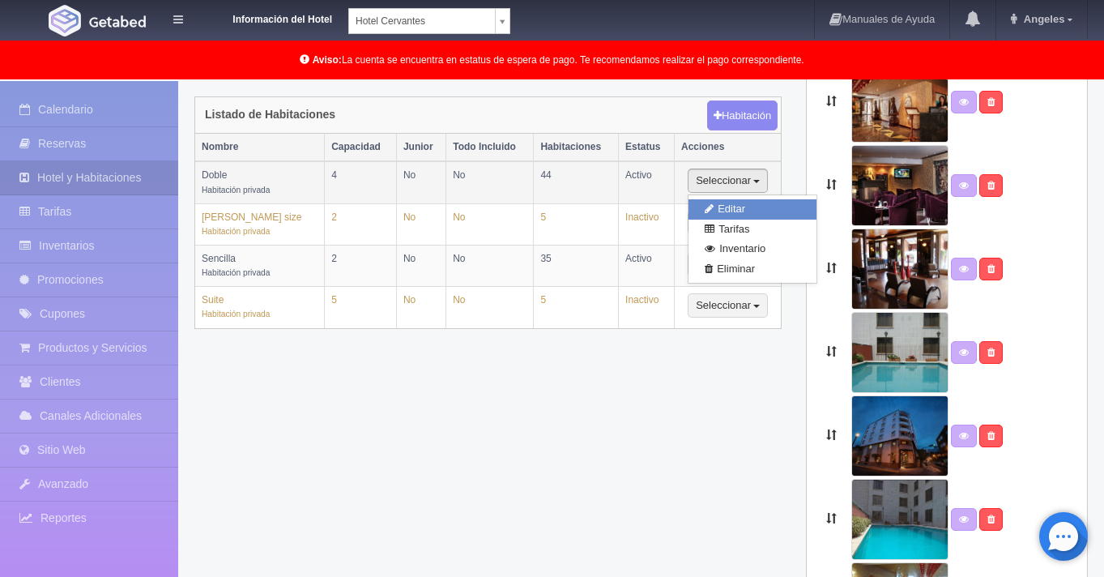
click at [740, 207] on link "Editar" at bounding box center [753, 209] width 128 height 20
select select "Habitación privada"
select select "Nombre"
select select "2"
select select "4"
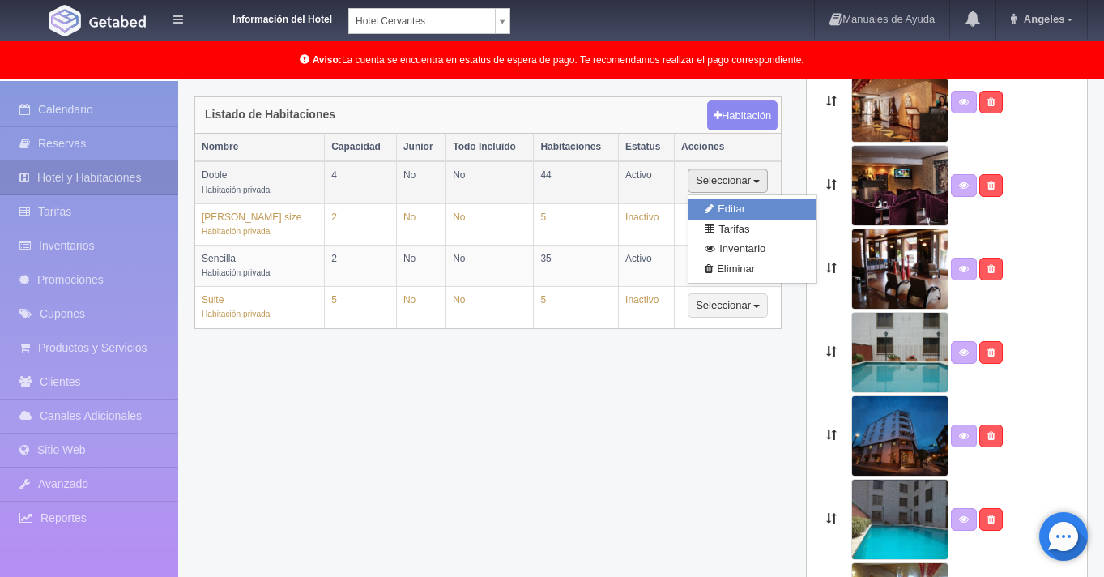
select select "1"
select select "Persona"
radio input "true"
select select "3"
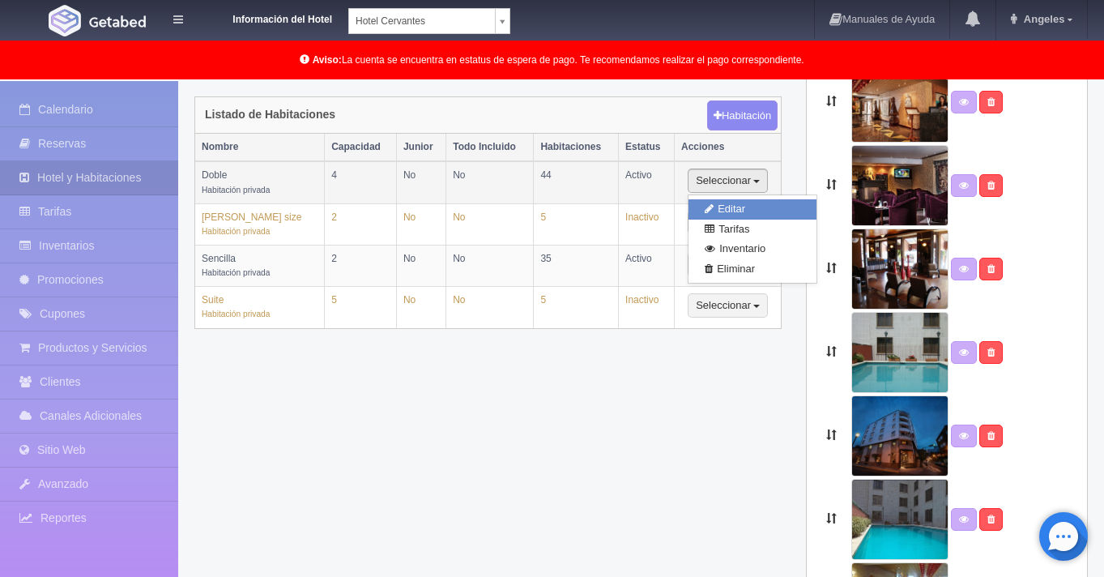
select select "2"
radio input "true"
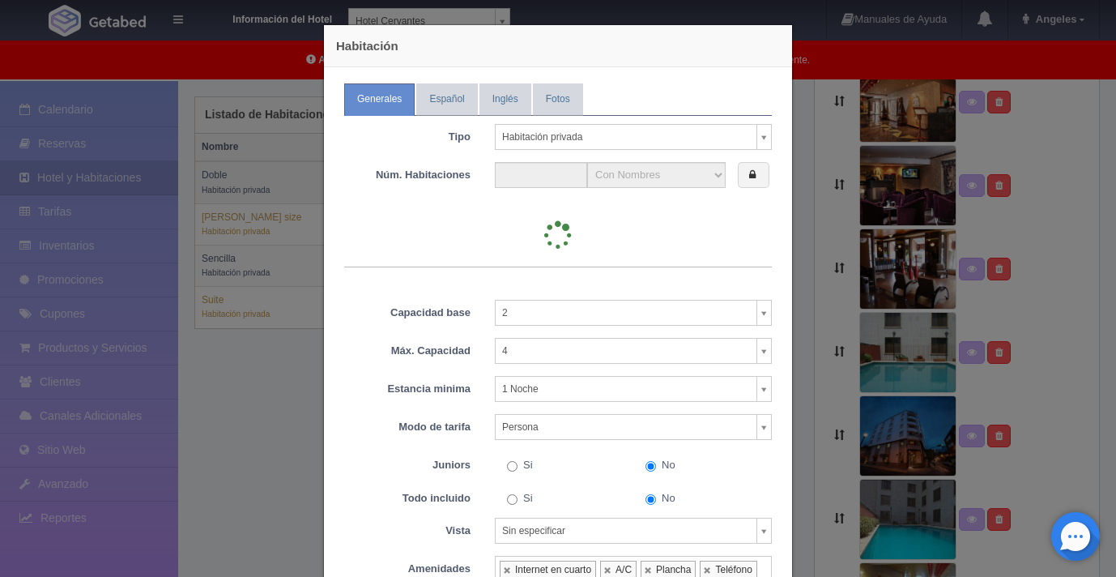
type input "44"
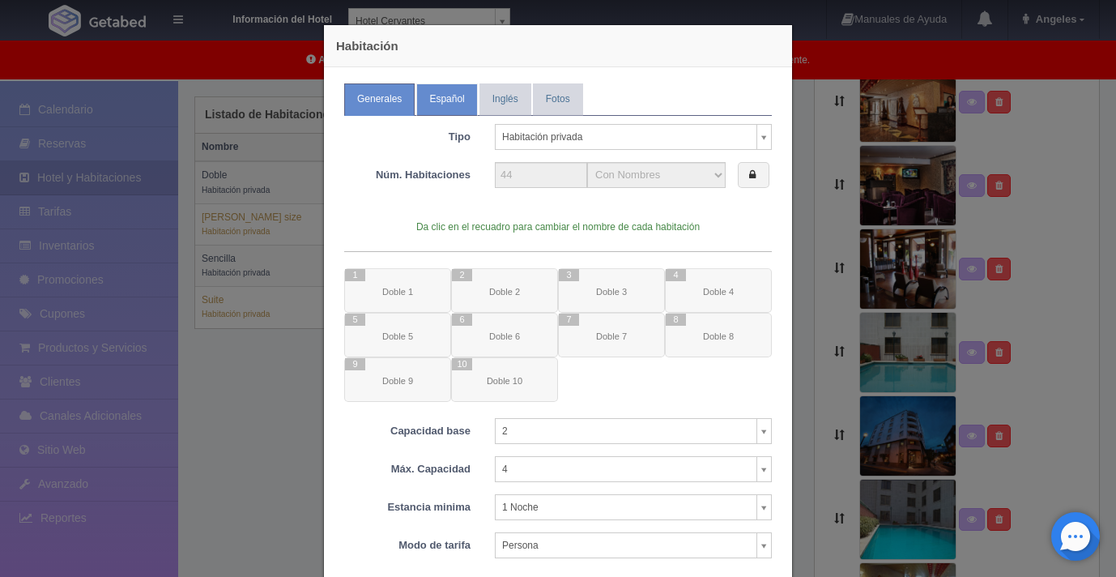
click at [442, 105] on link "Español" at bounding box center [446, 99] width 61 height 32
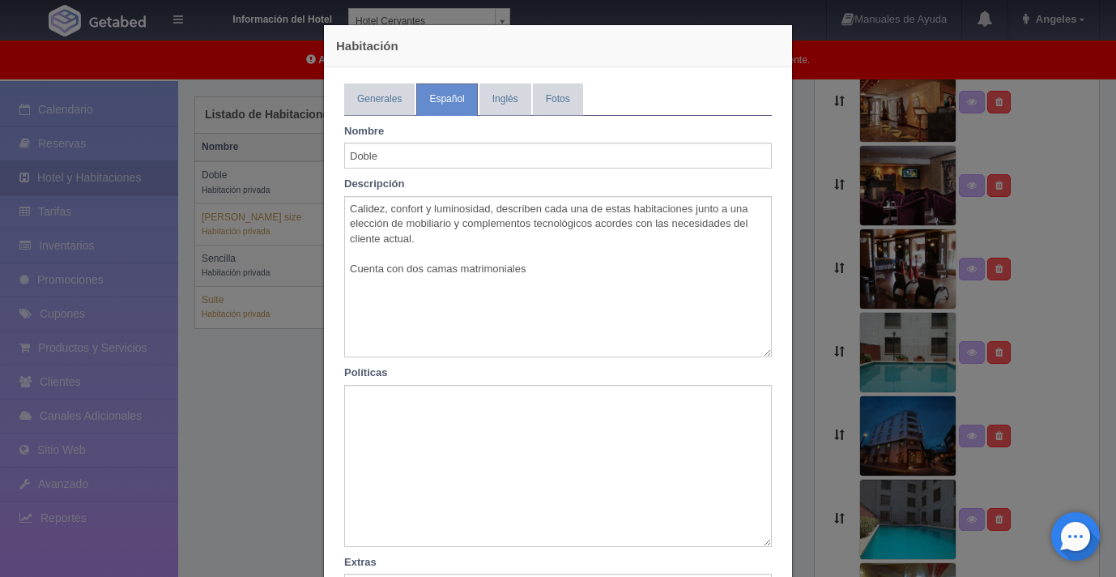
click at [806, 119] on div "Habitación Generales Español Inglés Fotos Tipo Habitación privada Habitación pr…" at bounding box center [558, 288] width 1116 height 577
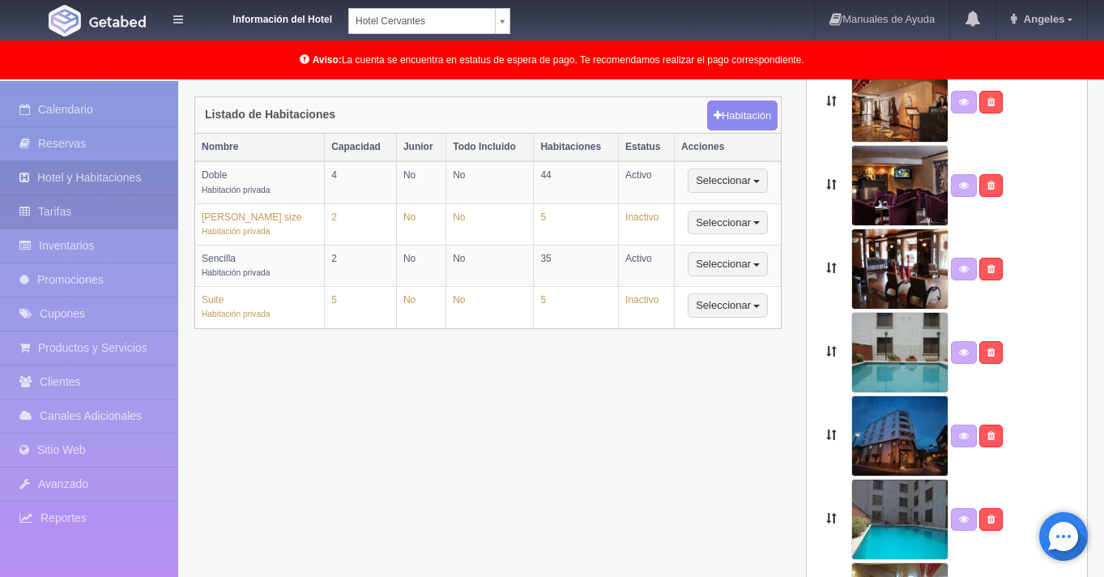
click at [92, 211] on link "Tarifas" at bounding box center [89, 211] width 178 height 33
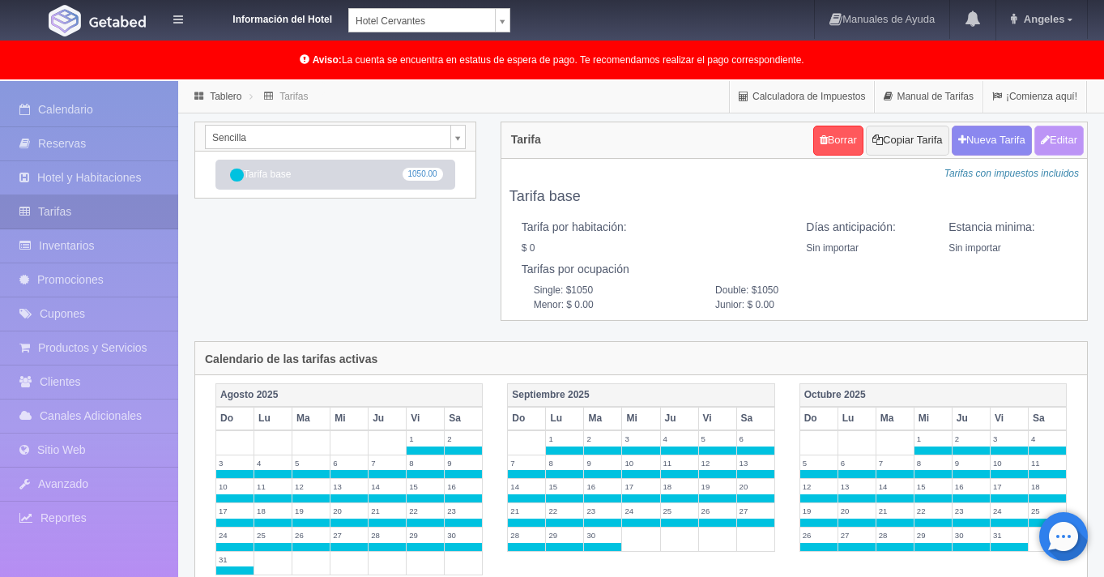
click at [1056, 149] on button "Editar" at bounding box center [1059, 141] width 49 height 30
type input "Tarifa base"
select select "0"
type input "0"
checkbox input "false"
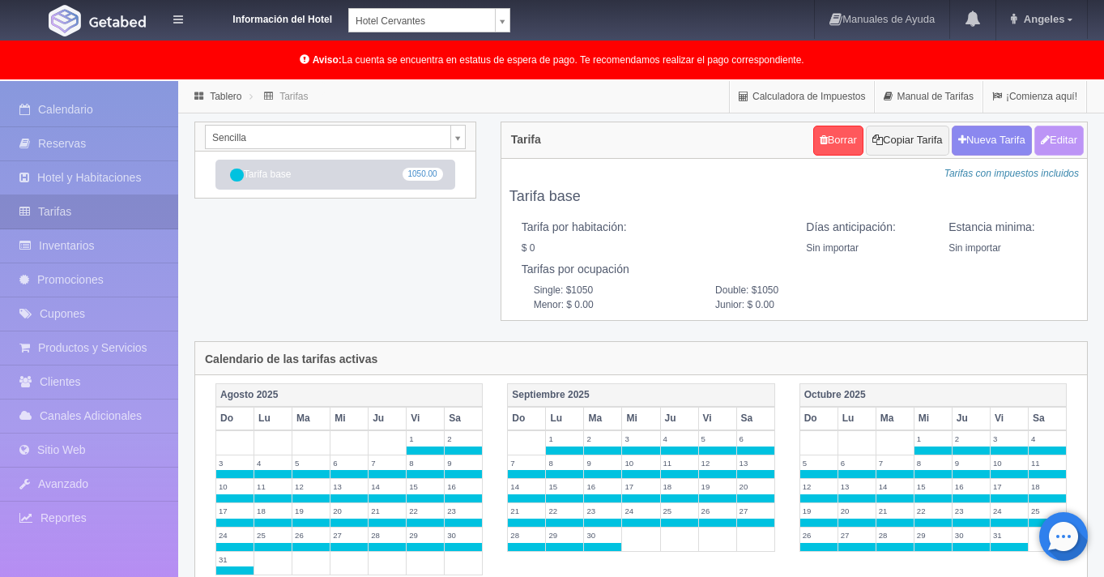
type input "1050"
type input "0.00"
checkbox input "true"
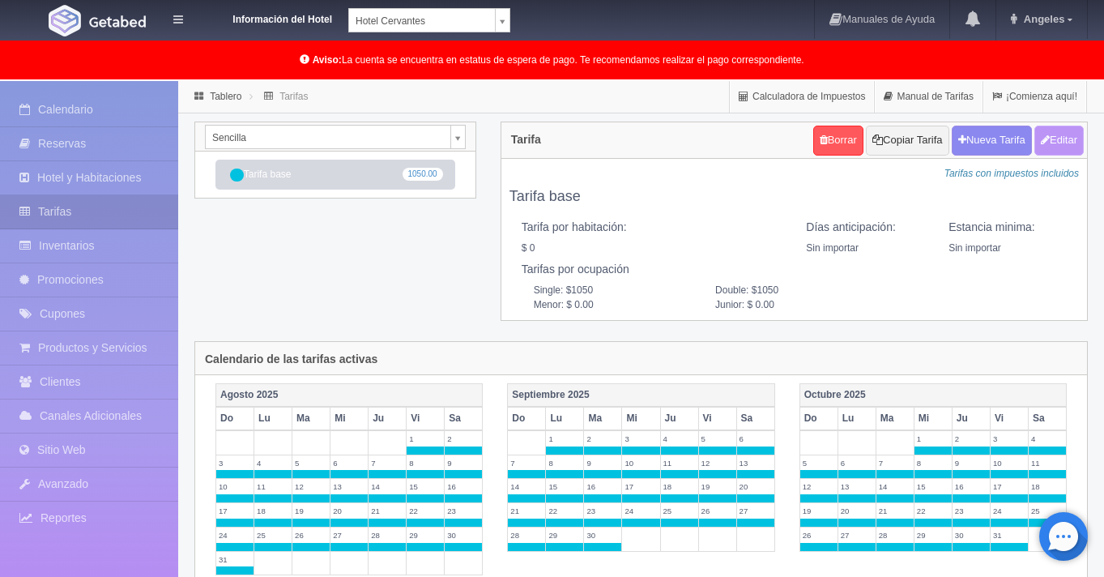
checkbox input "true"
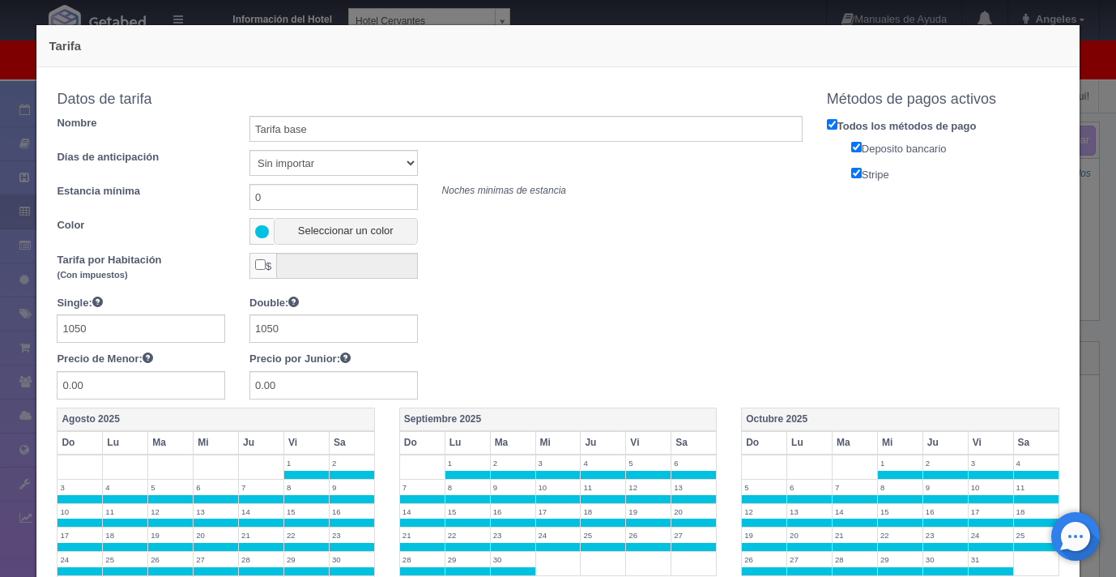
click at [1078, 185] on div "Tarifa Copiar tarifa a la habitación Sencilla Sencilla Doble Datos de tarifa No…" at bounding box center [558, 288] width 1116 height 577
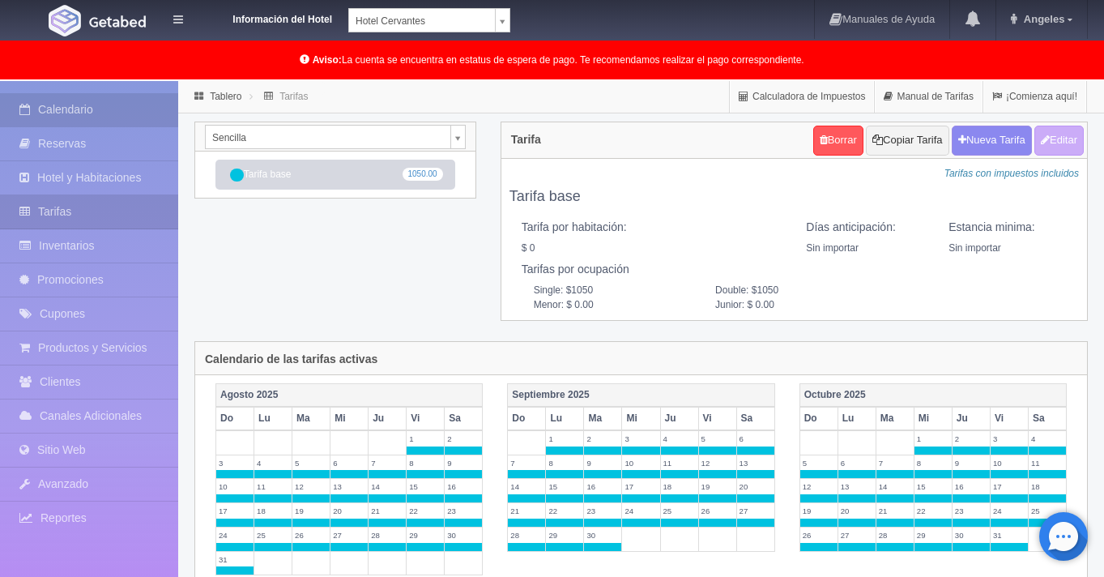
click at [108, 101] on link "Calendario" at bounding box center [89, 109] width 178 height 33
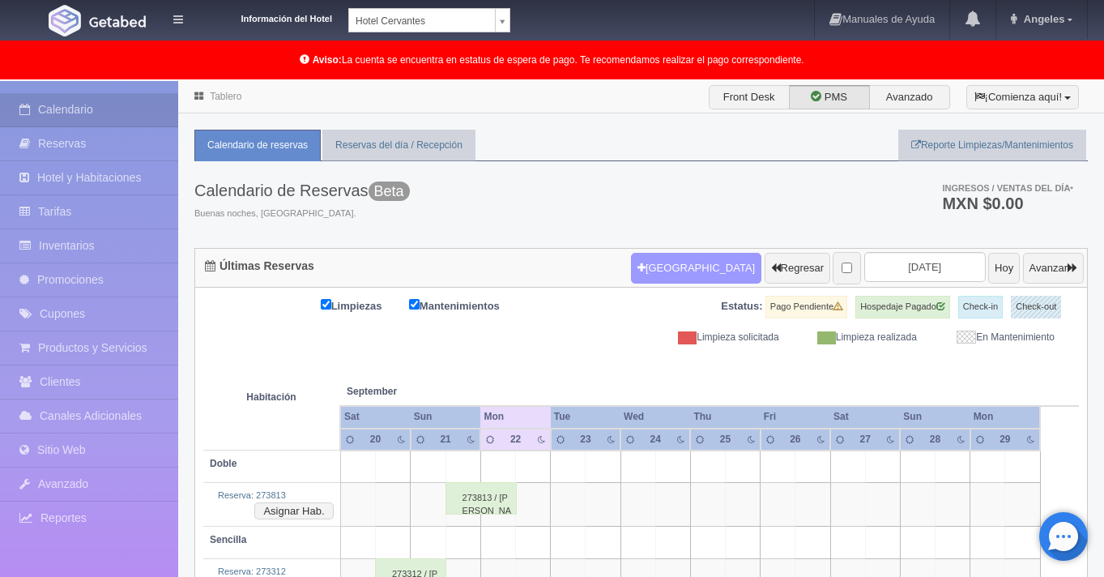
click at [649, 262] on button "Nueva Reserva" at bounding box center [696, 268] width 130 height 31
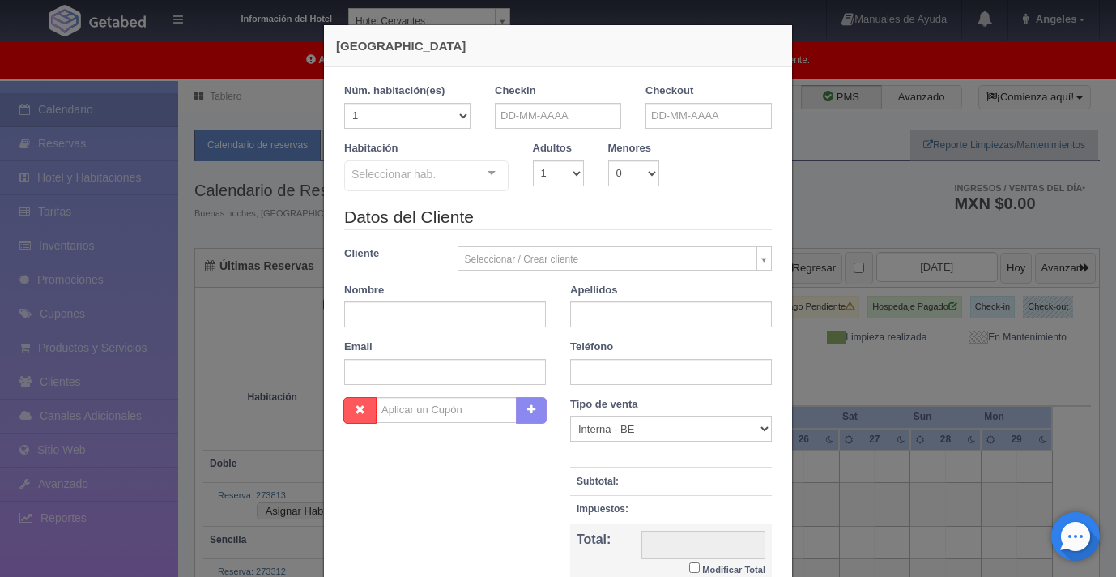
checkbox input "false"
click at [519, 110] on input "text" at bounding box center [558, 116] width 126 height 26
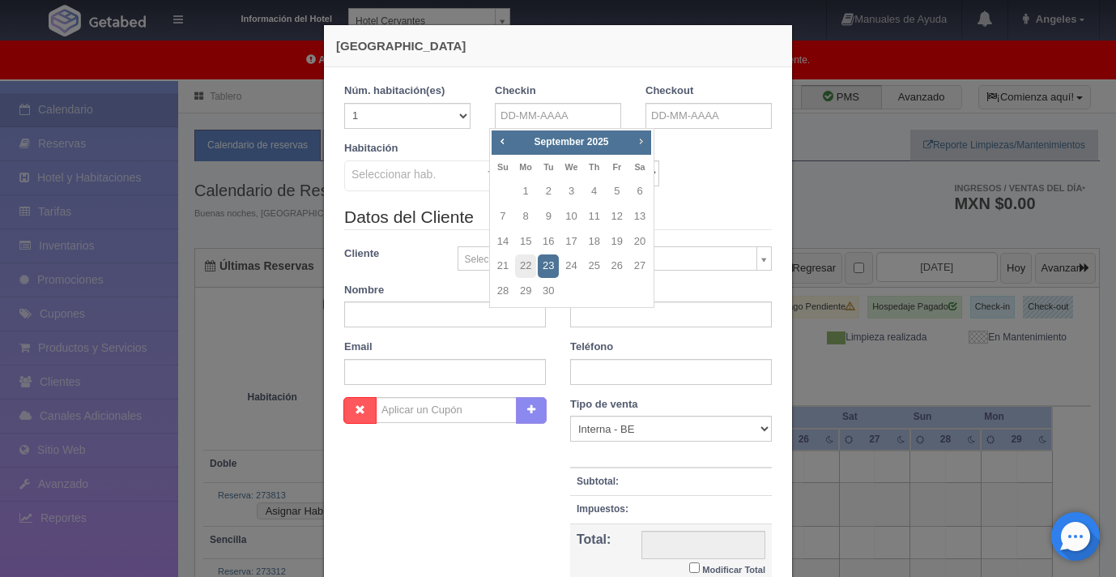
click at [639, 147] on span "Next" at bounding box center [640, 140] width 13 height 13
click at [616, 194] on link "3" at bounding box center [617, 191] width 21 height 23
type input "03-10-2025"
checkbox input "false"
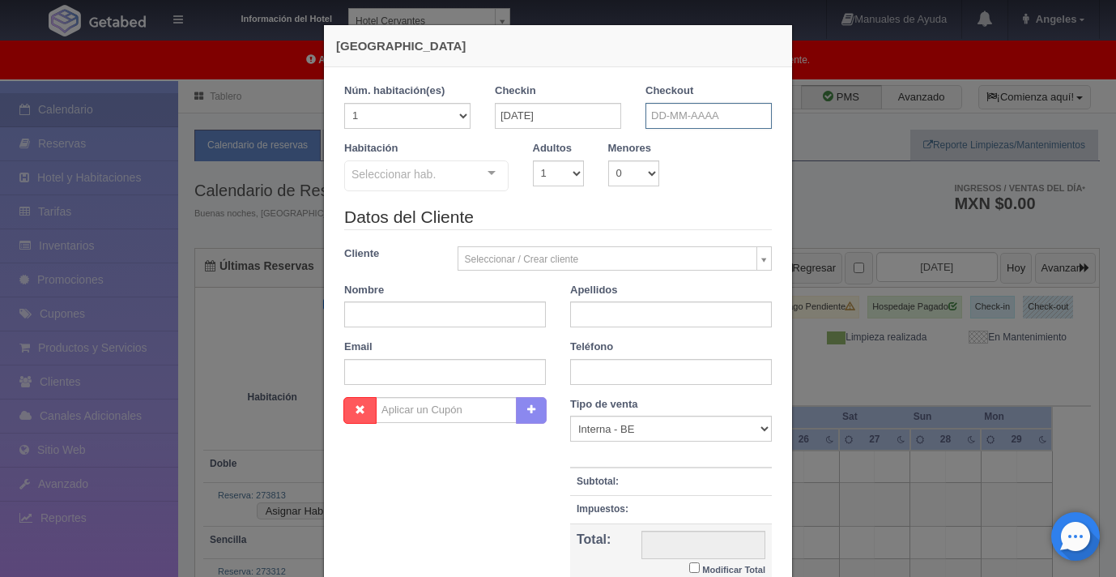
click at [668, 126] on input "text" at bounding box center [709, 116] width 126 height 26
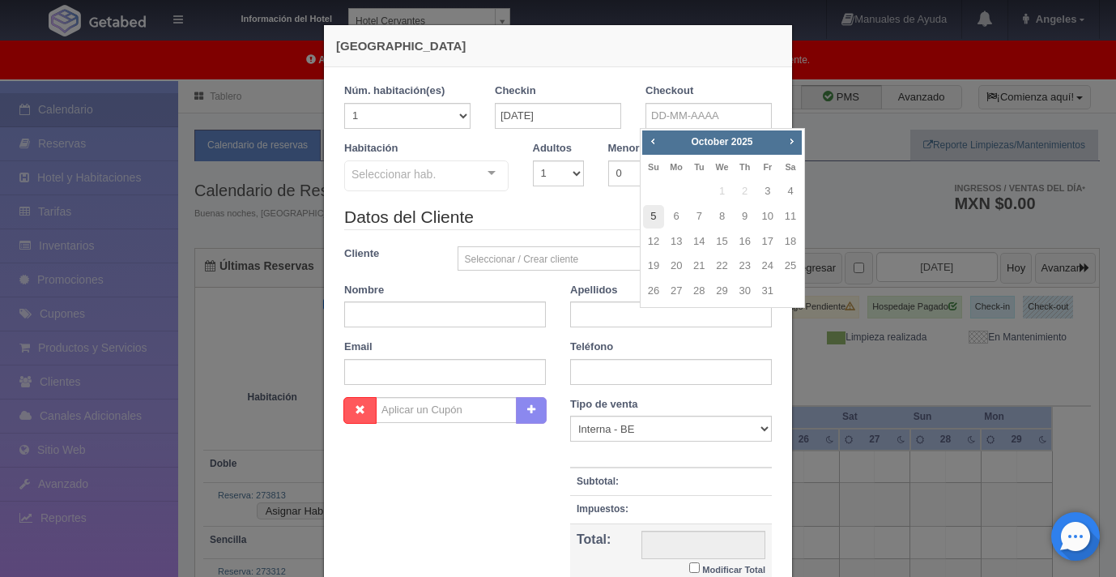
click at [650, 212] on link "5" at bounding box center [653, 216] width 21 height 23
type input "05-10-2025"
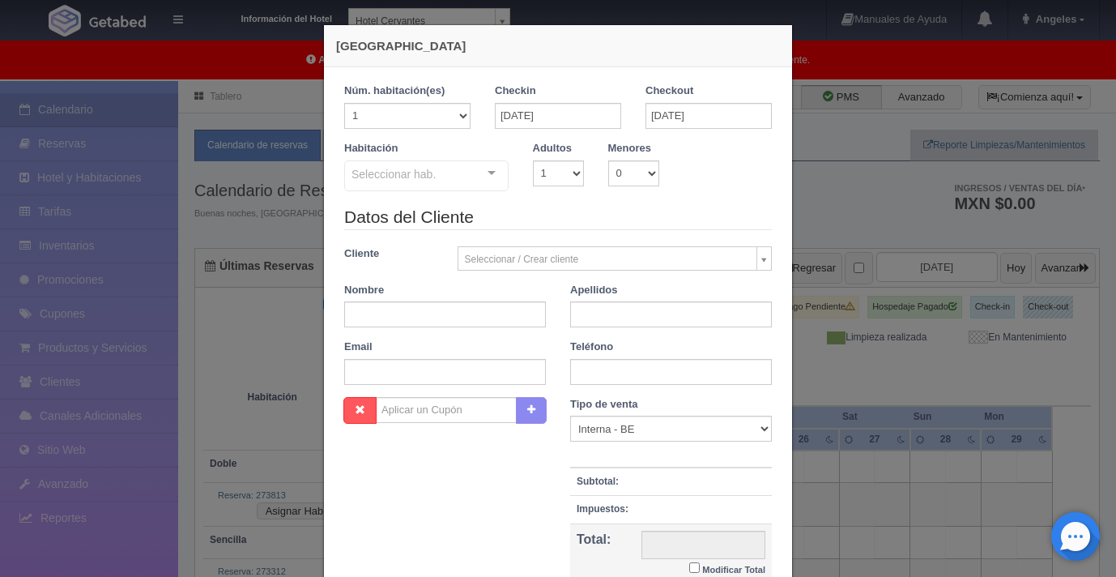
click at [481, 173] on div at bounding box center [492, 173] width 32 height 24
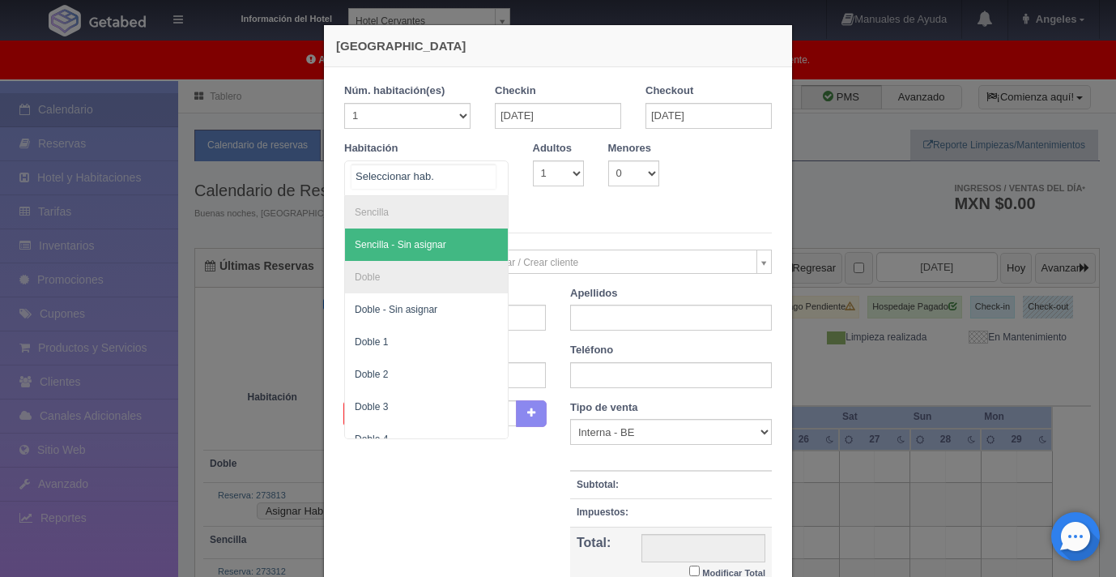
click at [405, 245] on span "Sencilla - Sin asignar" at bounding box center [401, 244] width 92 height 11
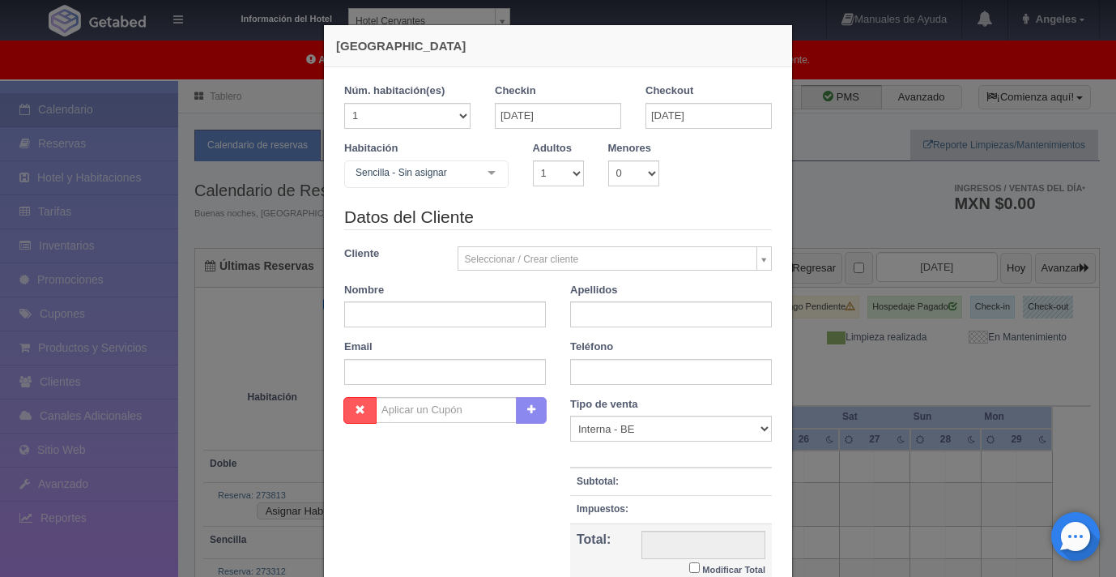
checkbox input "false"
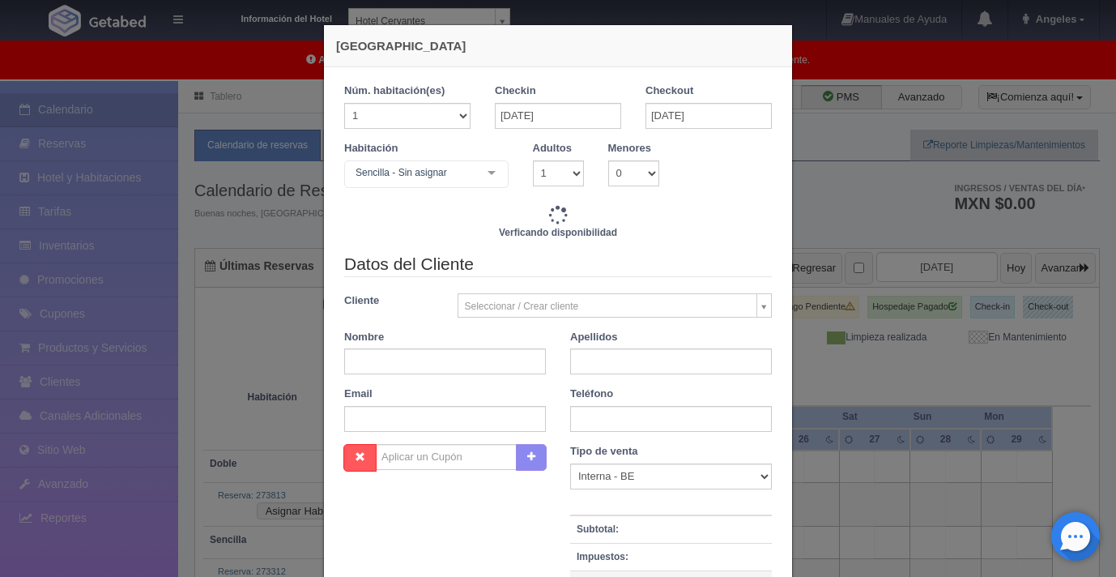
type input "2100.00"
checkbox input "false"
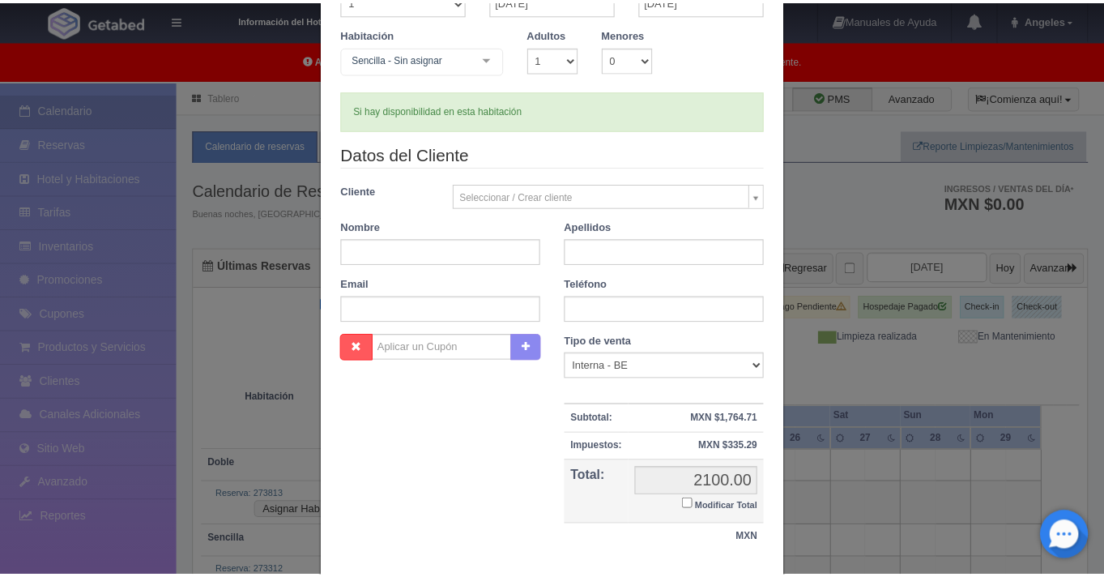
scroll to position [121, 0]
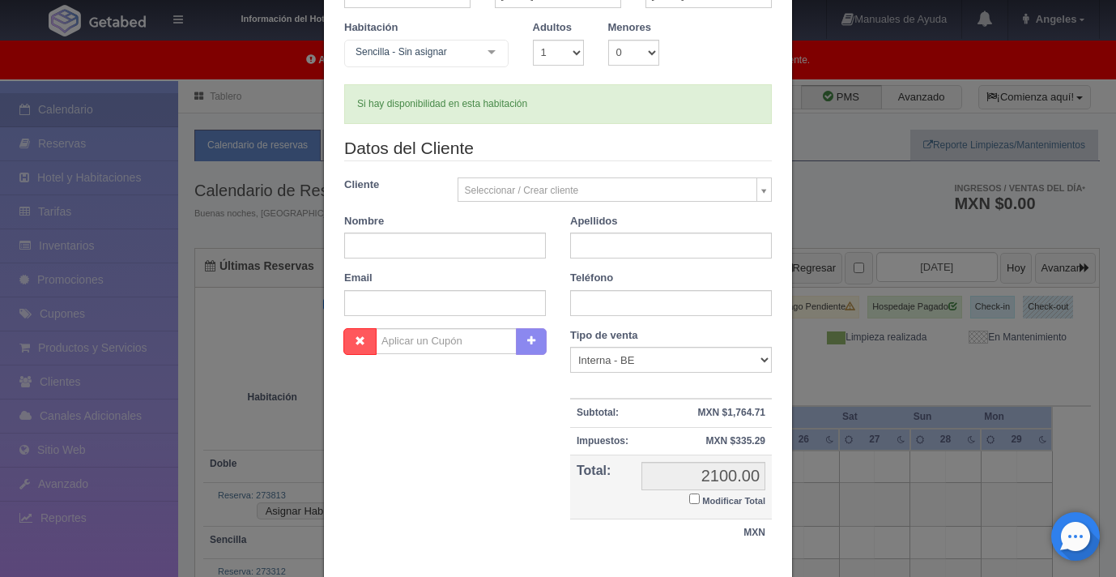
click at [842, 186] on div "Nueva Reserva Núm. habitación(es) 1 2 3 4 5 6 7 8 9 10 11 12 13 14 15 16 17 18 …" at bounding box center [558, 288] width 1116 height 577
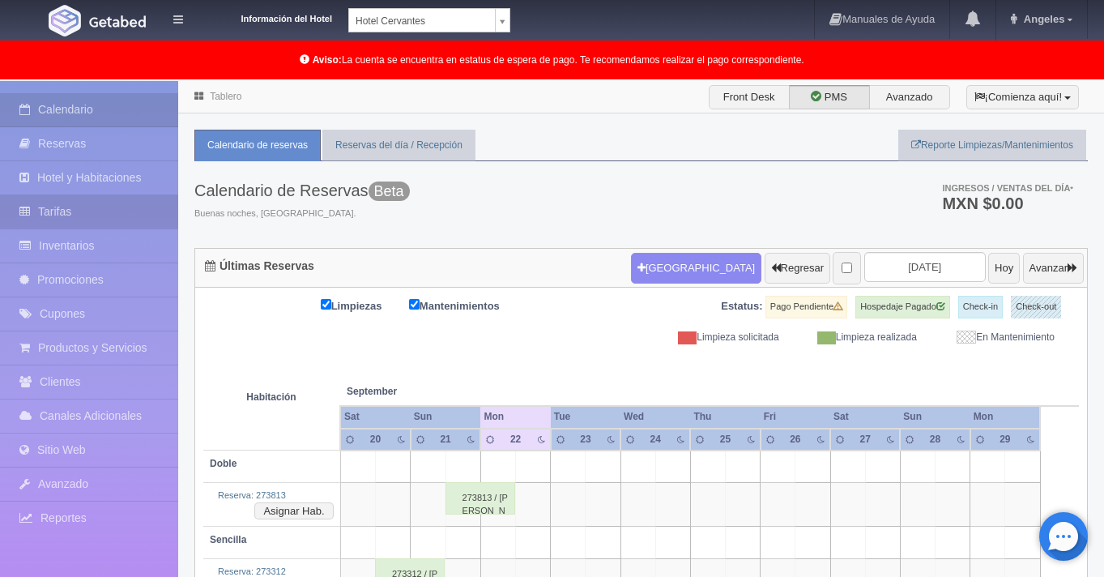
click at [129, 218] on link "Tarifas" at bounding box center [89, 211] width 178 height 33
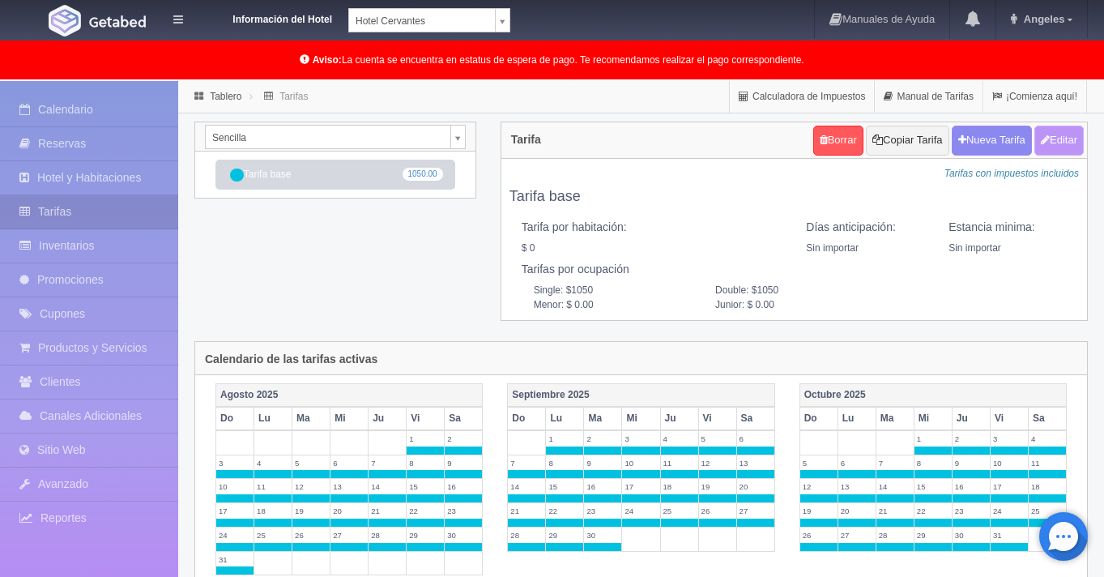
click at [1070, 141] on button "Editar" at bounding box center [1059, 141] width 49 height 30
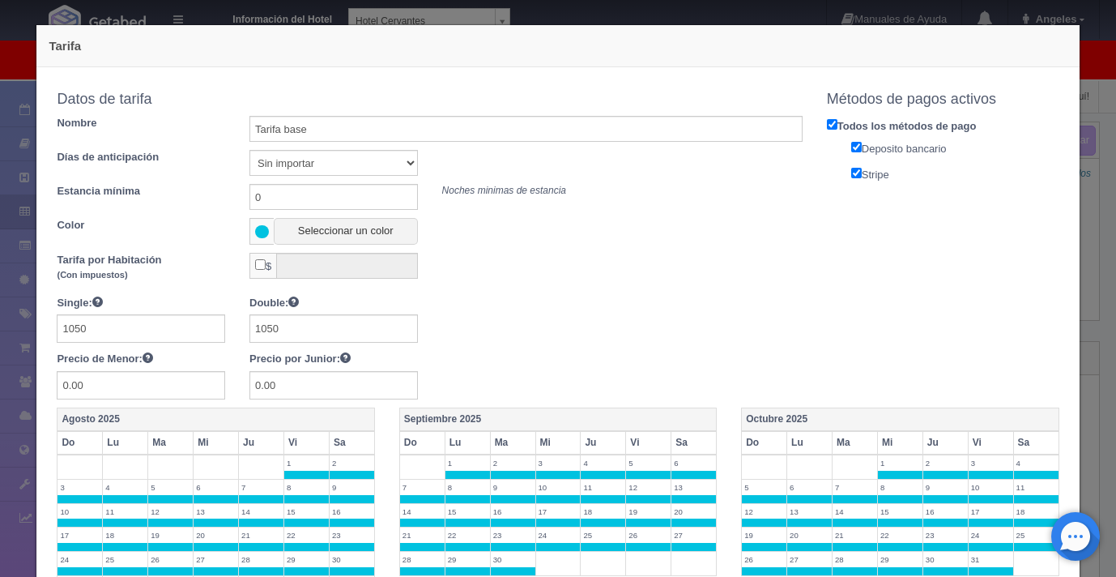
click at [1085, 187] on div "Tarifa Copiar tarifa a la habitación Sencilla Sencilla Doble Datos de tarifa No…" at bounding box center [558, 288] width 1116 height 577
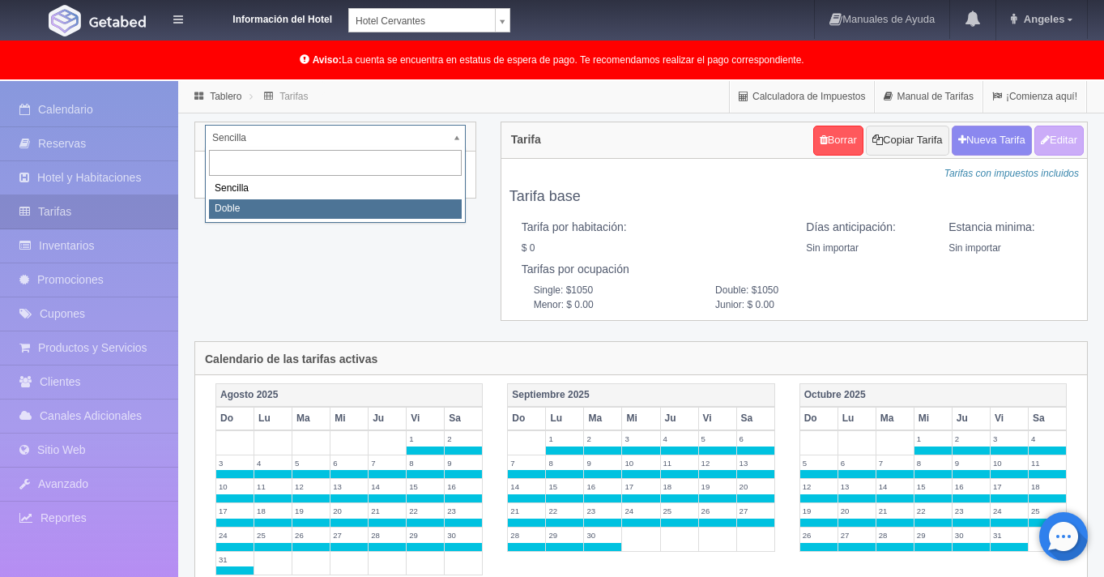
select select "2257"
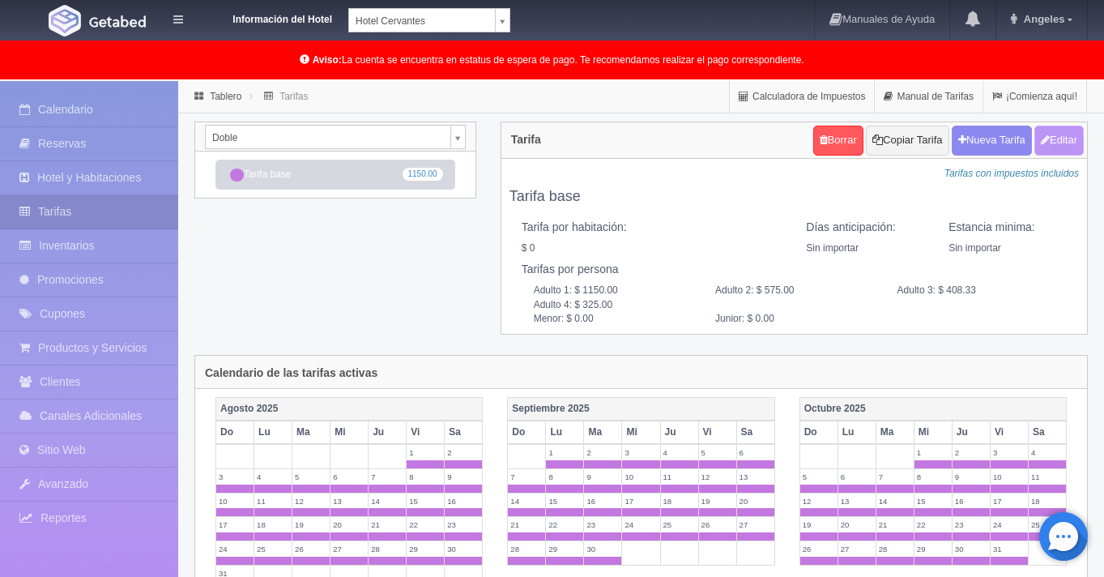
click at [1049, 139] on button "Editar" at bounding box center [1059, 141] width 49 height 30
type input "Tarifa base"
select select "0"
type input "0"
checkbox input "false"
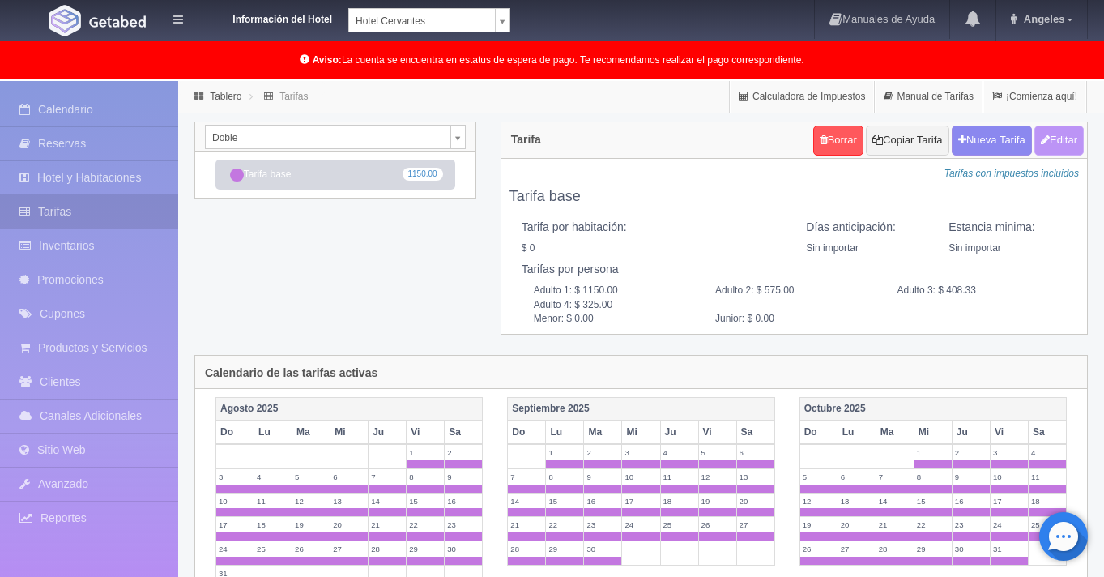
type input "1150.00"
type input "575.00"
type input "408.33"
type input "325.00"
type input "0.00"
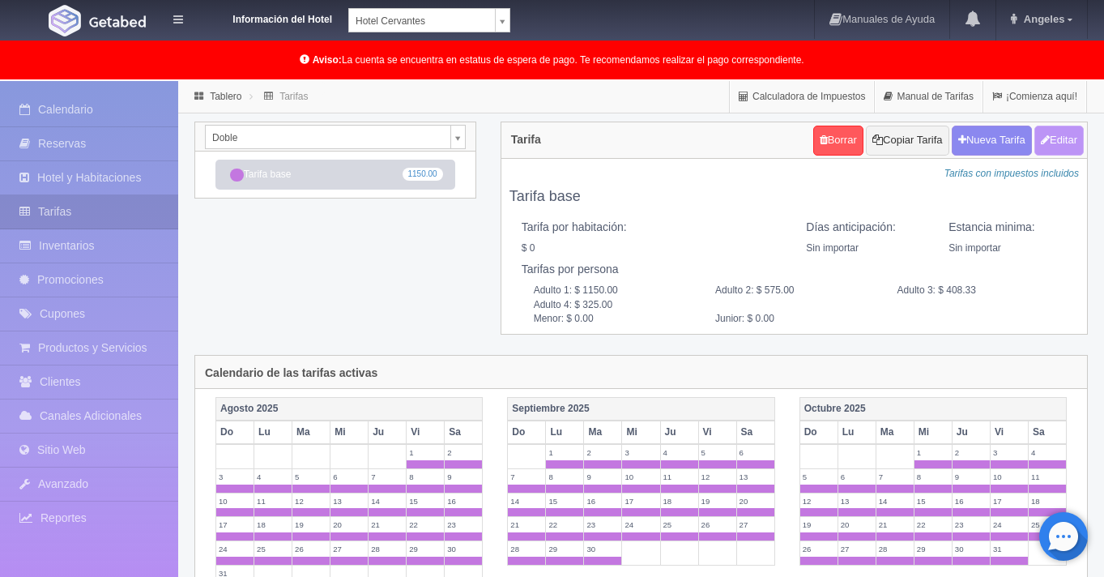
type input "0.00"
checkbox input "true"
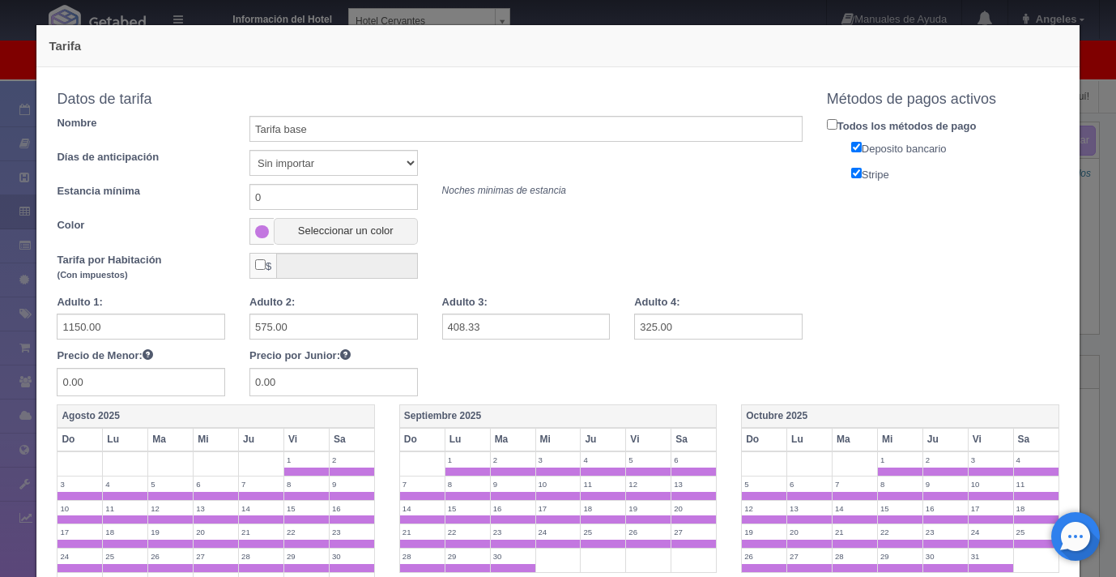
click at [1086, 169] on div "Tarifa Copiar tarifa a la habitación Doble Sencilla Doble Datos de tarifa Nombr…" at bounding box center [558, 288] width 1116 height 577
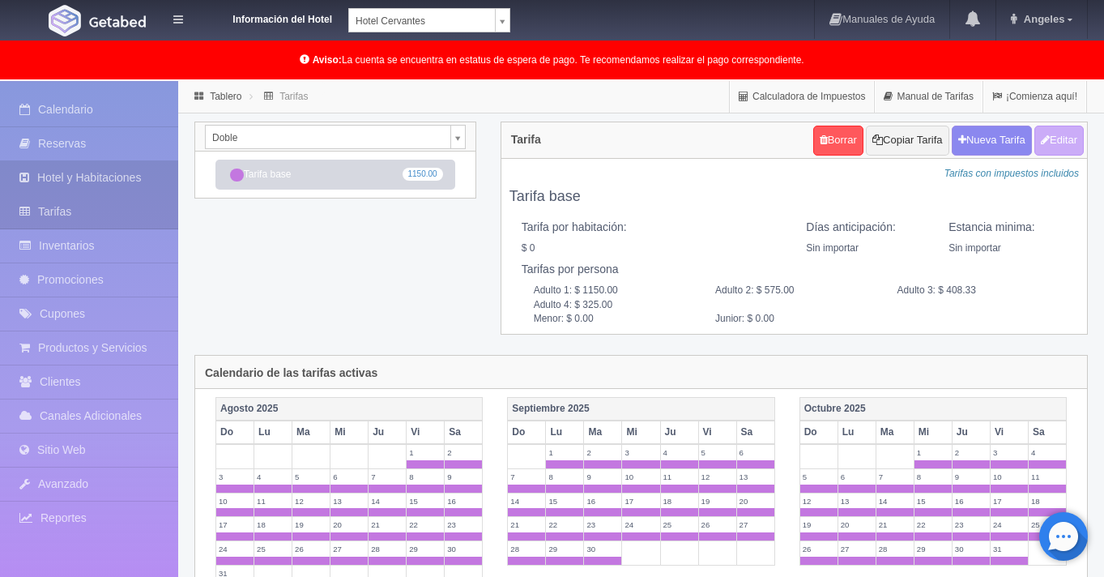
click at [87, 177] on link "Hotel y Habitaciones" at bounding box center [89, 177] width 178 height 33
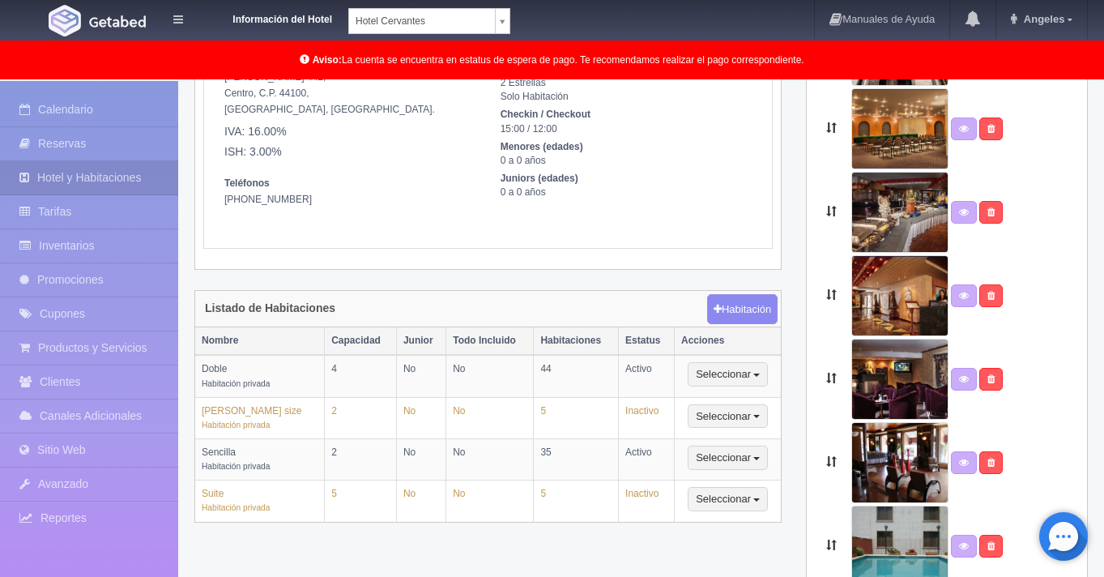
scroll to position [241, 0]
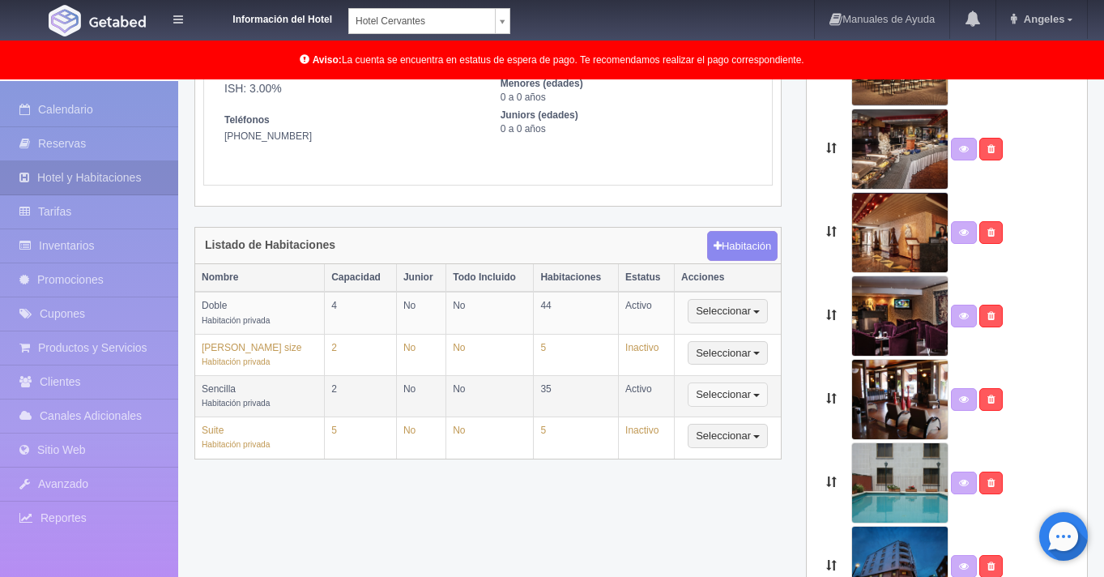
click at [750, 392] on button "Seleccionar" at bounding box center [728, 394] width 80 height 24
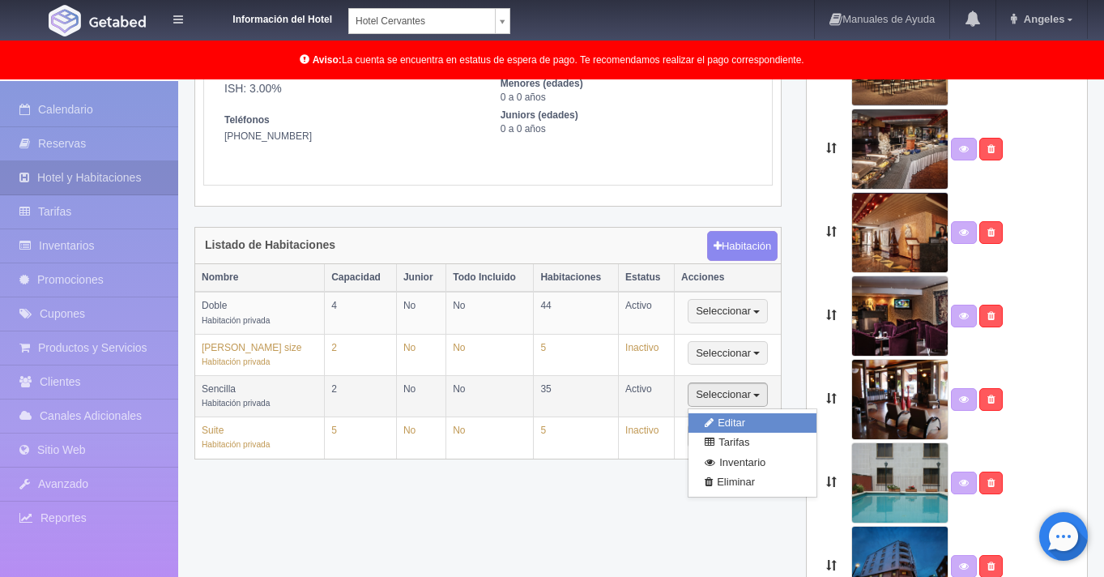
click at [728, 417] on link "Editar" at bounding box center [753, 423] width 128 height 20
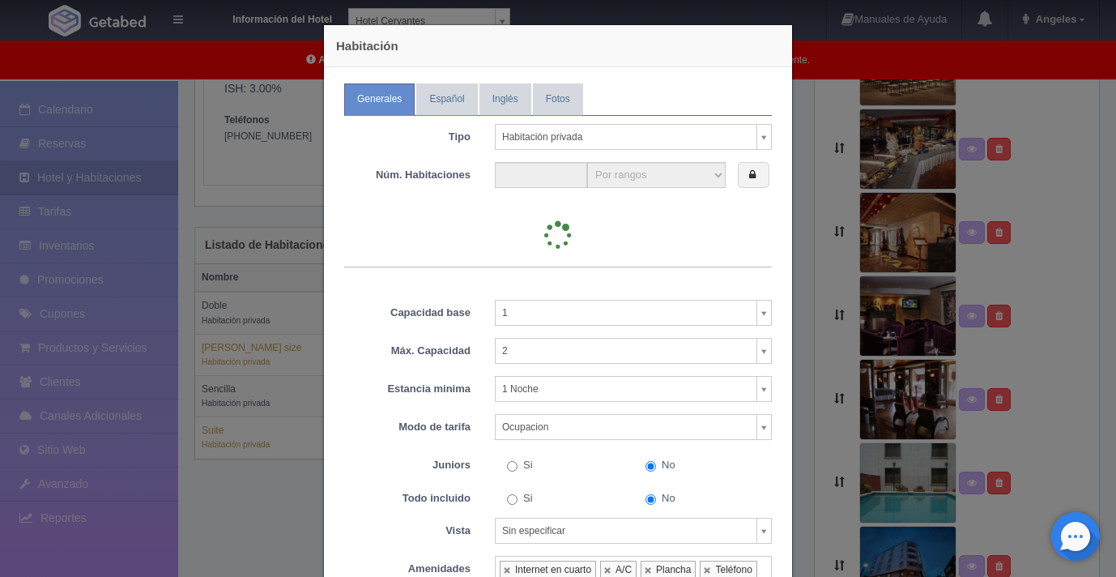
type input "35"
select select "35"
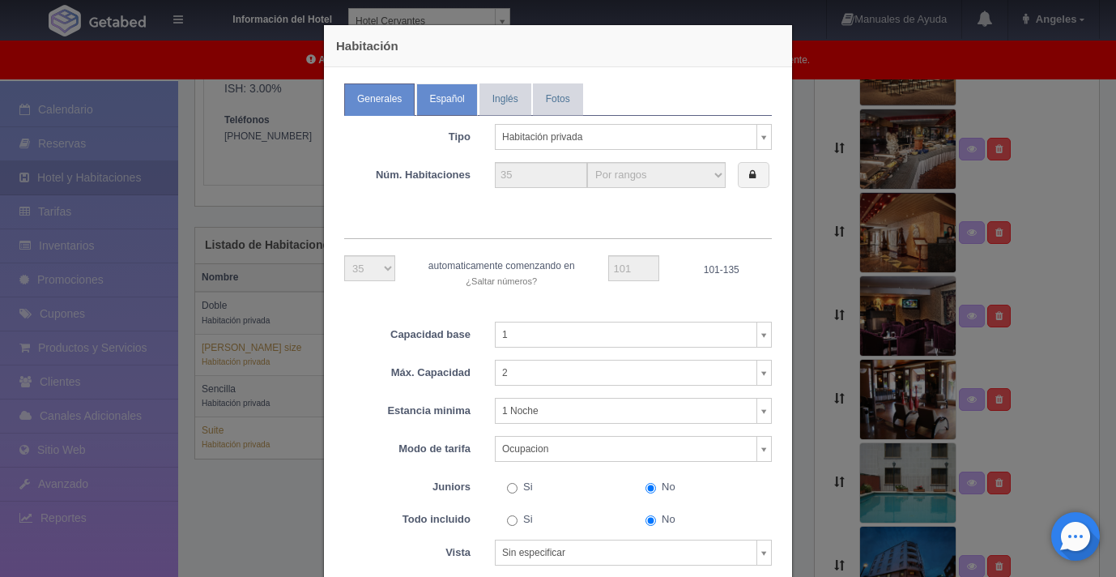
click at [432, 99] on link "Español" at bounding box center [446, 99] width 61 height 32
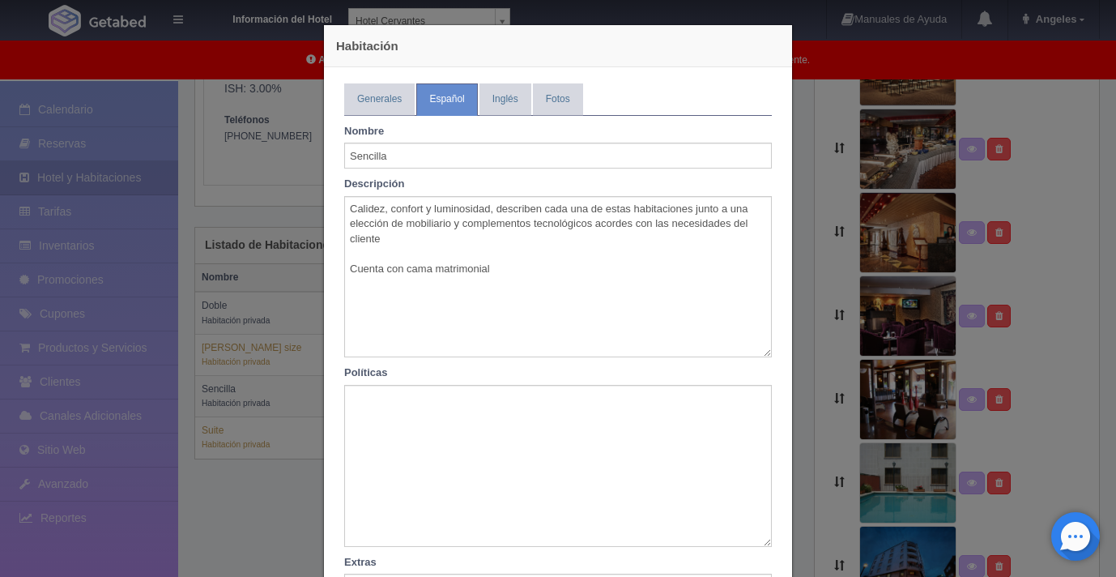
click at [809, 137] on div "Habitación Generales Español Inglés Fotos Tipo Habitación privada Habitación pr…" at bounding box center [558, 288] width 1116 height 577
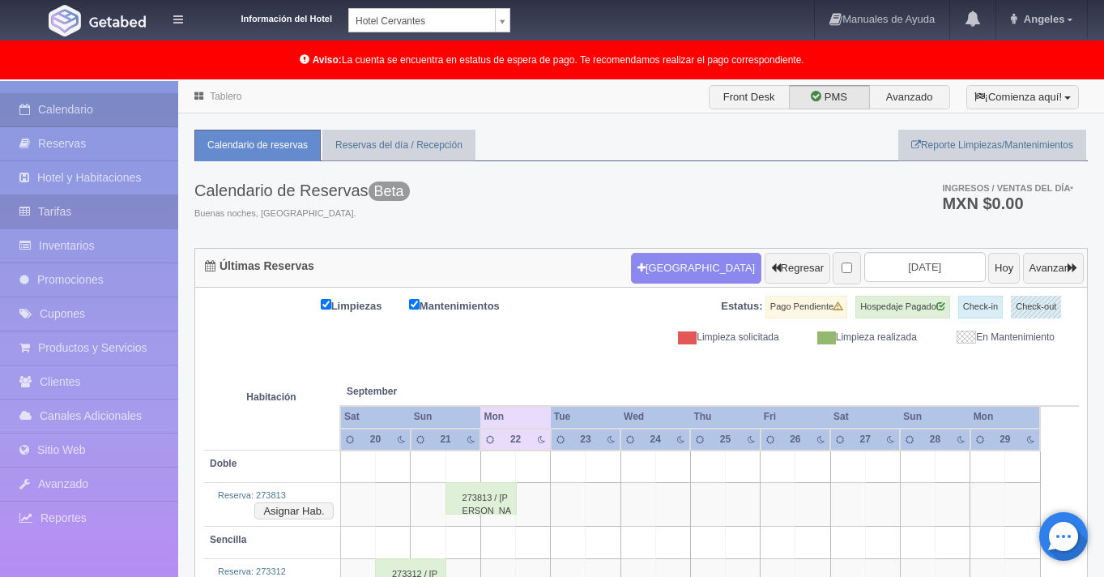
click at [96, 215] on link "Tarifas" at bounding box center [89, 211] width 178 height 33
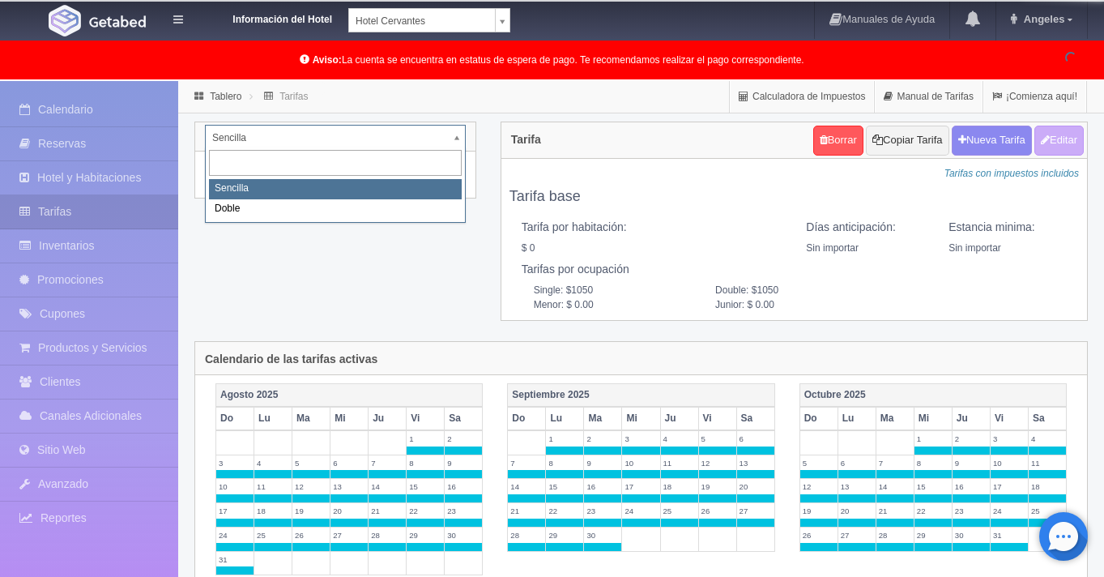
click at [455, 143] on body "Información del Hotel [GEOGRAPHIC_DATA][PERSON_NAME] [GEOGRAPHIC_DATA][PERSON_N…" at bounding box center [552, 546] width 1104 height 930
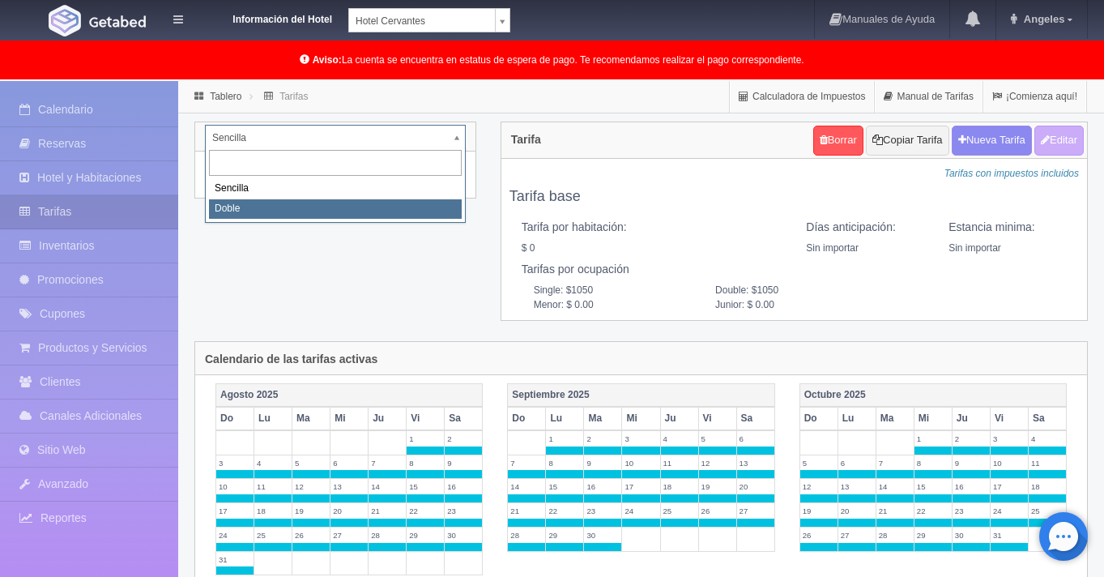
select select "2257"
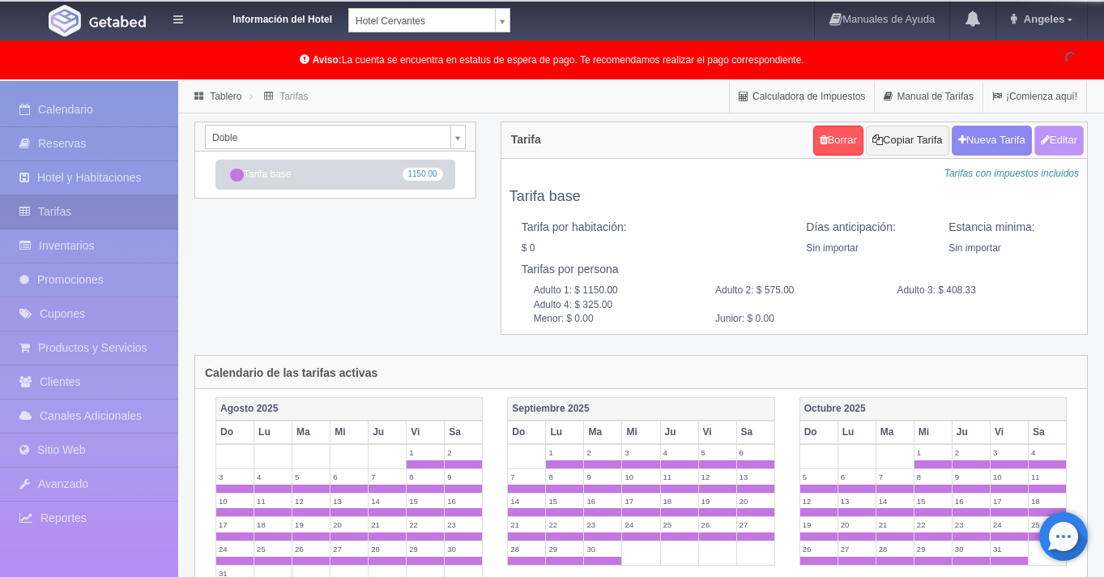
click at [1053, 151] on button "Editar" at bounding box center [1059, 141] width 49 height 30
type input "Tarifa base"
select select "0"
type input "0"
checkbox input "false"
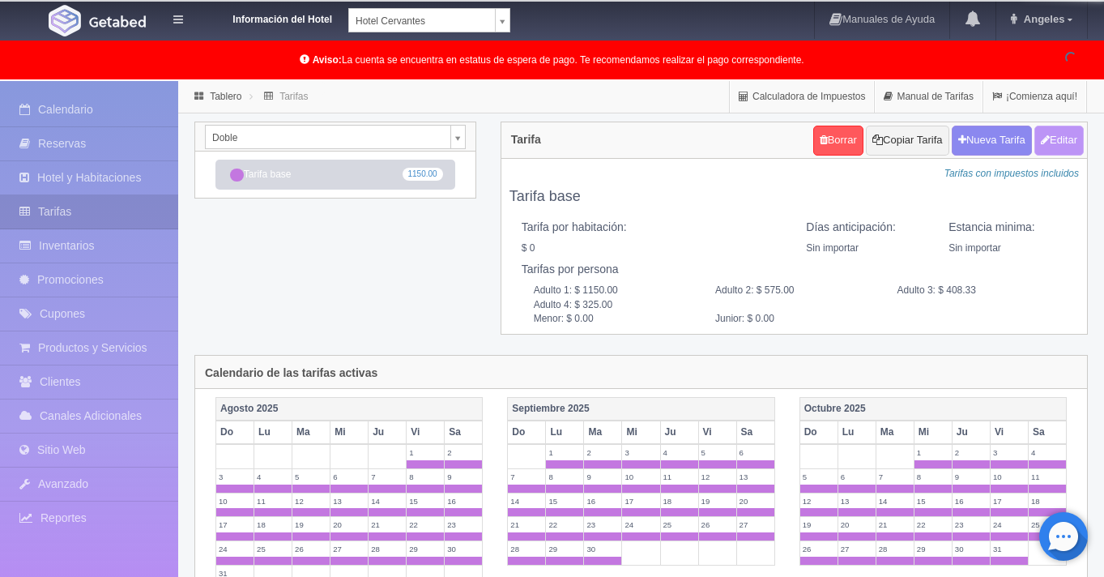
type input "1150.00"
type input "575.00"
type input "408.33"
type input "325.00"
type input "0.00"
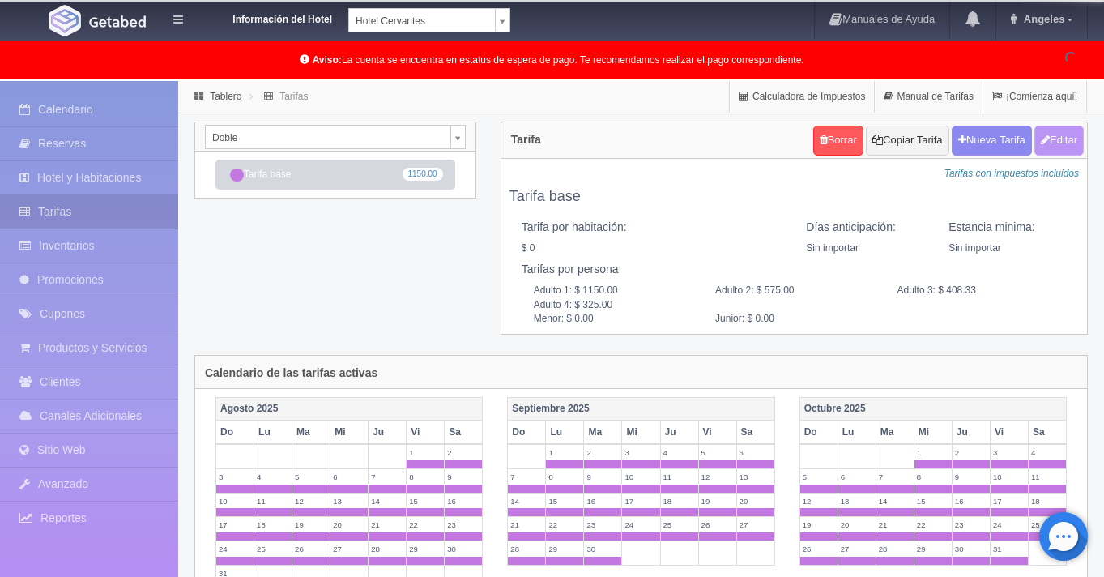
type input "0.00"
checkbox input "true"
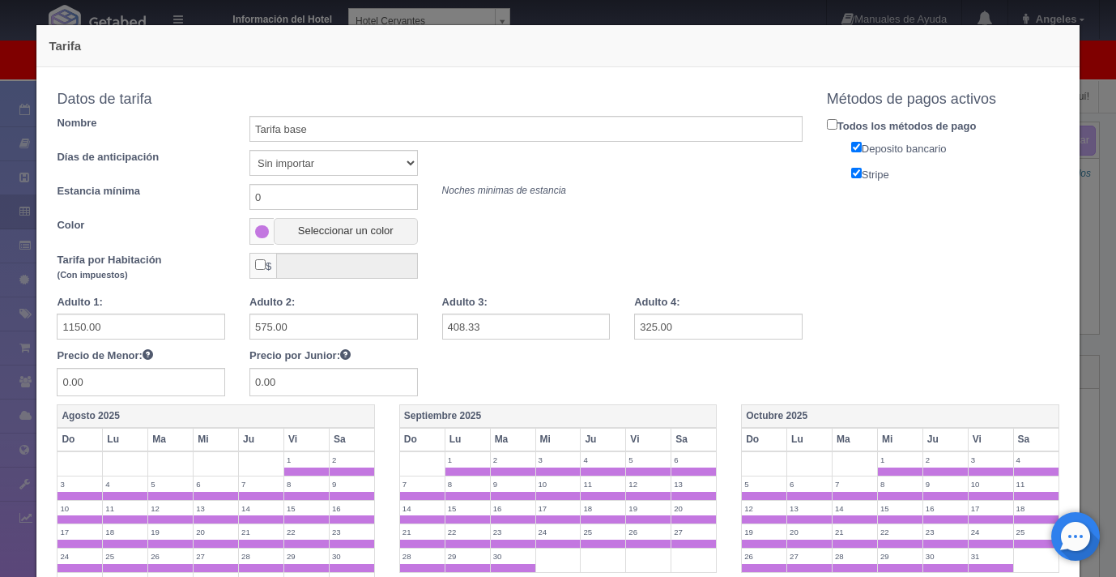
click at [1086, 130] on div "Tarifa Copiar tarifa a la habitación Doble Sencilla Doble Datos de tarifa Nombr…" at bounding box center [558, 288] width 1116 height 577
